Goal: Learn about a topic: Learn about a topic

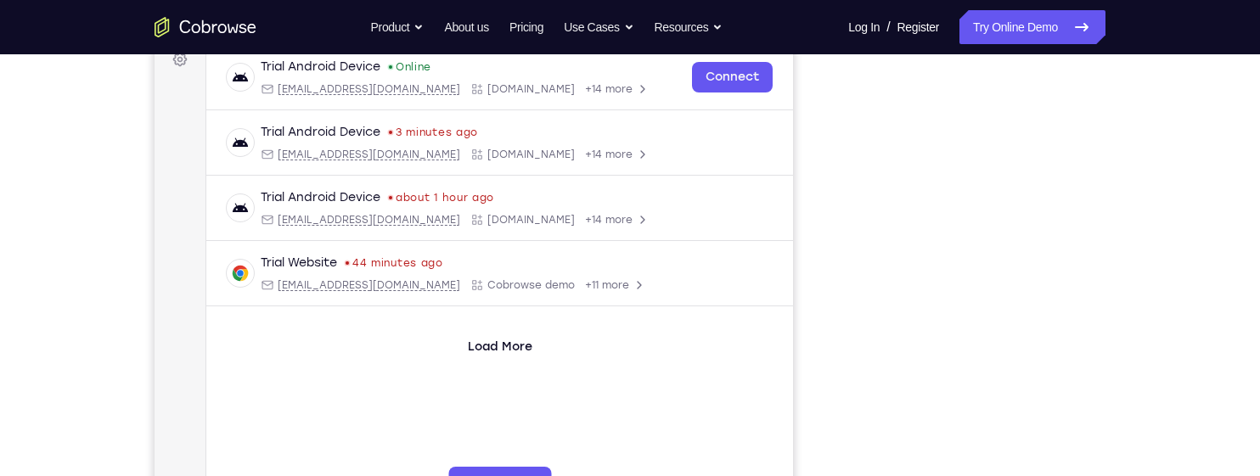
scroll to position [262, 0]
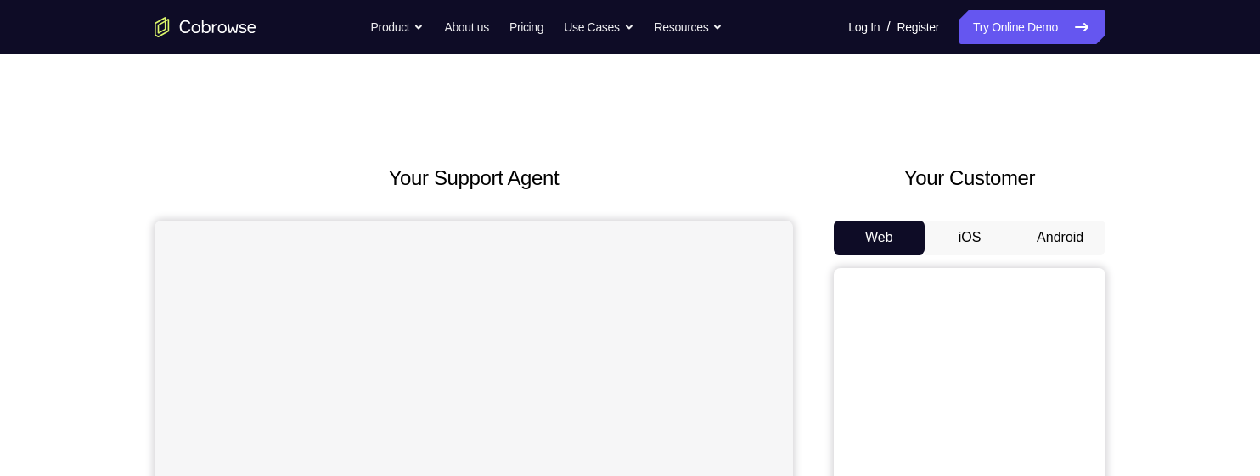
click at [1041, 245] on button "Android" at bounding box center [1060, 238] width 91 height 34
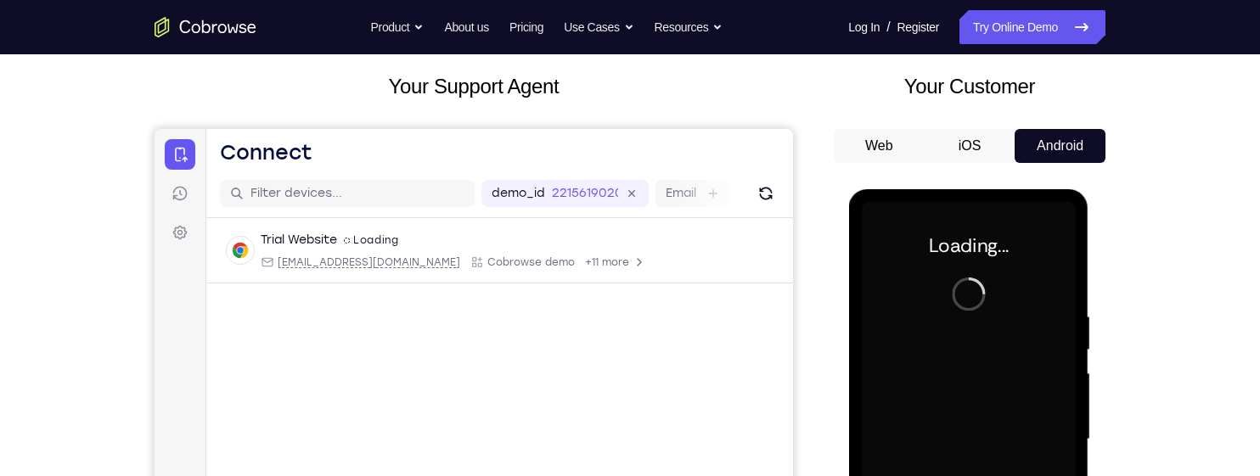
scroll to position [109, 0]
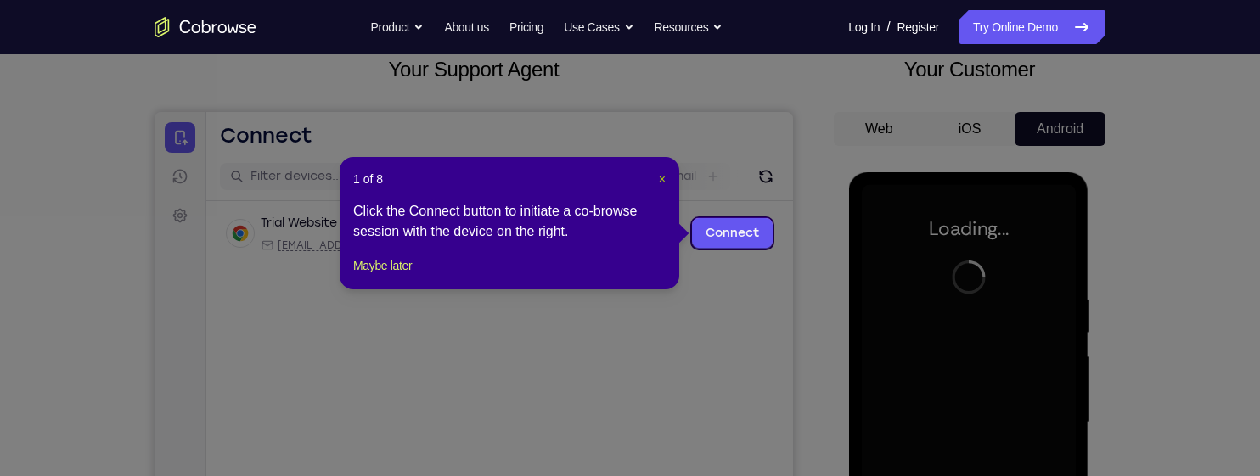
click at [659, 176] on span "×" at bounding box center [662, 179] width 7 height 14
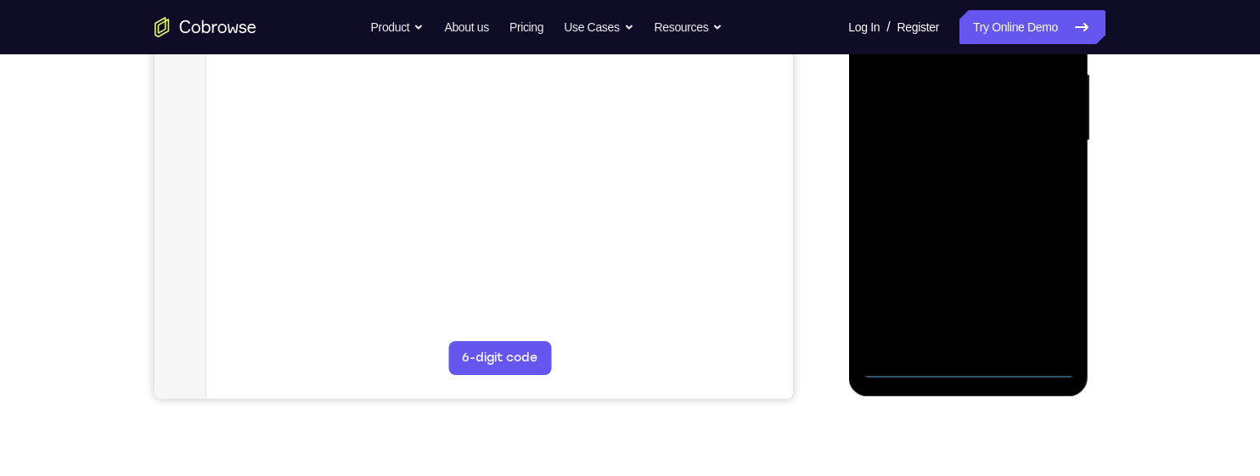
scroll to position [388, 0]
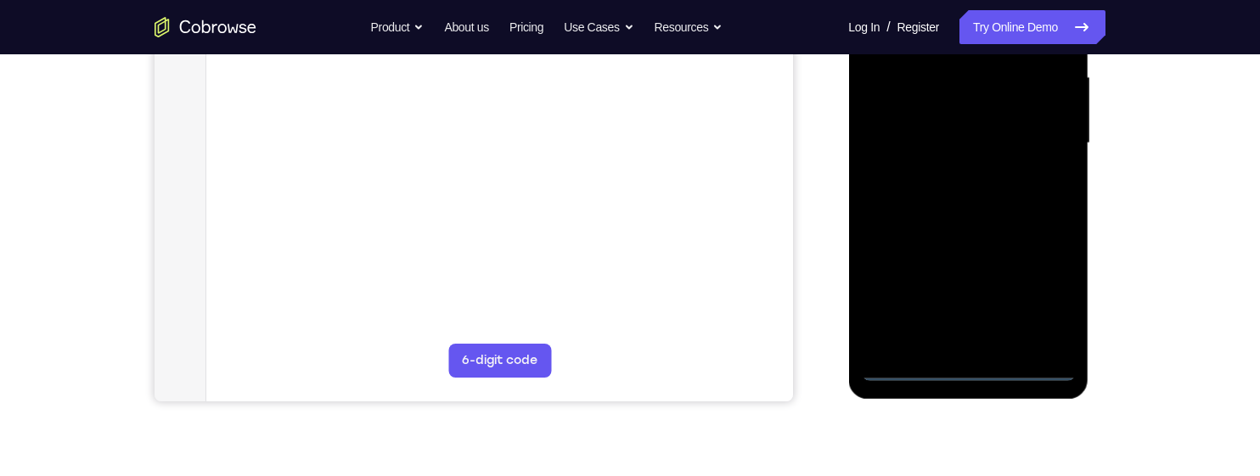
click at [963, 362] on div at bounding box center [968, 143] width 214 height 475
click at [973, 365] on div at bounding box center [968, 143] width 214 height 475
click at [1033, 295] on div at bounding box center [968, 143] width 214 height 475
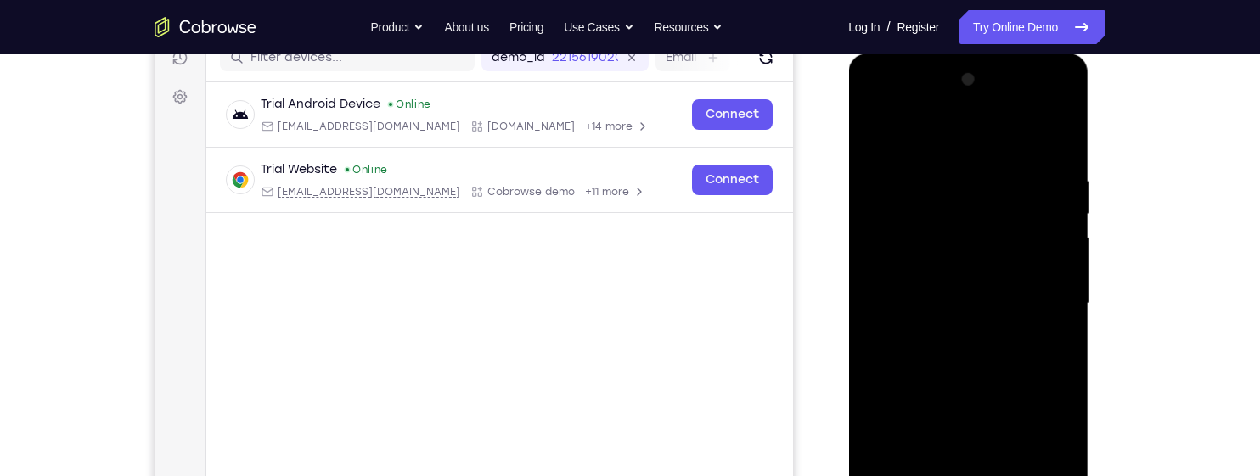
scroll to position [219, 0]
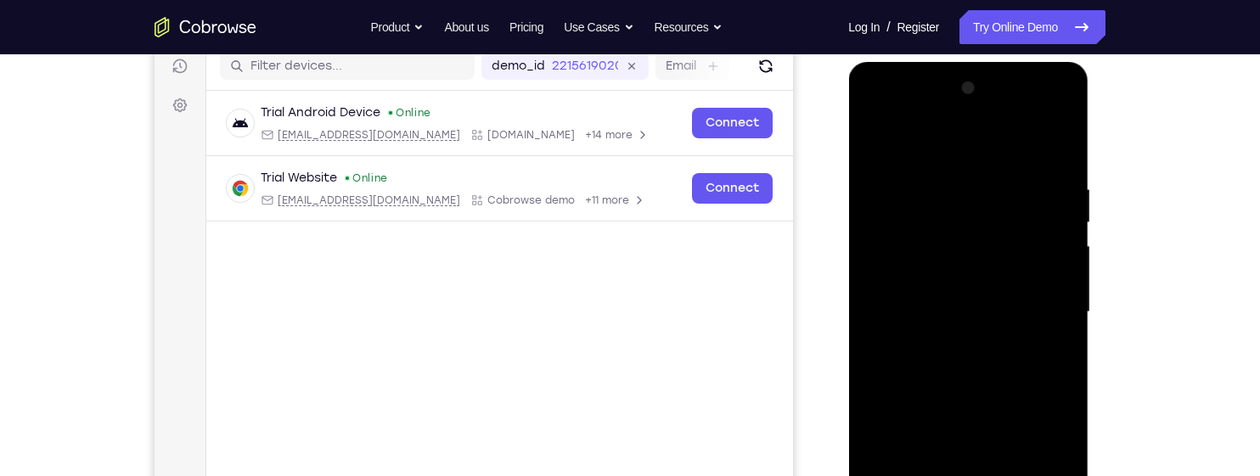
click at [916, 148] on div at bounding box center [968, 312] width 214 height 475
click at [1044, 302] on div at bounding box center [968, 312] width 214 height 475
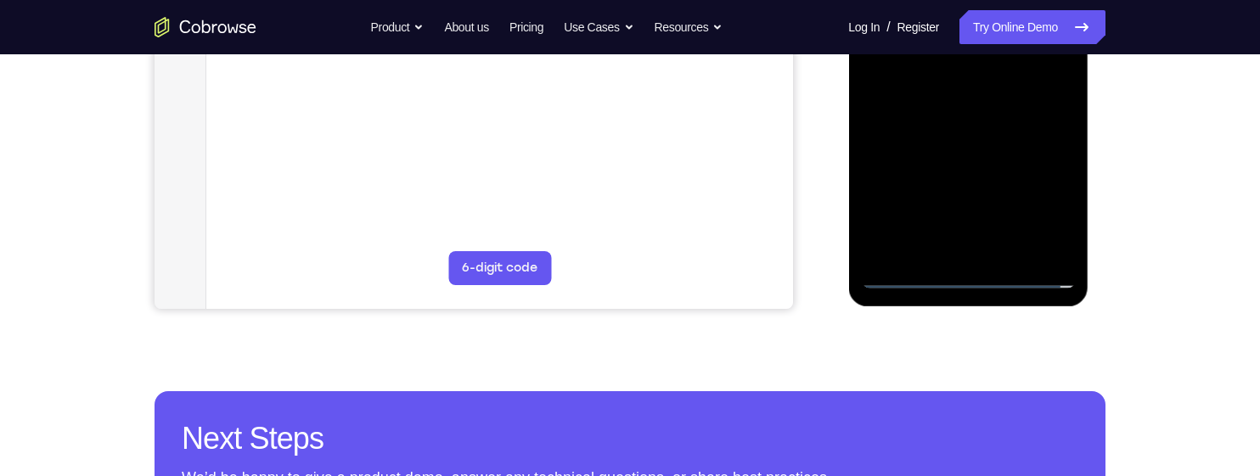
scroll to position [495, 0]
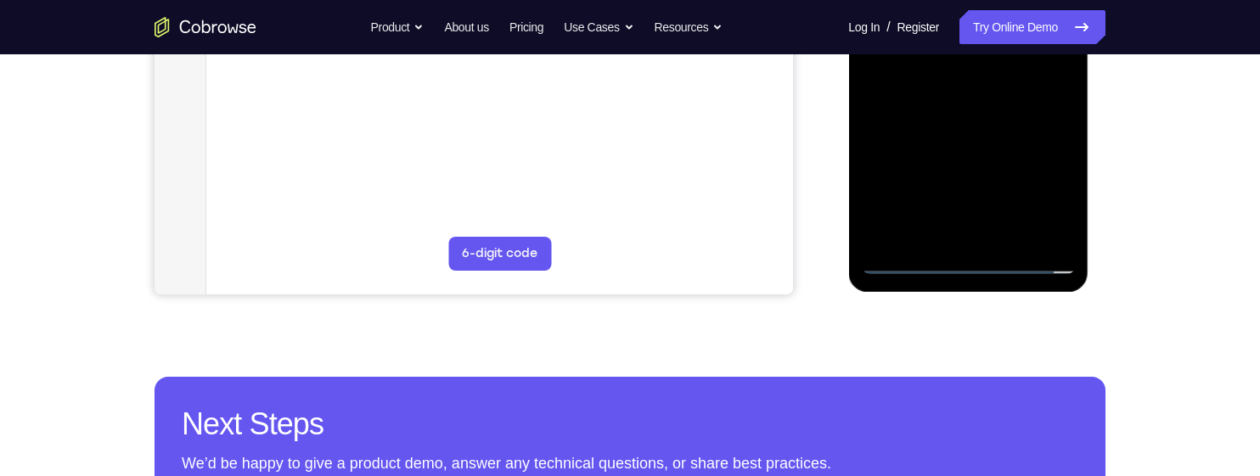
click at [946, 239] on div at bounding box center [968, 36] width 214 height 475
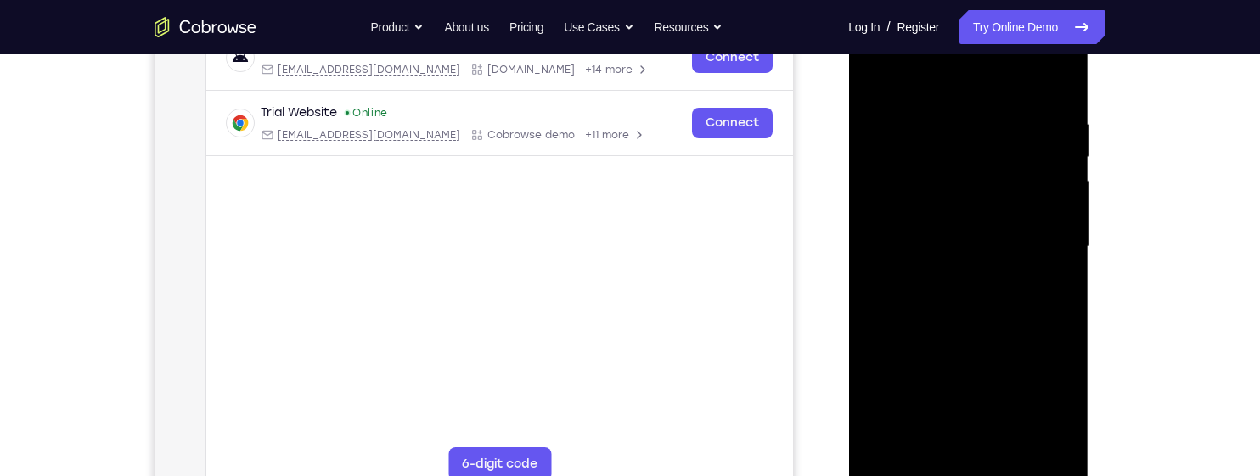
scroll to position [279, 0]
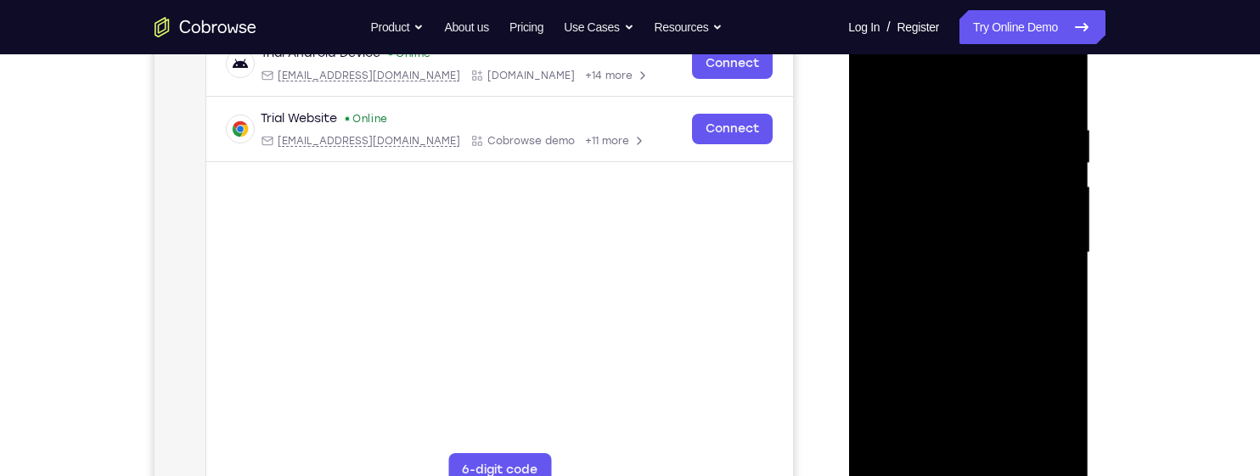
click at [946, 239] on div at bounding box center [968, 252] width 214 height 475
click at [946, 210] on div at bounding box center [968, 252] width 214 height 475
click at [910, 245] on div at bounding box center [968, 252] width 214 height 475
click at [918, 302] on div at bounding box center [968, 252] width 214 height 475
click at [930, 308] on div at bounding box center [968, 252] width 214 height 475
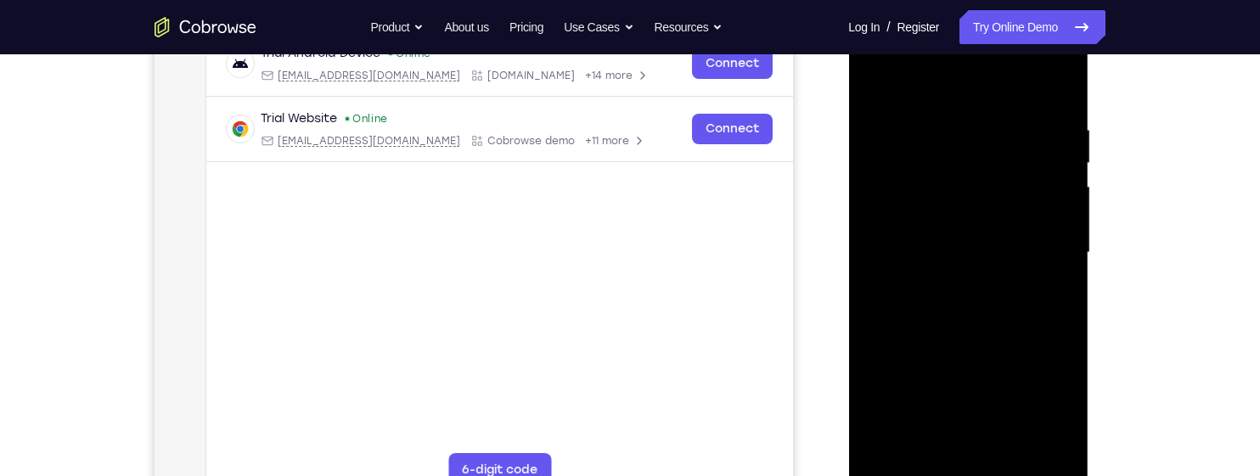
click at [930, 308] on div at bounding box center [968, 252] width 214 height 475
click at [1060, 106] on div at bounding box center [968, 252] width 214 height 475
click at [1062, 246] on div at bounding box center [968, 252] width 214 height 475
click at [1053, 255] on div at bounding box center [968, 252] width 214 height 475
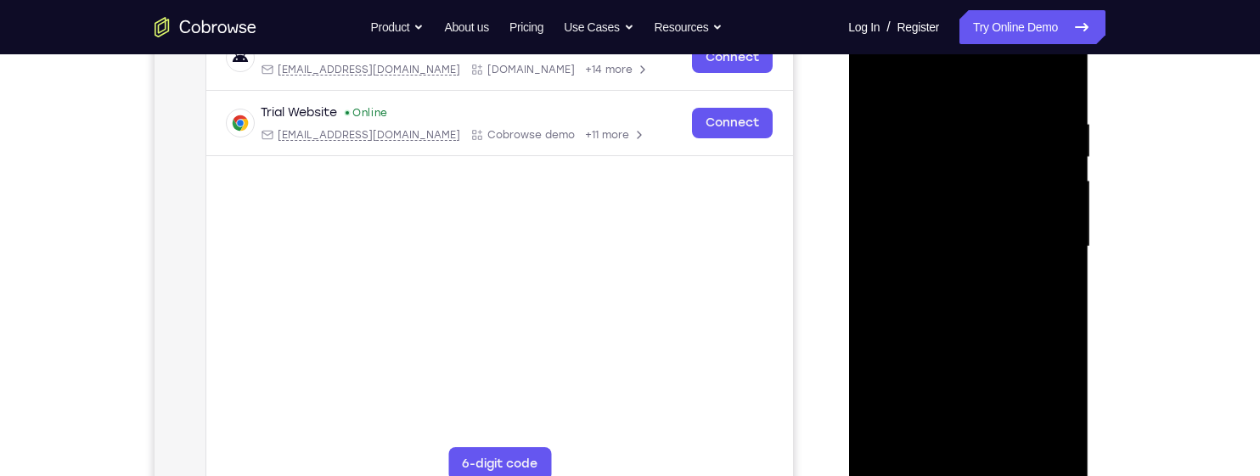
scroll to position [285, 0]
click at [1068, 245] on div at bounding box center [968, 245] width 214 height 475
click at [875, 238] on div at bounding box center [968, 247] width 214 height 475
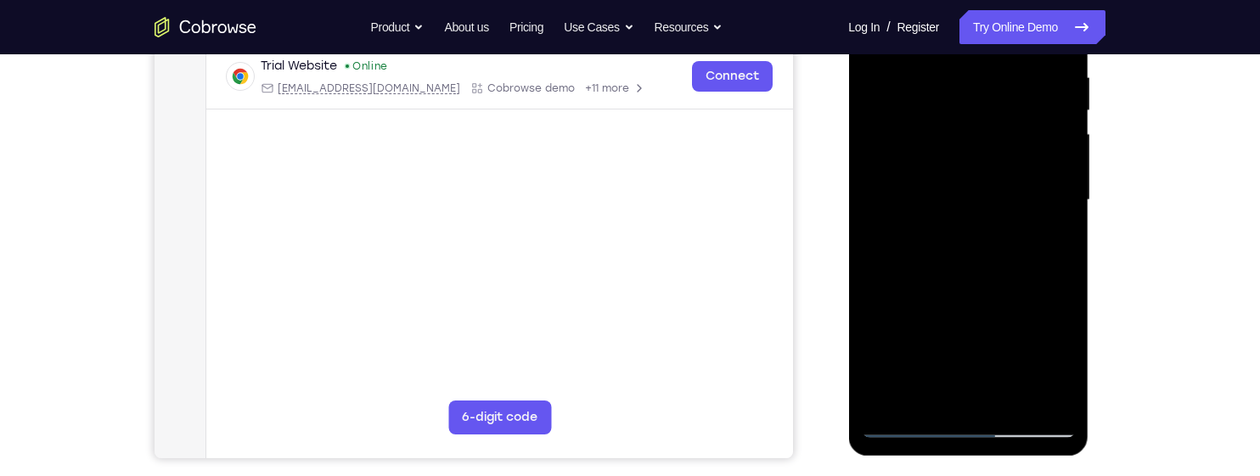
scroll to position [335, 0]
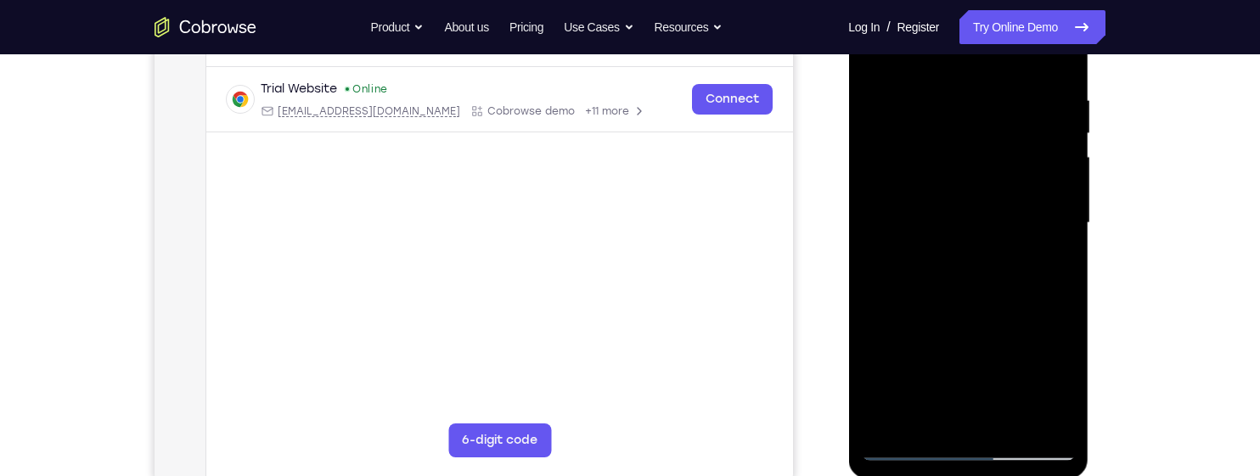
click at [1062, 212] on div at bounding box center [968, 223] width 214 height 475
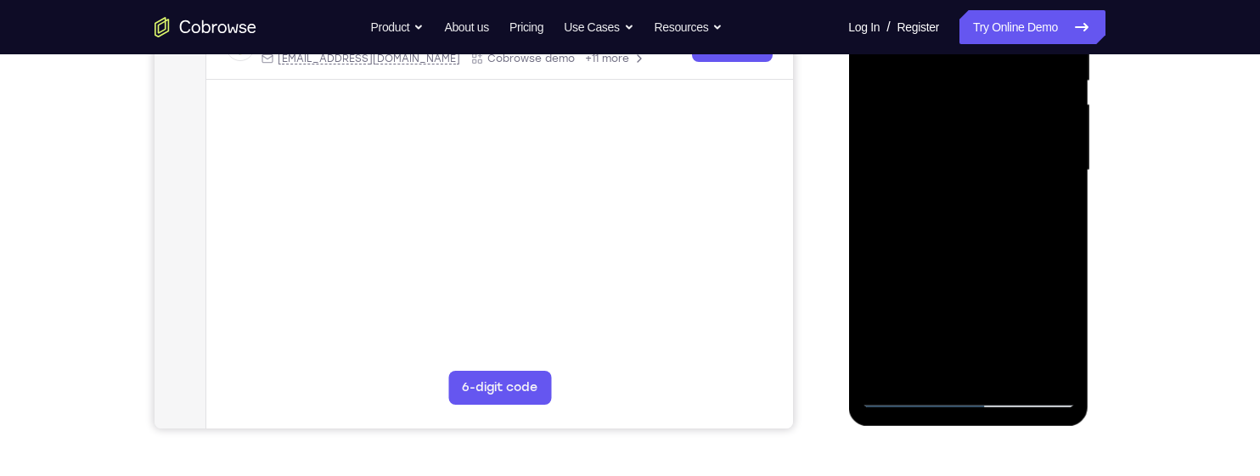
scroll to position [363, 0]
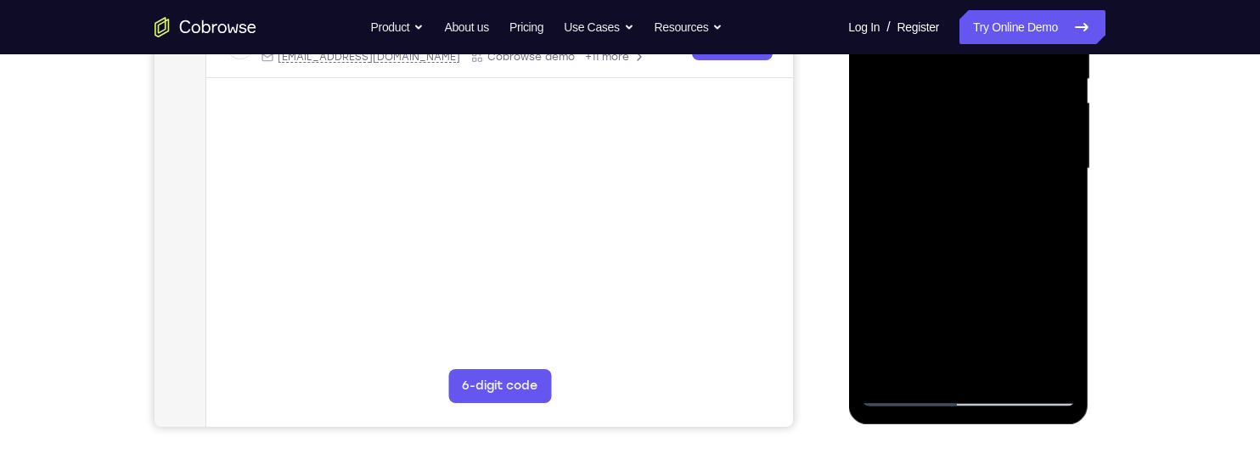
click at [1018, 369] on div at bounding box center [968, 168] width 214 height 475
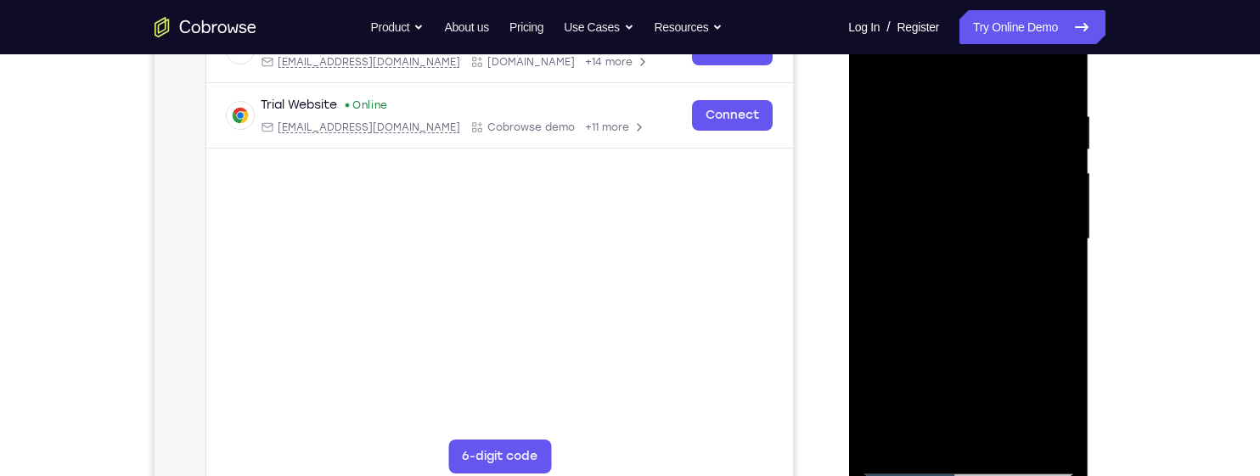
scroll to position [290, 0]
click at [1030, 331] on div at bounding box center [968, 240] width 214 height 475
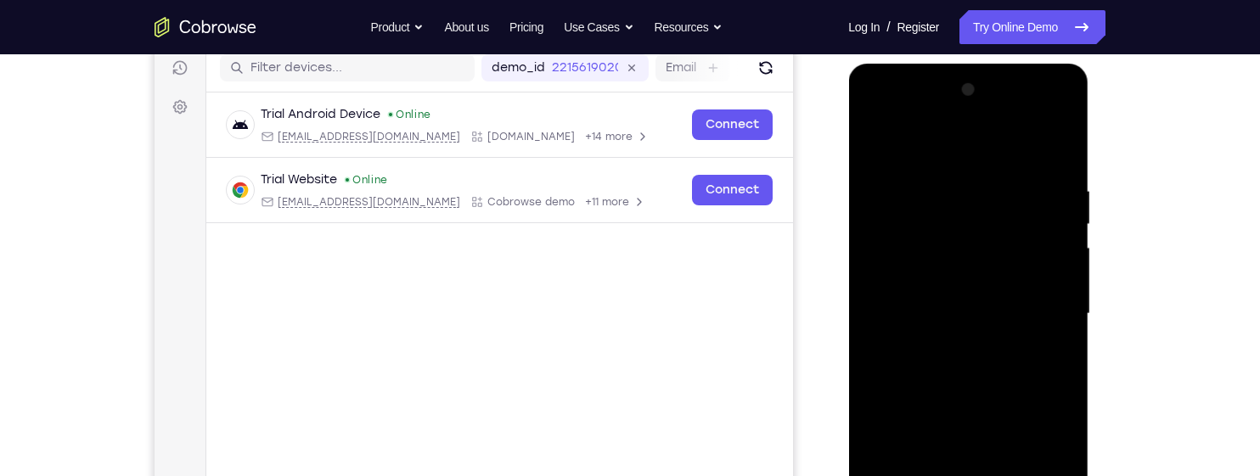
scroll to position [216, 0]
click at [882, 148] on div at bounding box center [968, 315] width 214 height 475
click at [990, 177] on div at bounding box center [968, 315] width 214 height 475
click at [1055, 144] on div at bounding box center [968, 315] width 214 height 475
click at [942, 174] on div at bounding box center [968, 315] width 214 height 475
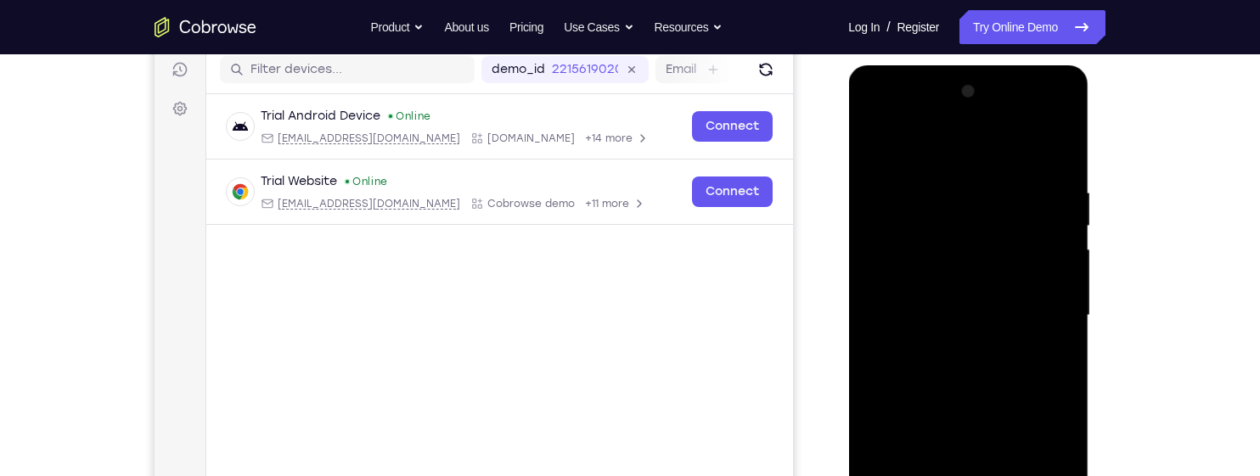
click at [1046, 259] on div at bounding box center [968, 315] width 214 height 475
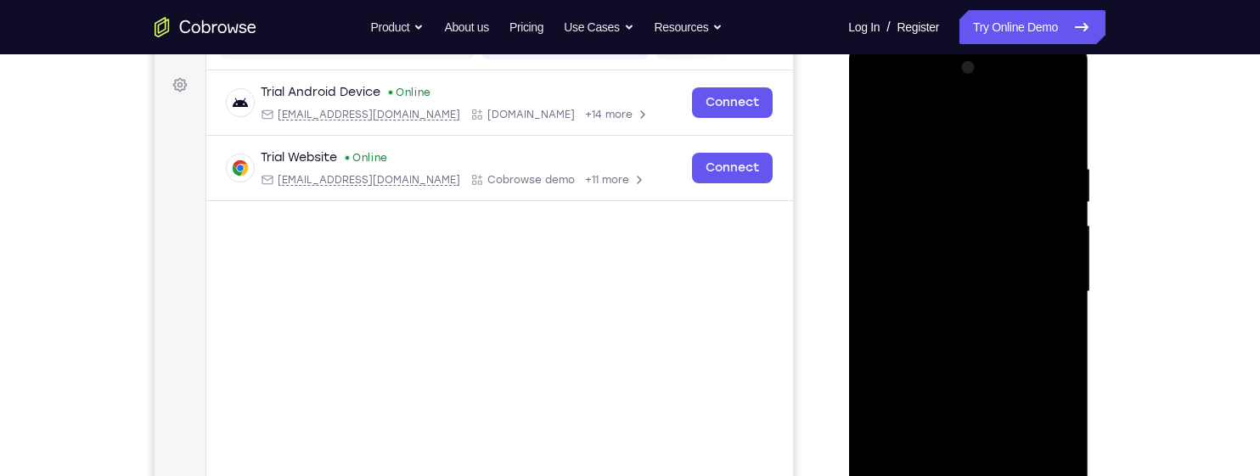
scroll to position [240, 0]
click at [1029, 217] on div at bounding box center [968, 290] width 214 height 475
click at [1031, 200] on div at bounding box center [968, 290] width 214 height 475
click at [1033, 184] on div at bounding box center [968, 290] width 214 height 475
click at [1030, 178] on div at bounding box center [968, 290] width 214 height 475
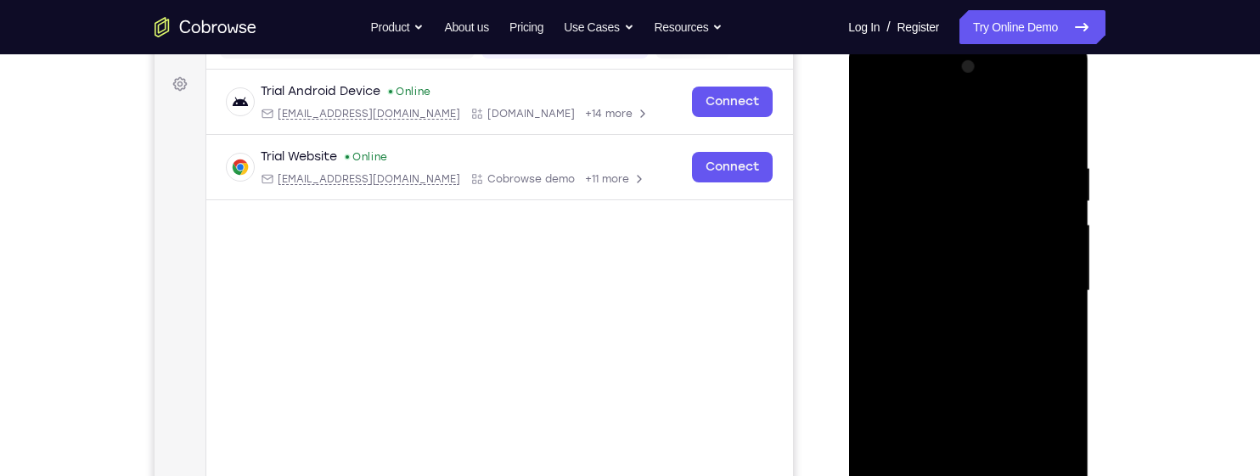
click at [1061, 127] on div at bounding box center [968, 290] width 214 height 475
click at [1055, 324] on div at bounding box center [968, 290] width 214 height 475
click at [1066, 303] on div at bounding box center [968, 290] width 214 height 475
click at [1073, 298] on div at bounding box center [968, 290] width 214 height 475
click at [1065, 312] on div at bounding box center [968, 290] width 214 height 475
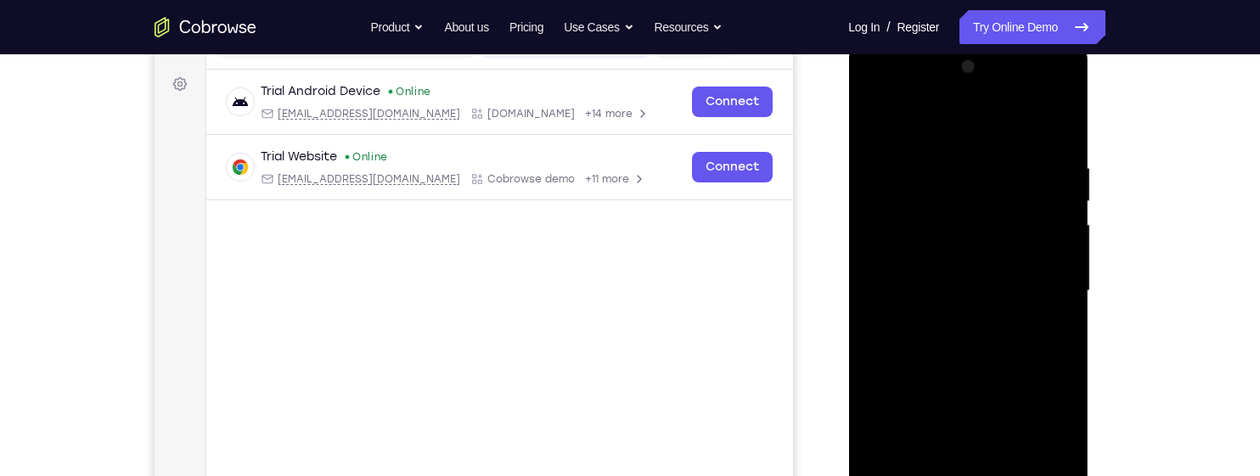
click at [1066, 307] on div at bounding box center [968, 290] width 214 height 475
click at [1070, 307] on div at bounding box center [968, 290] width 214 height 475
click at [1066, 304] on div at bounding box center [968, 290] width 214 height 475
click at [1066, 305] on div at bounding box center [968, 290] width 214 height 475
click at [1066, 327] on div at bounding box center [968, 290] width 214 height 475
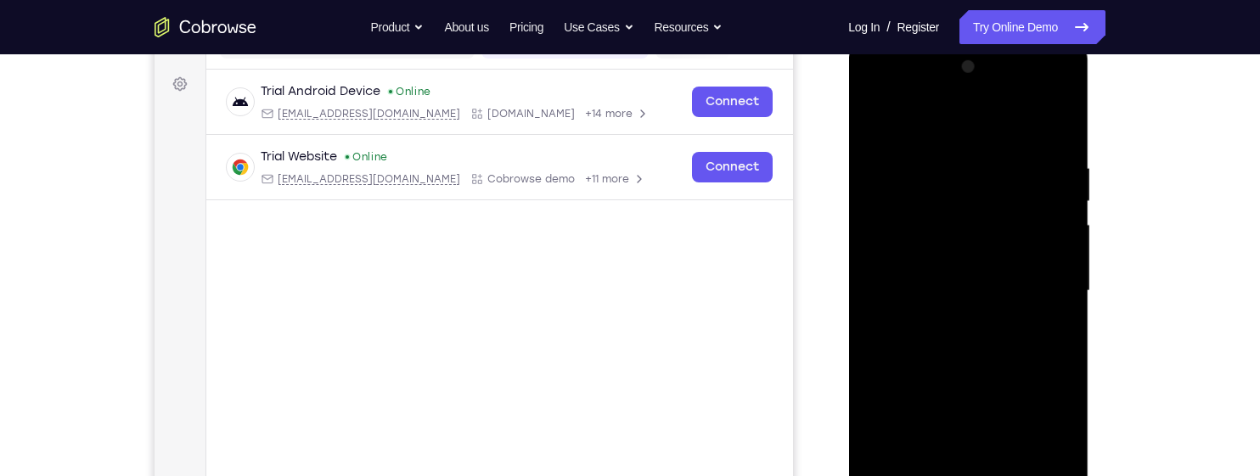
click at [1061, 319] on div at bounding box center [968, 290] width 214 height 475
click at [1062, 322] on div at bounding box center [968, 290] width 214 height 475
click at [1072, 316] on div at bounding box center [968, 290] width 214 height 475
click at [1062, 323] on div at bounding box center [968, 290] width 214 height 475
click at [1066, 312] on div at bounding box center [968, 290] width 214 height 475
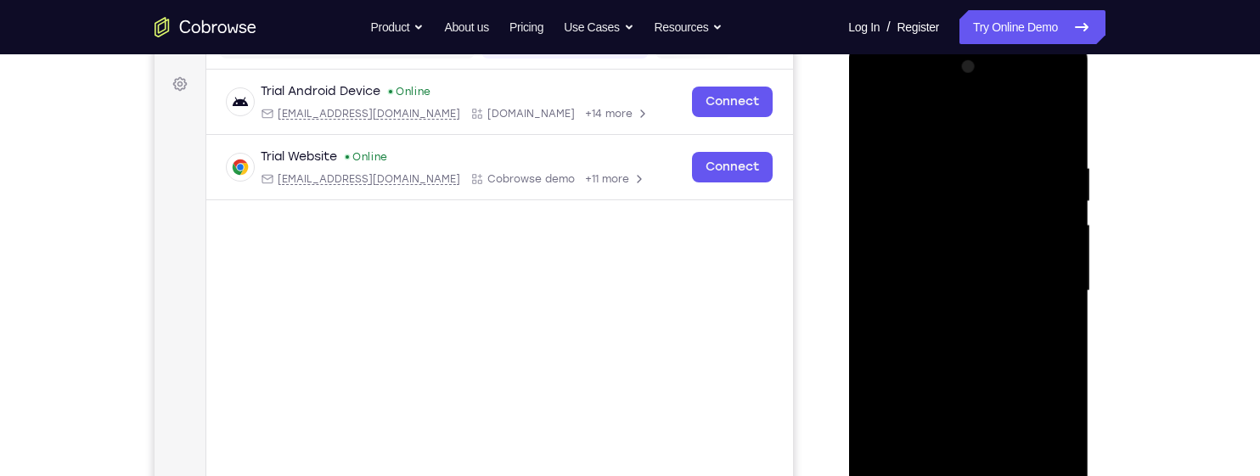
click at [1063, 324] on div at bounding box center [968, 290] width 214 height 475
click at [1066, 315] on div at bounding box center [968, 290] width 214 height 475
click at [1066, 310] on div at bounding box center [968, 290] width 214 height 475
click at [1068, 295] on div at bounding box center [968, 290] width 214 height 475
click at [1064, 312] on div at bounding box center [968, 290] width 214 height 475
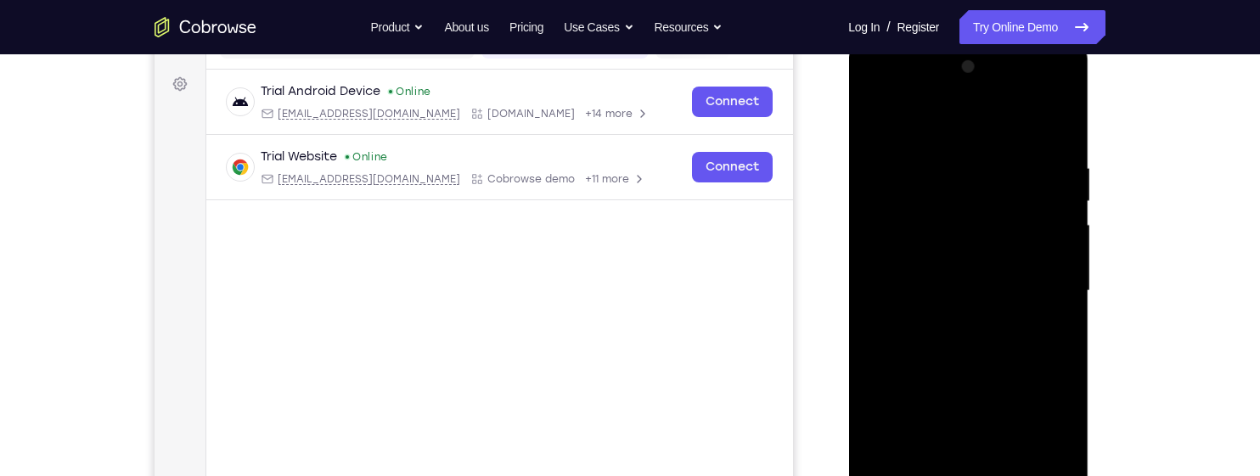
click at [1069, 311] on div at bounding box center [968, 290] width 214 height 475
click at [1071, 318] on div at bounding box center [968, 290] width 214 height 475
click at [990, 270] on div at bounding box center [968, 290] width 134 height 45
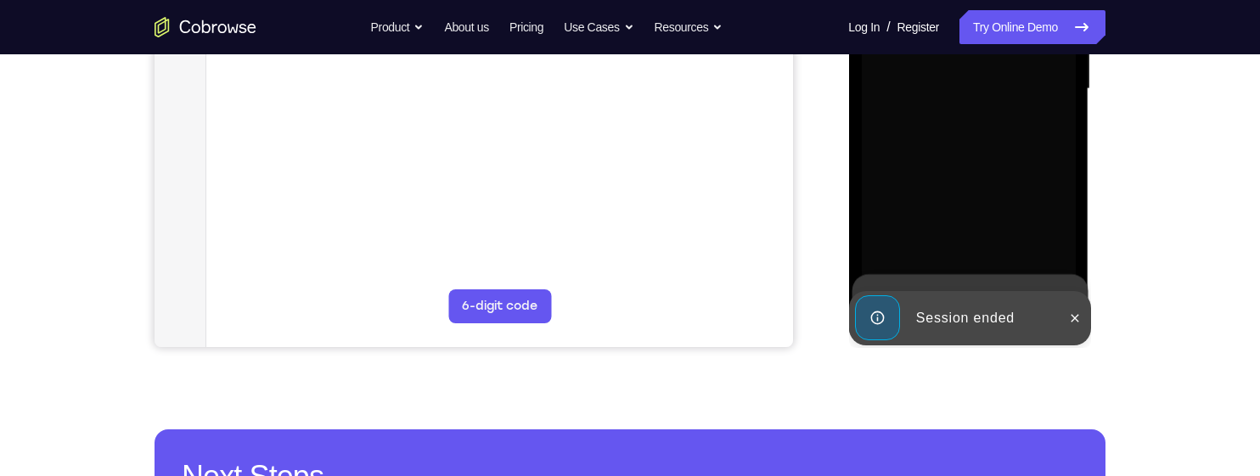
scroll to position [444, 0]
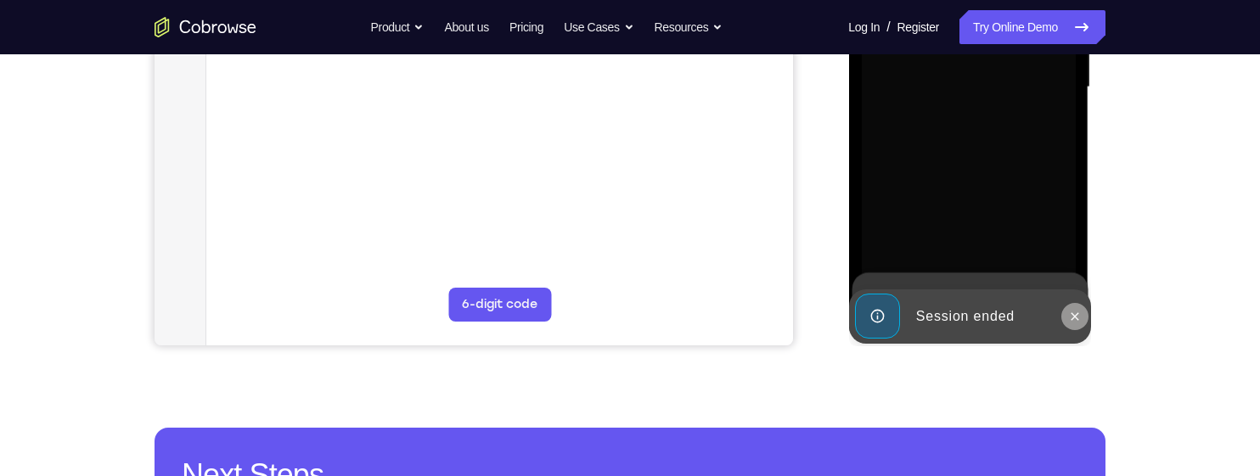
click at [1074, 318] on icon at bounding box center [1074, 317] width 14 height 14
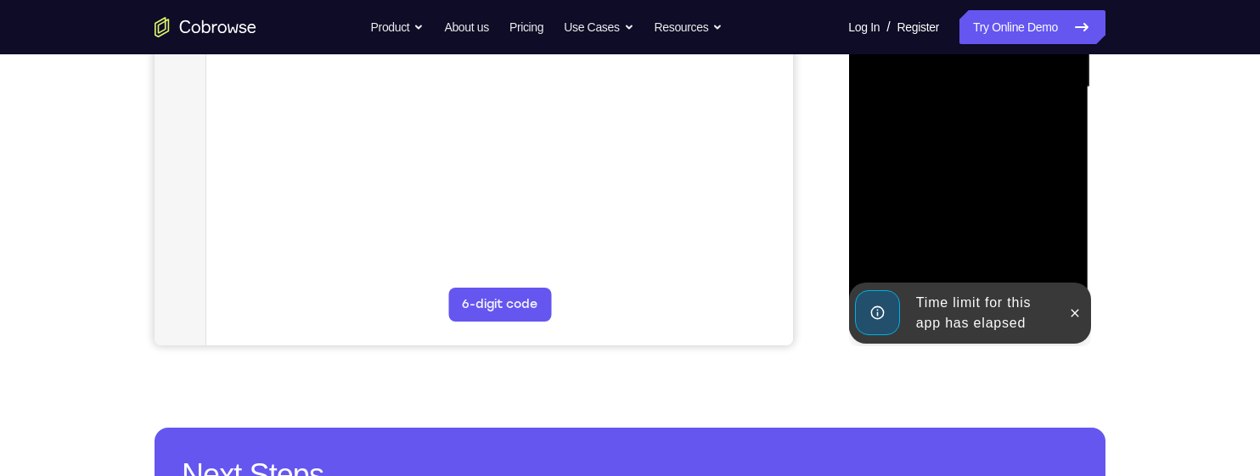
click at [1088, 317] on div at bounding box center [1074, 313] width 27 height 61
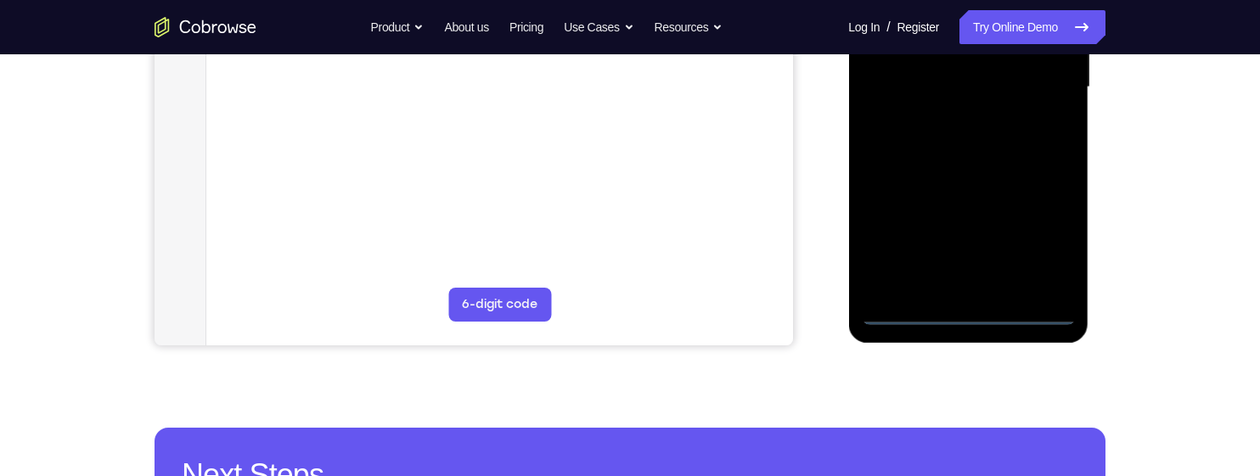
click at [977, 311] on div at bounding box center [968, 87] width 214 height 475
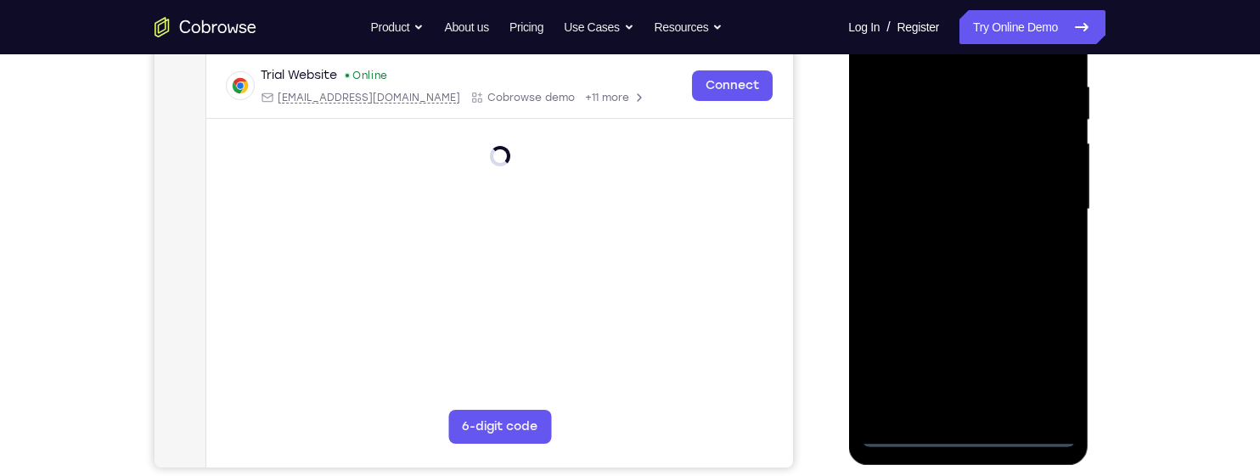
scroll to position [320, 0]
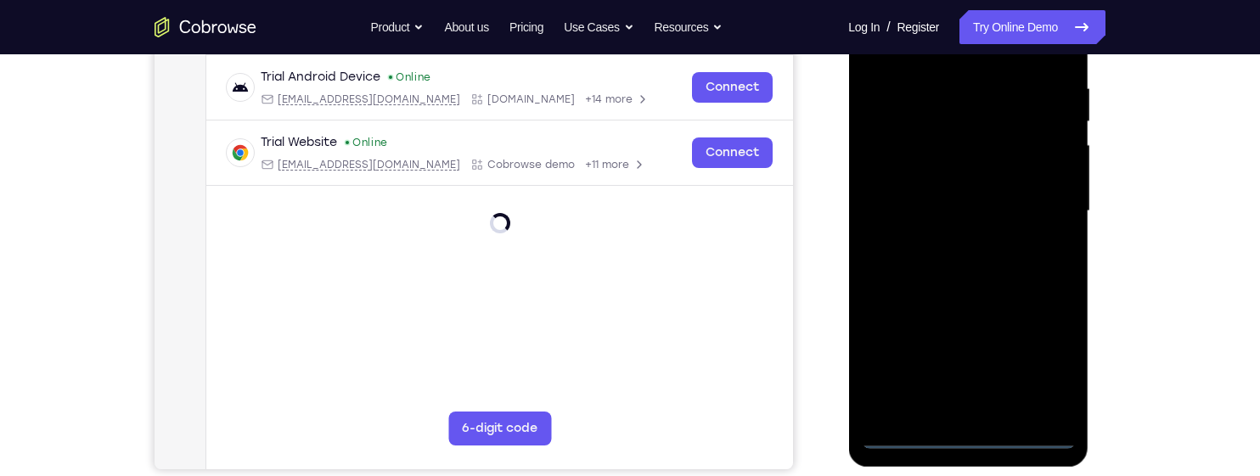
click at [1065, 345] on div at bounding box center [968, 211] width 214 height 475
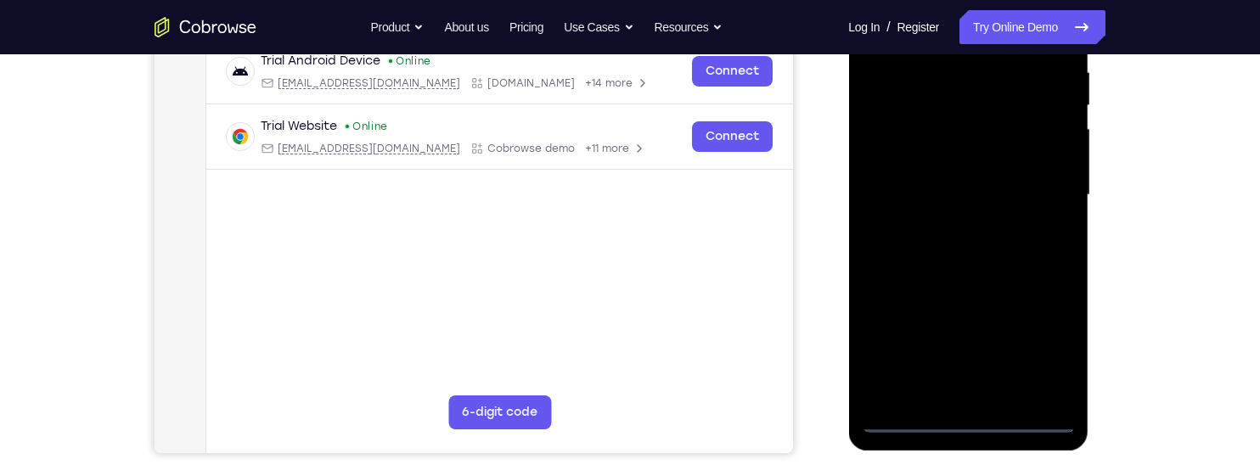
scroll to position [337, 0]
click at [1038, 343] on div at bounding box center [968, 194] width 214 height 475
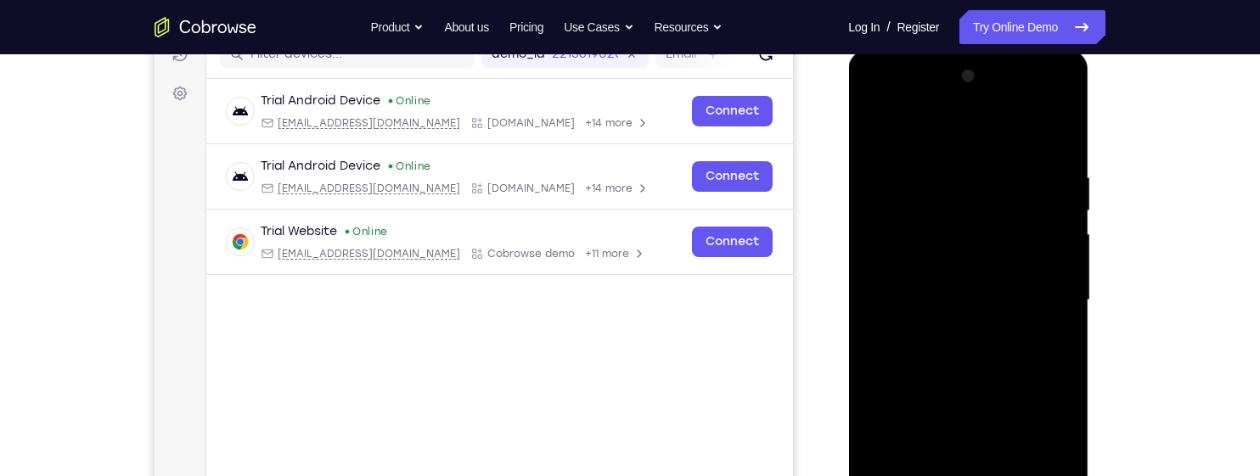
scroll to position [233, 0]
click at [1013, 118] on div at bounding box center [968, 298] width 214 height 475
click at [1049, 288] on div at bounding box center [968, 298] width 214 height 475
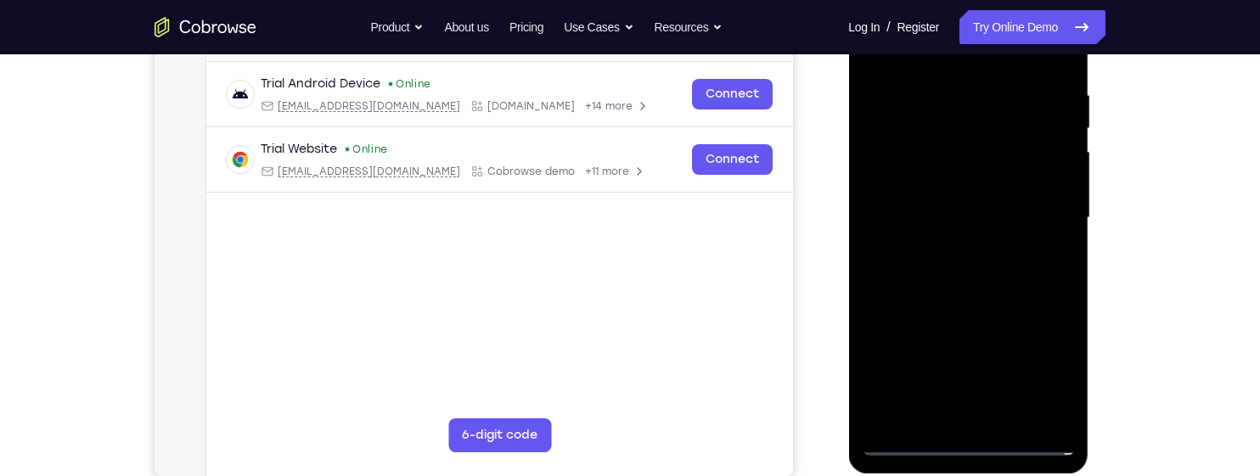
scroll to position [319, 0]
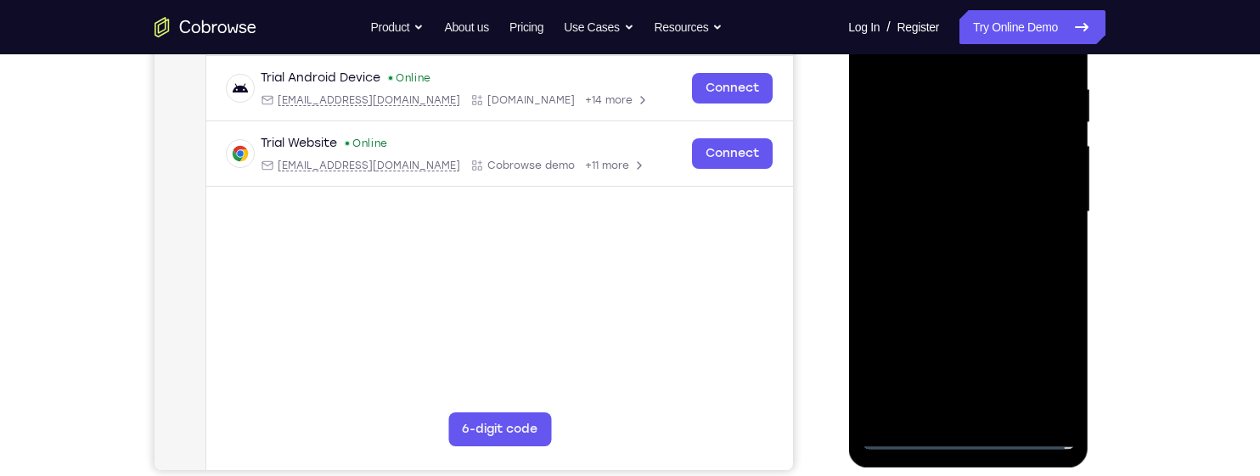
click at [954, 411] on div at bounding box center [968, 212] width 214 height 475
click at [986, 190] on div at bounding box center [968, 212] width 214 height 475
click at [943, 181] on div at bounding box center [968, 212] width 214 height 475
click at [987, 205] on div at bounding box center [968, 212] width 214 height 475
click at [1046, 274] on div at bounding box center [968, 212] width 214 height 475
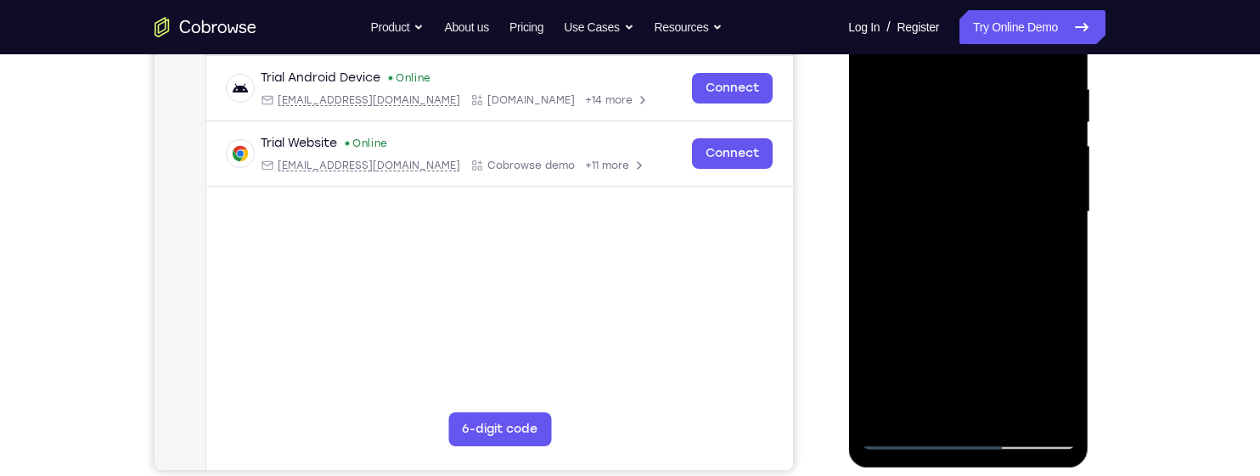
click at [1009, 276] on div at bounding box center [968, 212] width 214 height 475
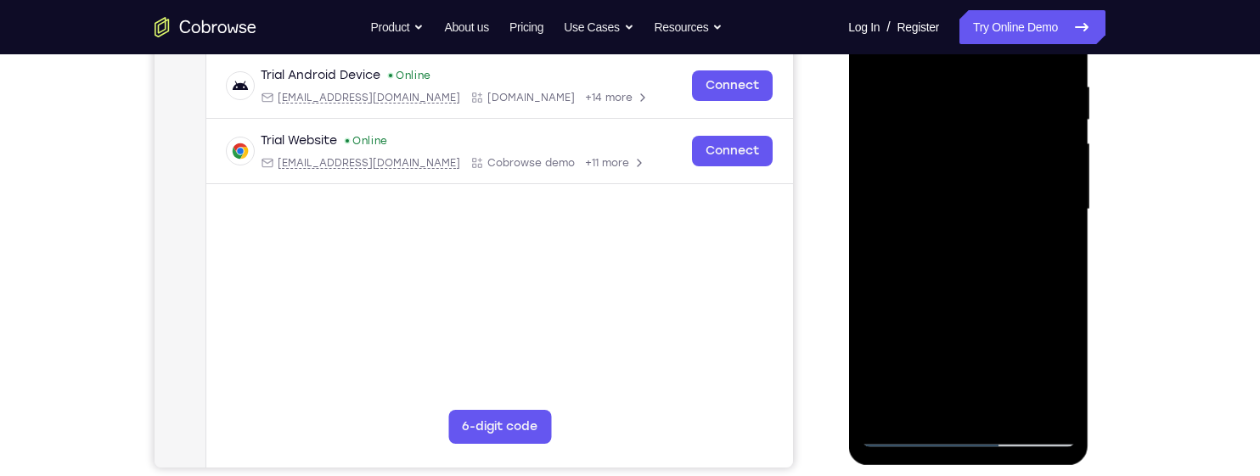
click at [1066, 249] on div at bounding box center [968, 209] width 214 height 475
click at [1065, 243] on div at bounding box center [968, 209] width 214 height 475
click at [869, 248] on div at bounding box center [968, 209] width 214 height 475
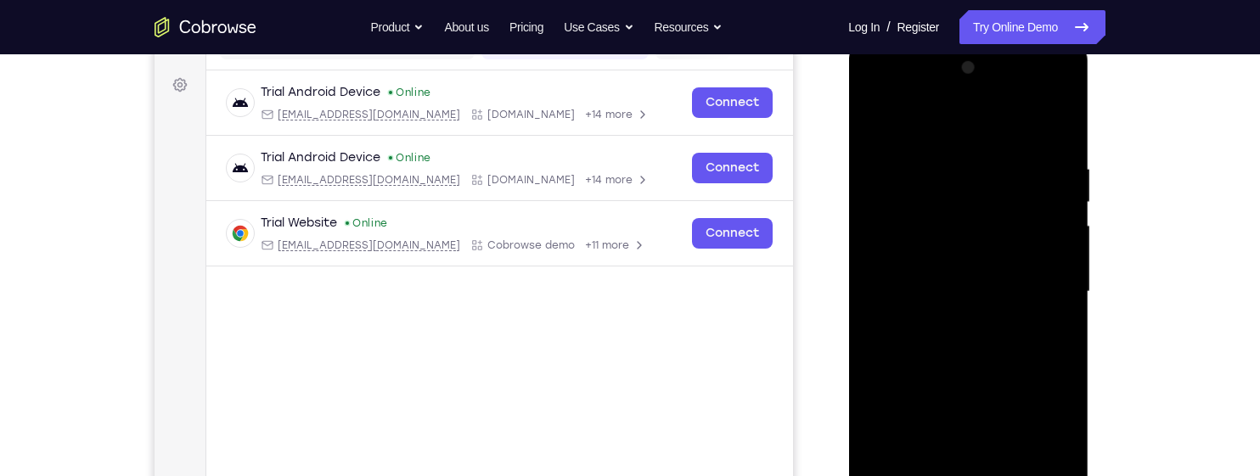
scroll to position [238, 0]
click at [948, 164] on div at bounding box center [968, 293] width 214 height 475
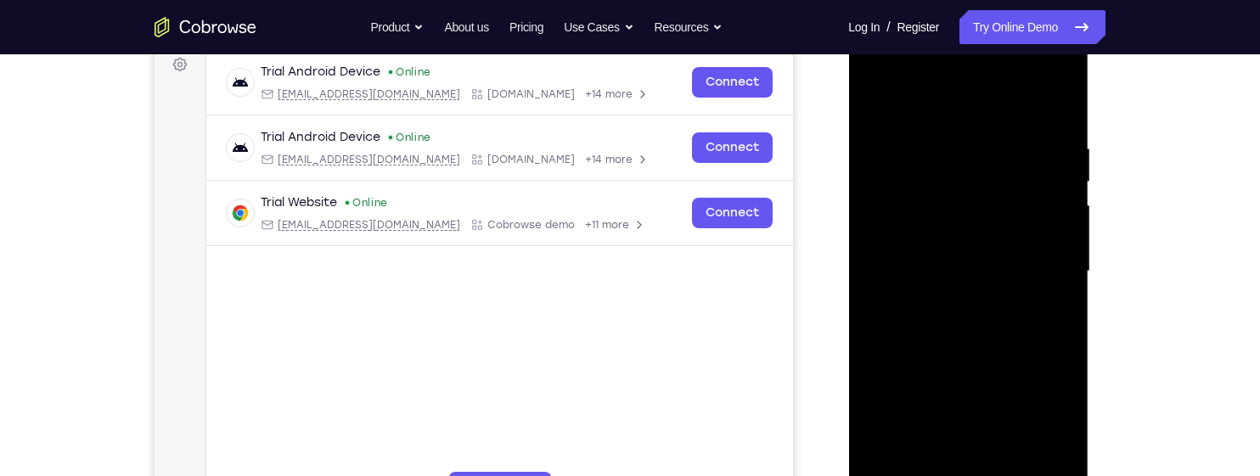
click at [1062, 252] on div at bounding box center [968, 271] width 214 height 475
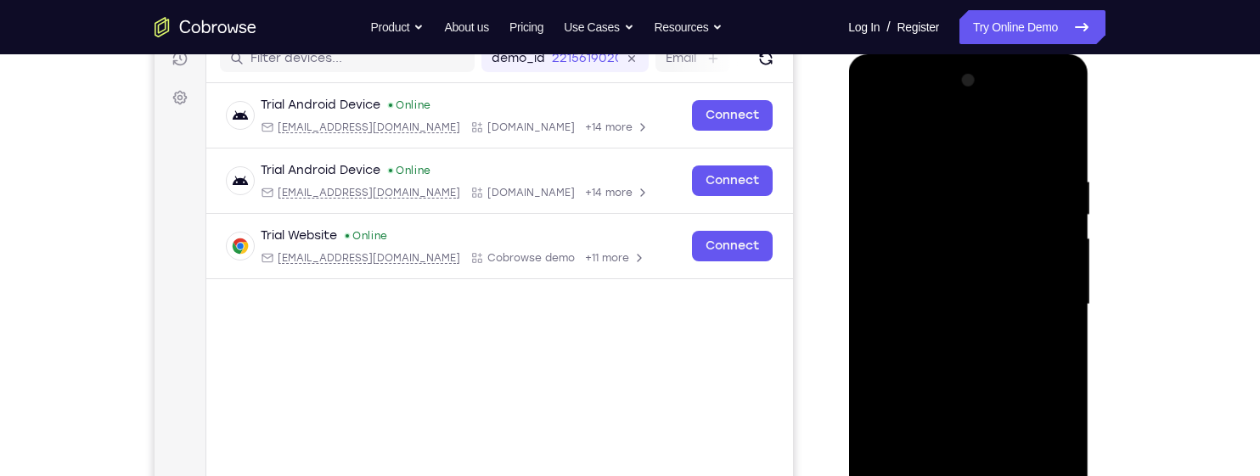
scroll to position [226, 0]
click at [1049, 247] on div at bounding box center [968, 305] width 214 height 475
click at [897, 257] on div at bounding box center [968, 305] width 214 height 475
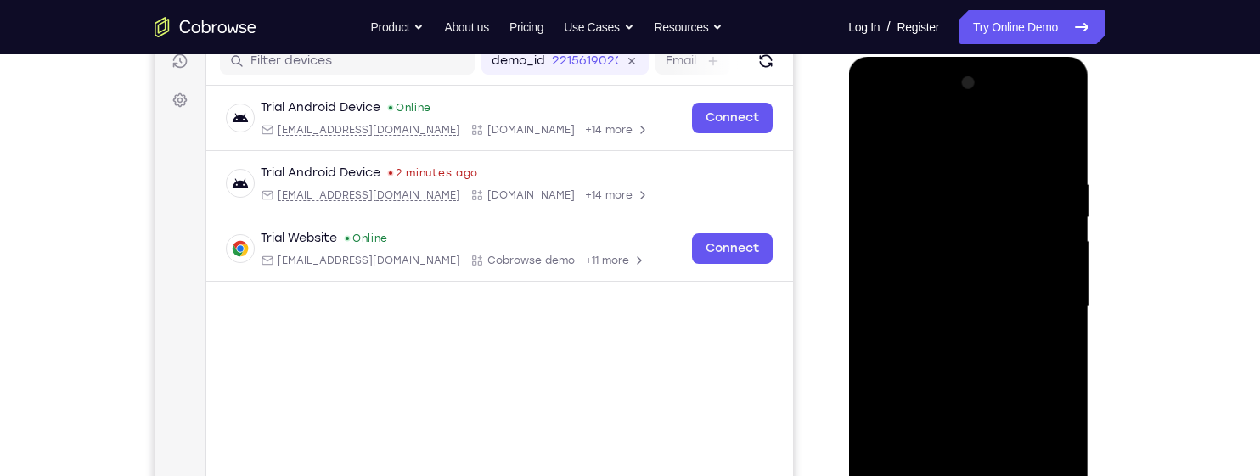
scroll to position [223, 0]
click at [899, 269] on div at bounding box center [968, 307] width 214 height 475
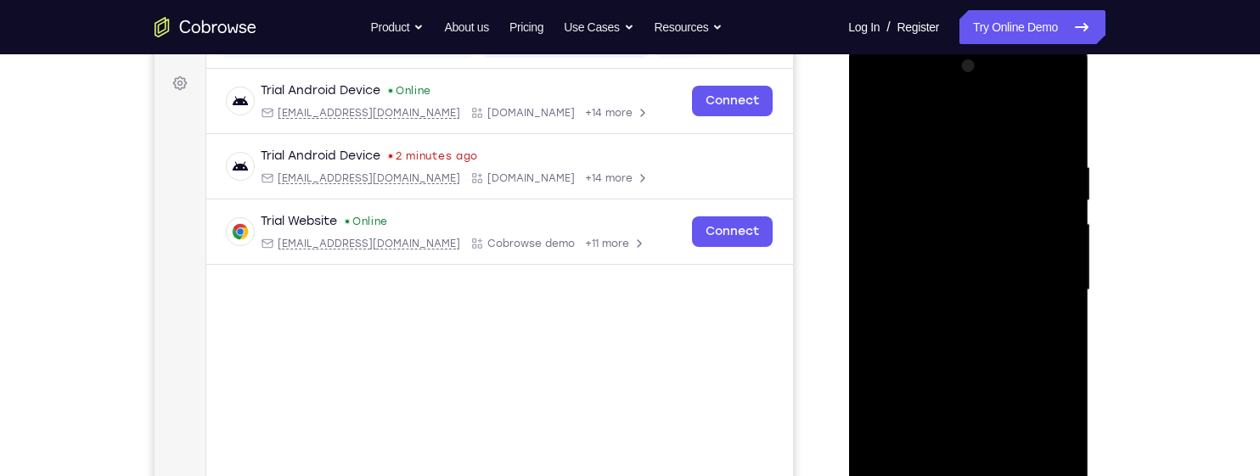
scroll to position [243, 0]
click at [1044, 262] on div at bounding box center [968, 288] width 214 height 475
click at [1039, 276] on div at bounding box center [968, 288] width 214 height 475
click at [1048, 259] on div at bounding box center [968, 288] width 214 height 475
click at [1047, 265] on div at bounding box center [968, 288] width 214 height 475
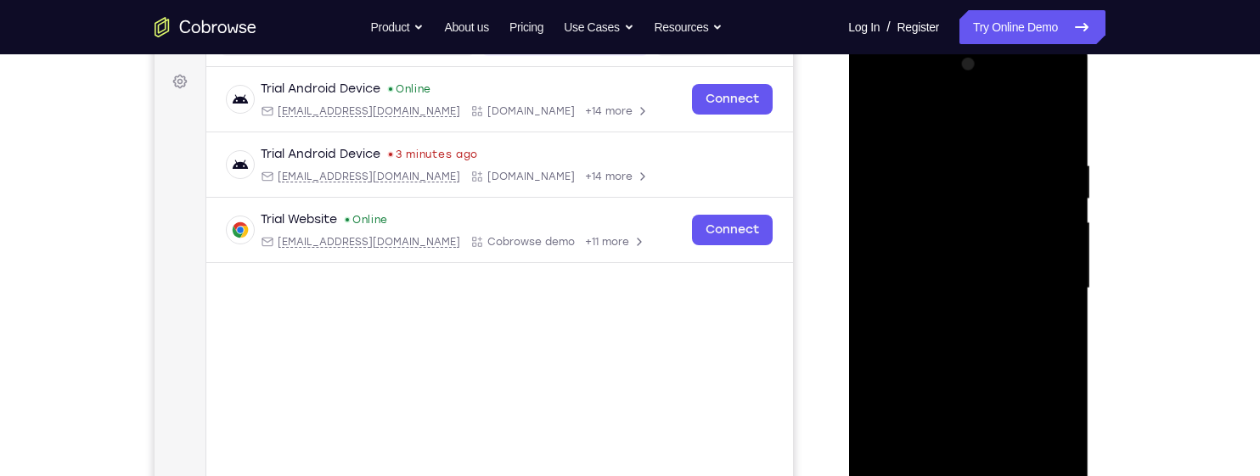
click at [1052, 259] on div at bounding box center [968, 288] width 214 height 475
click at [1045, 265] on div at bounding box center [968, 288] width 214 height 475
click at [1054, 254] on div at bounding box center [968, 288] width 214 height 475
click at [1040, 282] on div at bounding box center [968, 288] width 214 height 475
click at [1043, 220] on div at bounding box center [968, 288] width 214 height 475
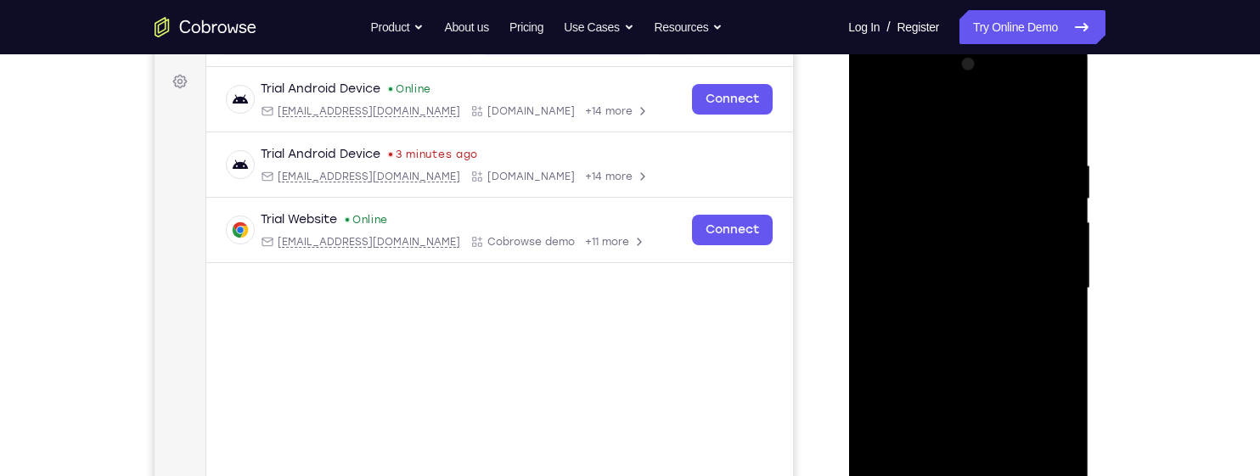
click at [1041, 279] on div at bounding box center [968, 288] width 214 height 475
click at [1041, 278] on div at bounding box center [968, 288] width 214 height 475
click at [1039, 279] on div at bounding box center [968, 288] width 214 height 475
click at [1043, 275] on div at bounding box center [968, 288] width 214 height 475
click at [1039, 226] on div at bounding box center [968, 288] width 214 height 475
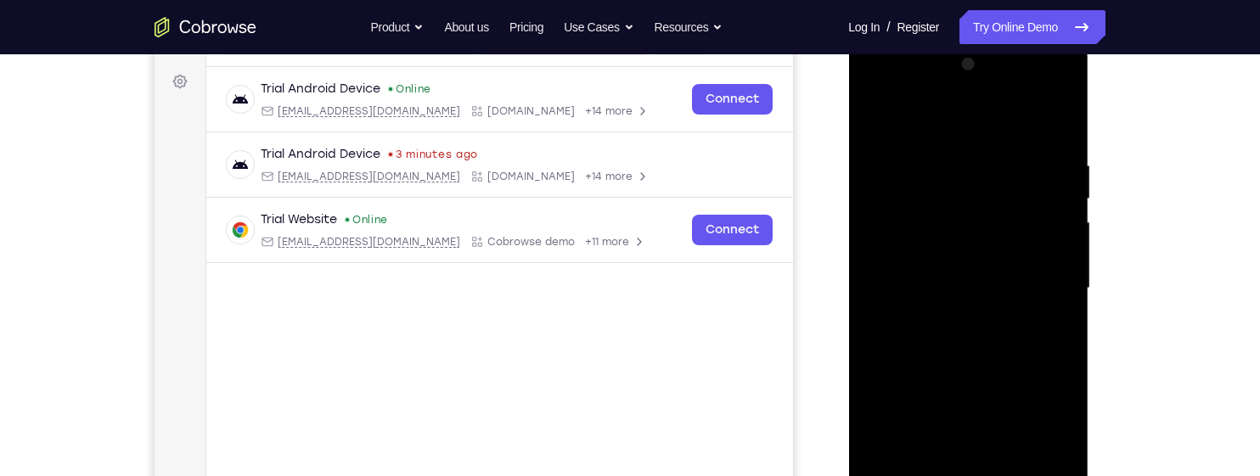
click at [1035, 284] on div at bounding box center [968, 288] width 214 height 475
click at [1043, 254] on div at bounding box center [968, 288] width 214 height 475
click at [897, 305] on div at bounding box center [968, 288] width 214 height 475
click at [1061, 318] on div at bounding box center [968, 288] width 214 height 475
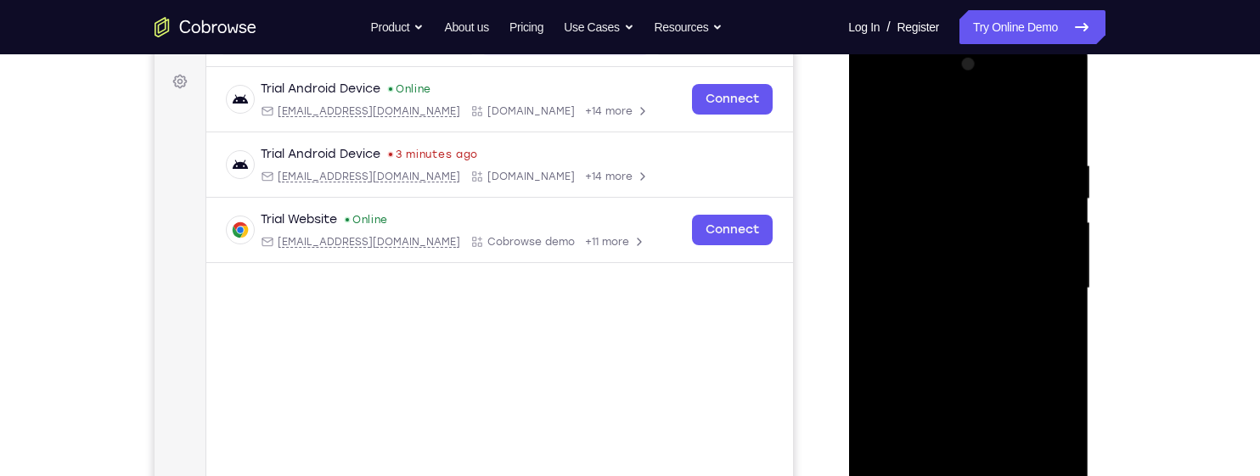
click at [1062, 317] on div at bounding box center [968, 288] width 214 height 475
click at [1063, 317] on div at bounding box center [968, 288] width 214 height 475
click at [1059, 316] on div at bounding box center [968, 288] width 214 height 475
click at [1059, 315] on div at bounding box center [968, 288] width 214 height 475
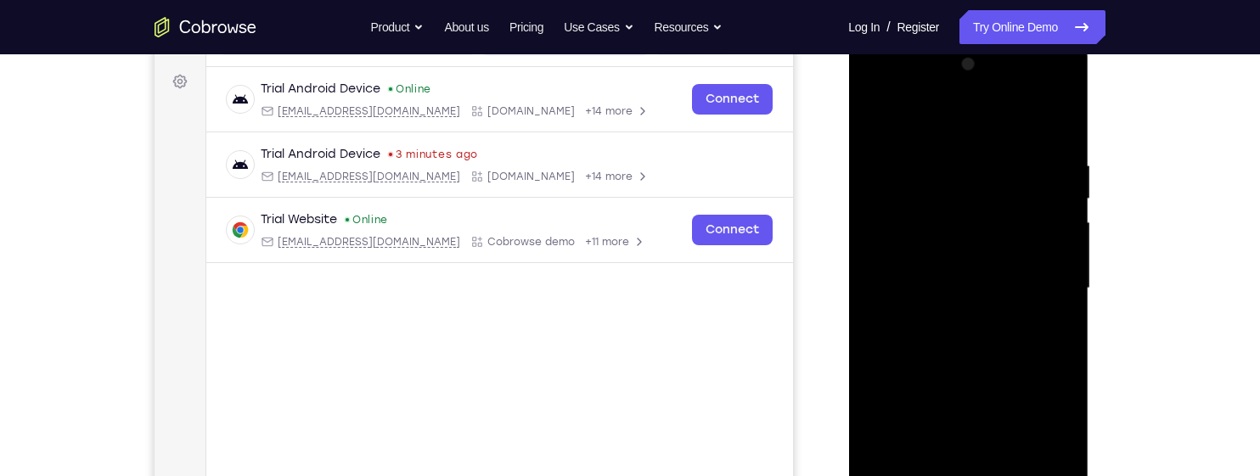
click at [1059, 315] on div at bounding box center [968, 288] width 214 height 475
click at [1042, 298] on div at bounding box center [968, 288] width 214 height 475
click at [871, 302] on div at bounding box center [968, 288] width 214 height 475
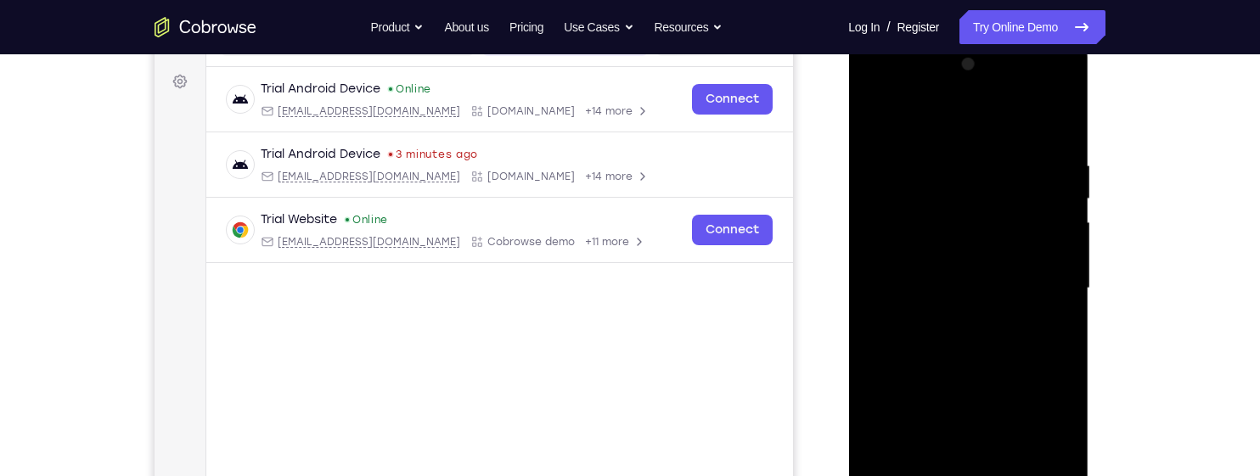
click at [1044, 222] on div at bounding box center [968, 288] width 214 height 475
click at [1045, 222] on div at bounding box center [968, 288] width 214 height 475
click at [1045, 238] on div at bounding box center [968, 288] width 214 height 475
click at [1052, 259] on div at bounding box center [968, 288] width 214 height 475
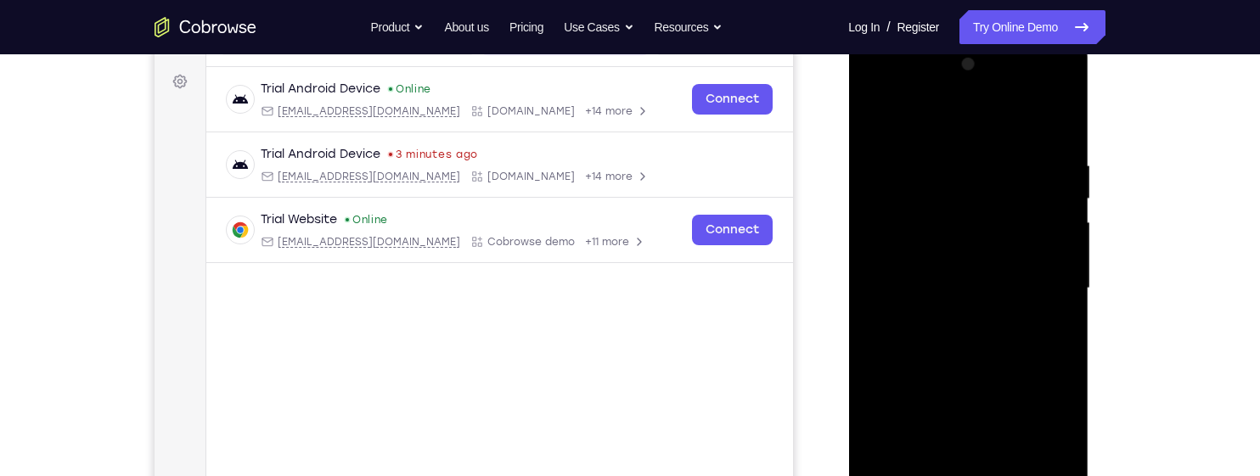
click at [1052, 259] on div at bounding box center [968, 288] width 214 height 475
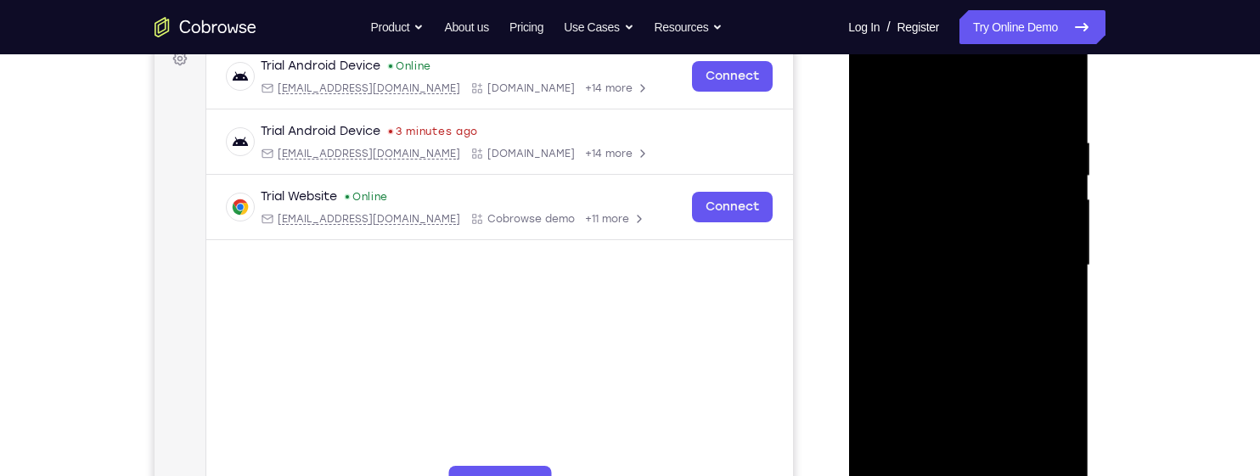
scroll to position [275, 0]
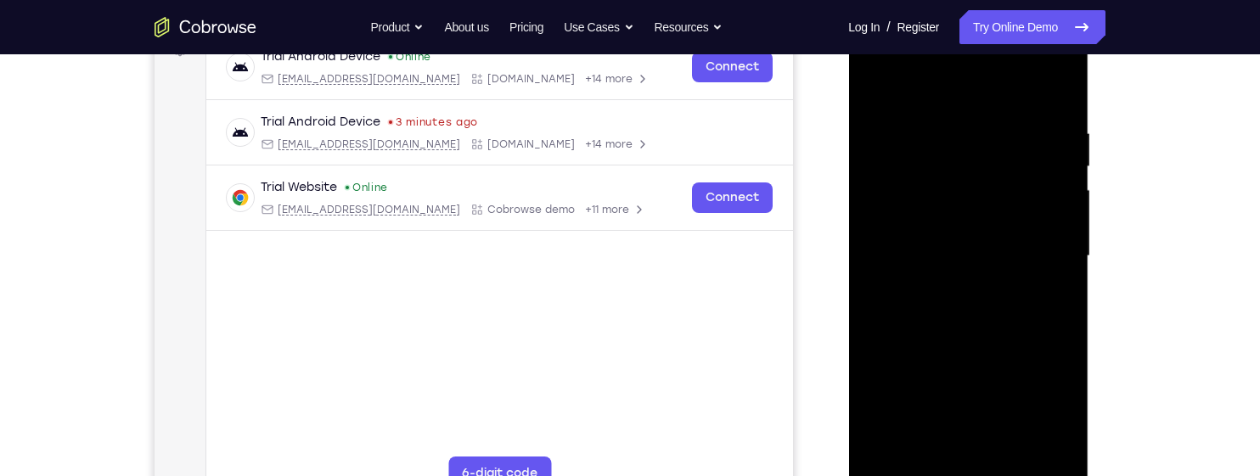
click at [1043, 279] on div at bounding box center [968, 256] width 214 height 475
click at [1044, 279] on div at bounding box center [968, 256] width 214 height 475
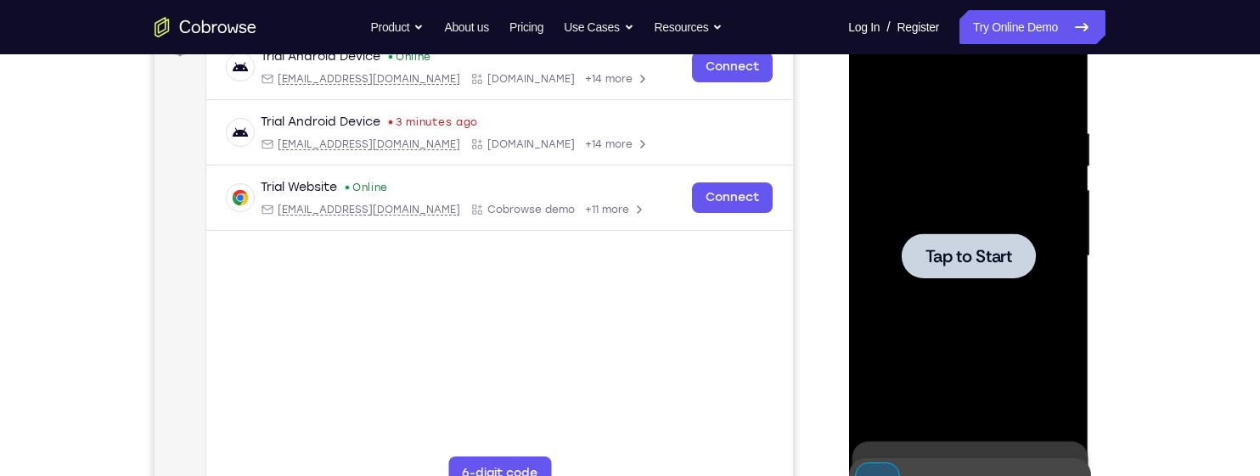
click at [995, 262] on span "Tap to Start" at bounding box center [968, 256] width 87 height 17
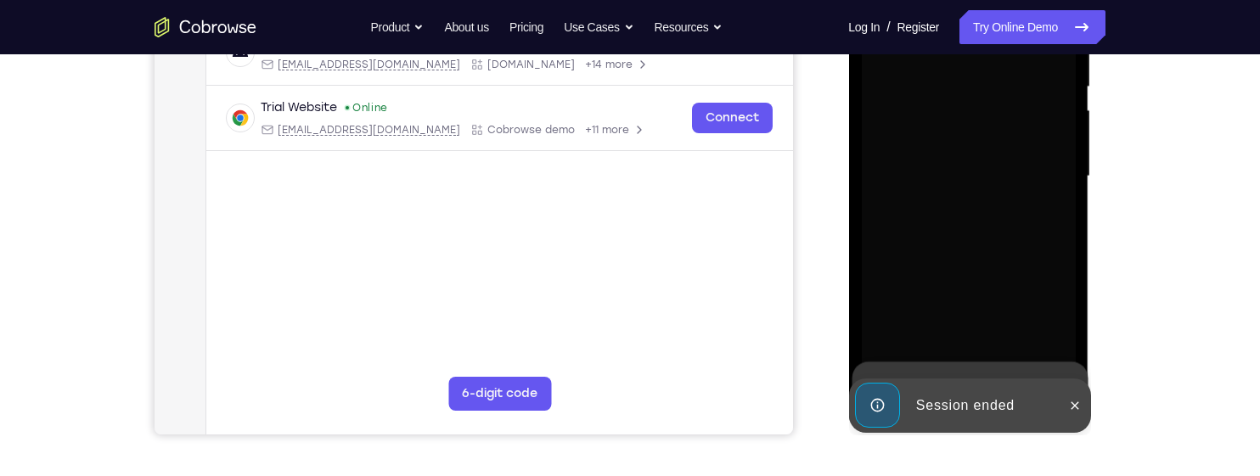
scroll to position [356, 0]
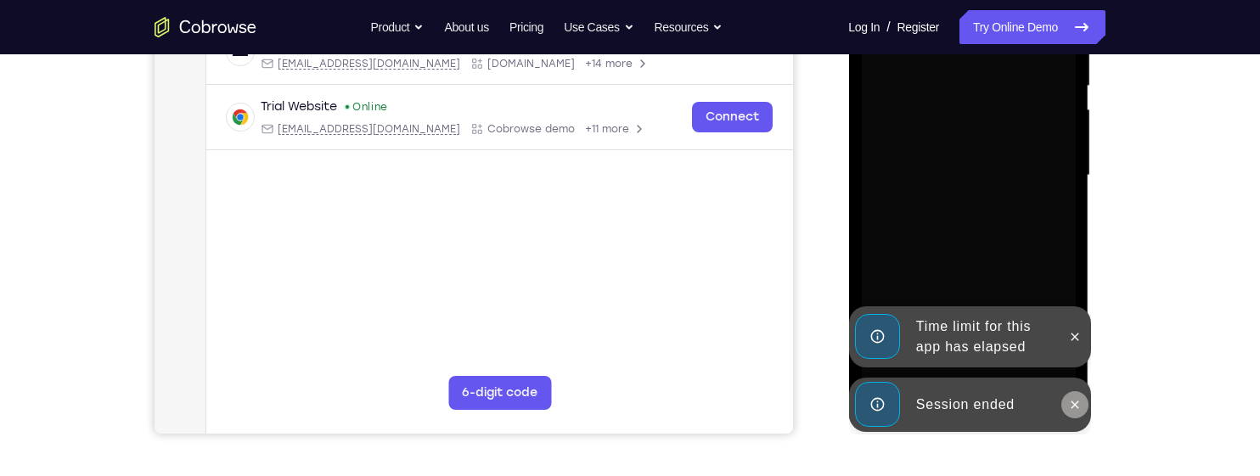
click at [1071, 399] on icon at bounding box center [1074, 405] width 14 height 14
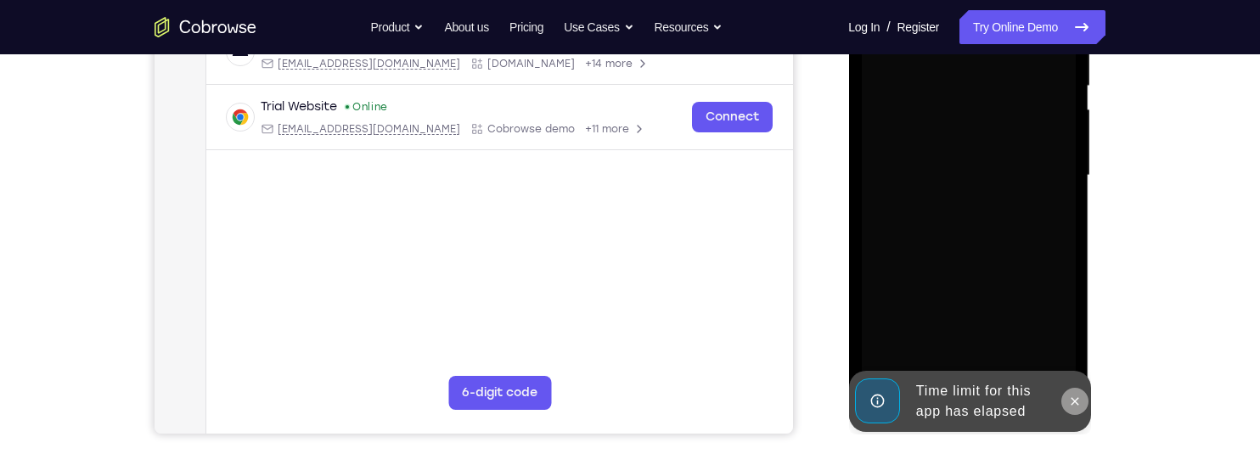
click at [1071, 395] on icon at bounding box center [1074, 402] width 14 height 14
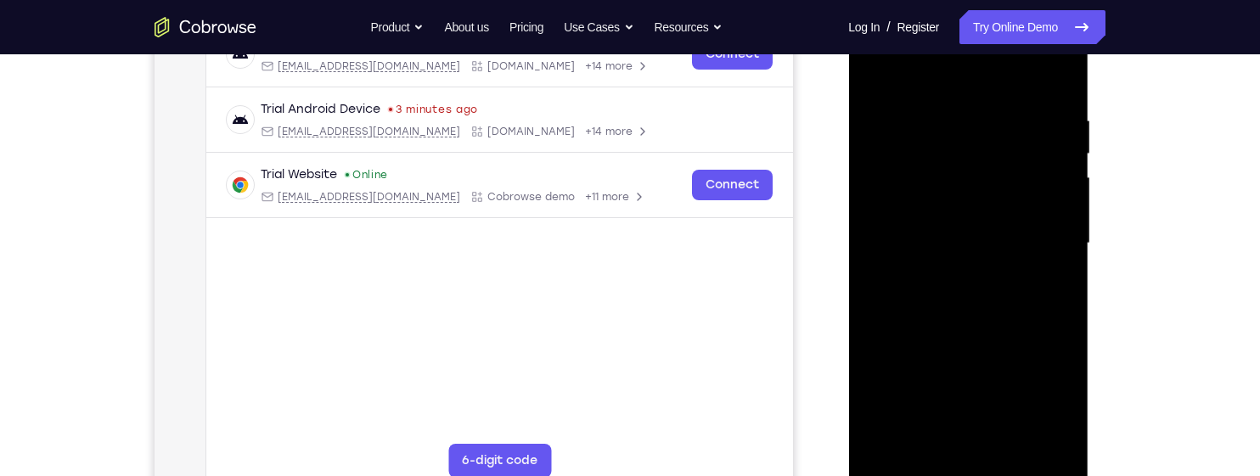
scroll to position [285, 0]
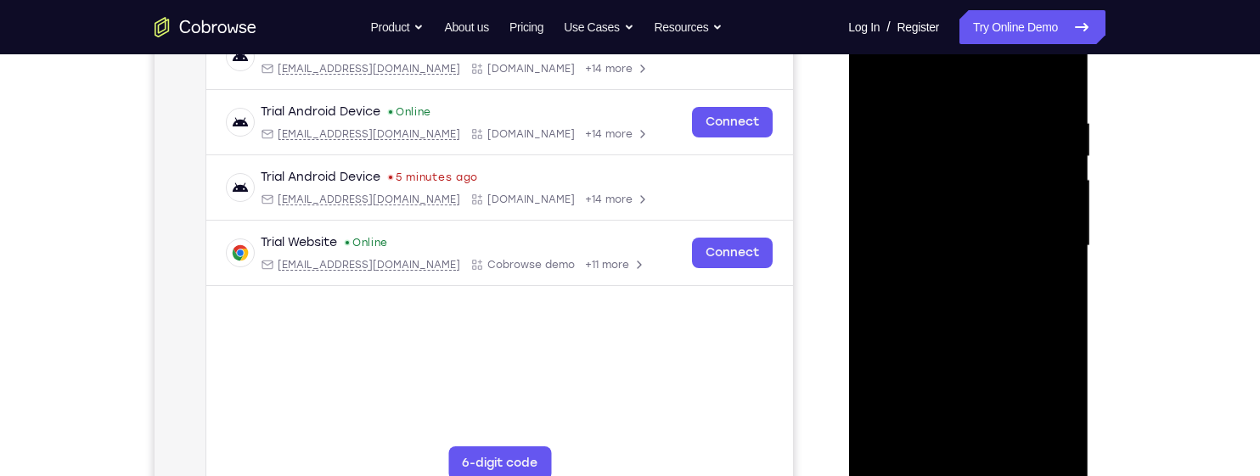
click at [968, 468] on div at bounding box center [968, 245] width 214 height 475
click at [1037, 407] on div at bounding box center [968, 245] width 214 height 475
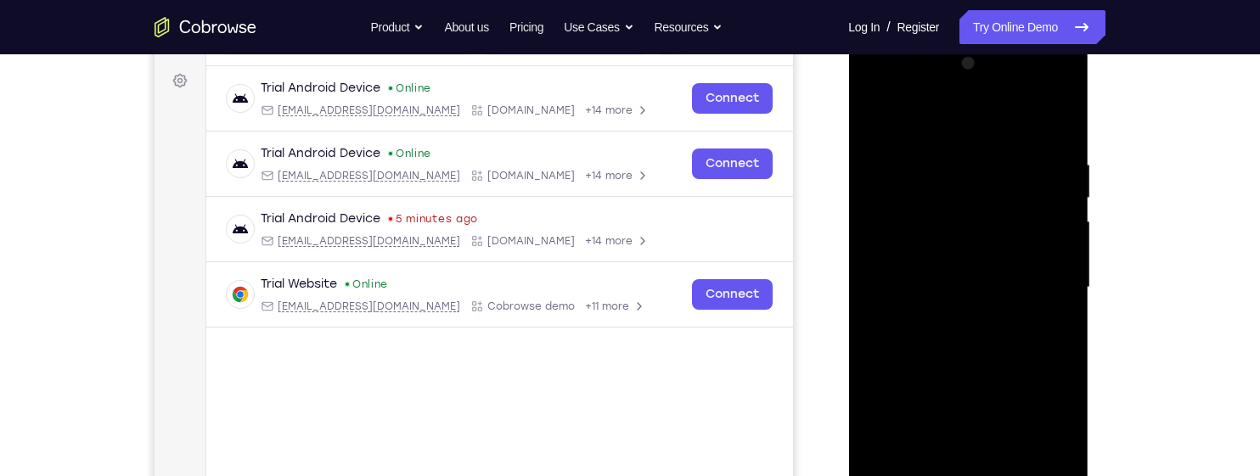
scroll to position [225, 0]
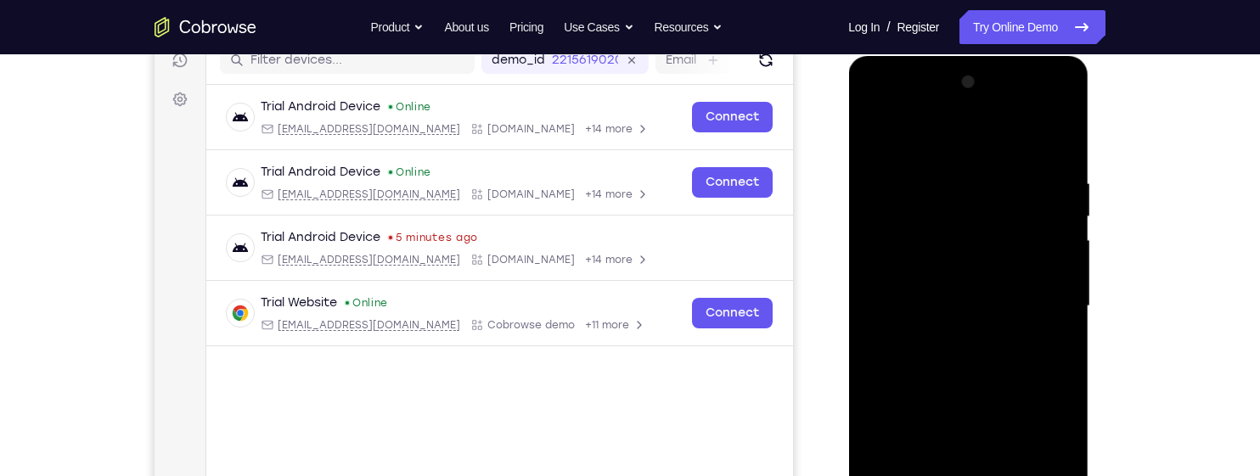
click at [946, 141] on div at bounding box center [968, 306] width 214 height 475
click at [956, 138] on div at bounding box center [968, 306] width 214 height 475
click at [1034, 292] on div at bounding box center [968, 306] width 214 height 475
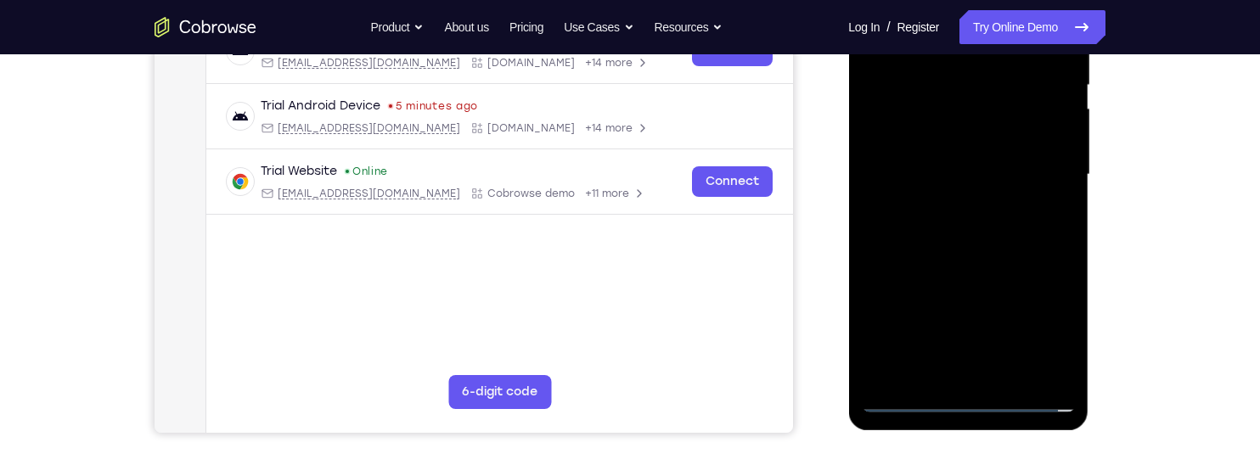
scroll to position [358, 0]
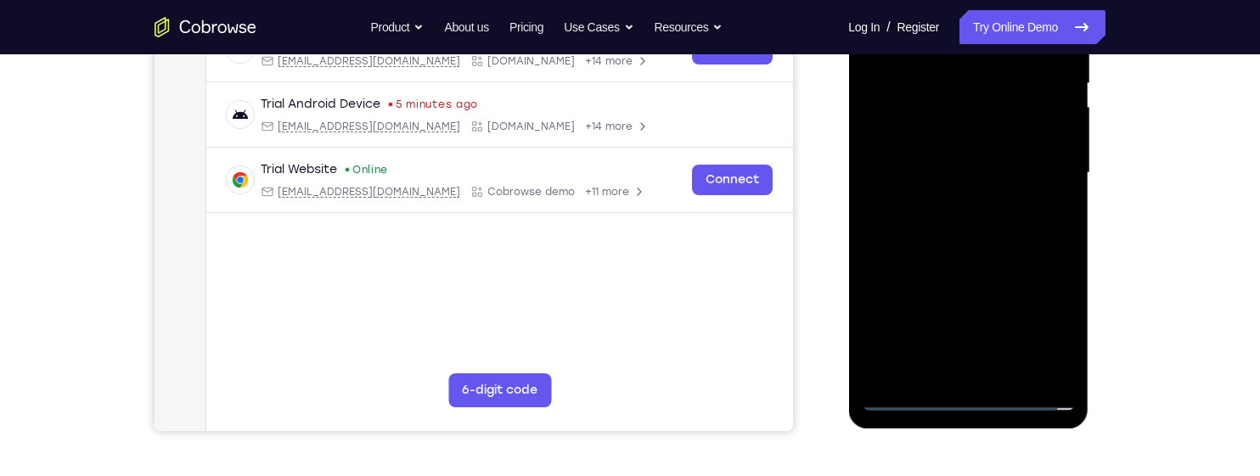
click at [940, 376] on div at bounding box center [968, 172] width 214 height 475
click at [954, 148] on div at bounding box center [968, 172] width 214 height 475
click at [942, 126] on div at bounding box center [968, 172] width 214 height 475
click at [1044, 171] on div at bounding box center [968, 172] width 214 height 475
click at [1013, 249] on div at bounding box center [968, 172] width 214 height 475
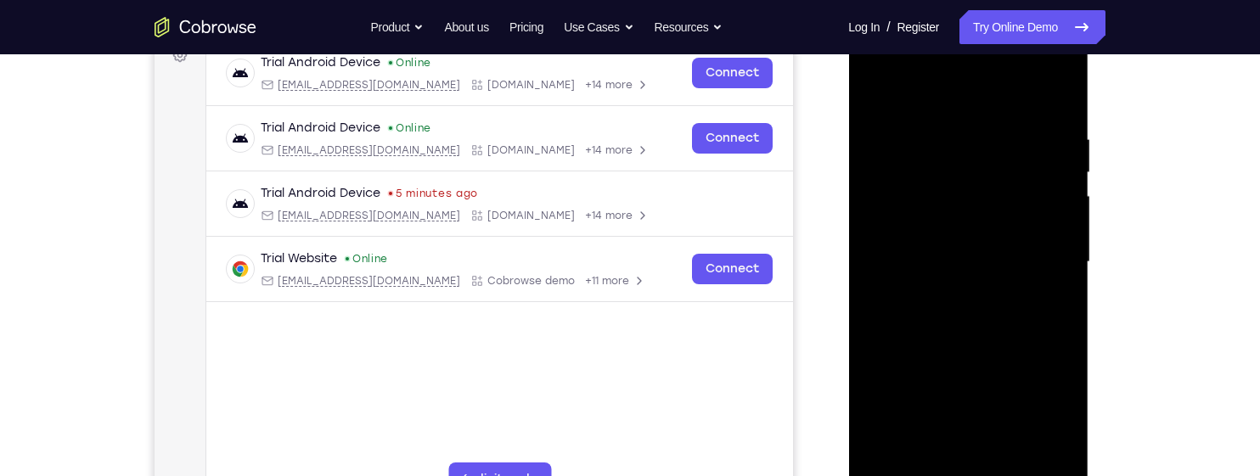
scroll to position [267, 0]
click at [943, 146] on div at bounding box center [968, 263] width 214 height 475
click at [1049, 186] on div at bounding box center [968, 263] width 214 height 475
click at [1018, 210] on div at bounding box center [968, 263] width 214 height 475
click at [1056, 169] on div at bounding box center [968, 263] width 214 height 475
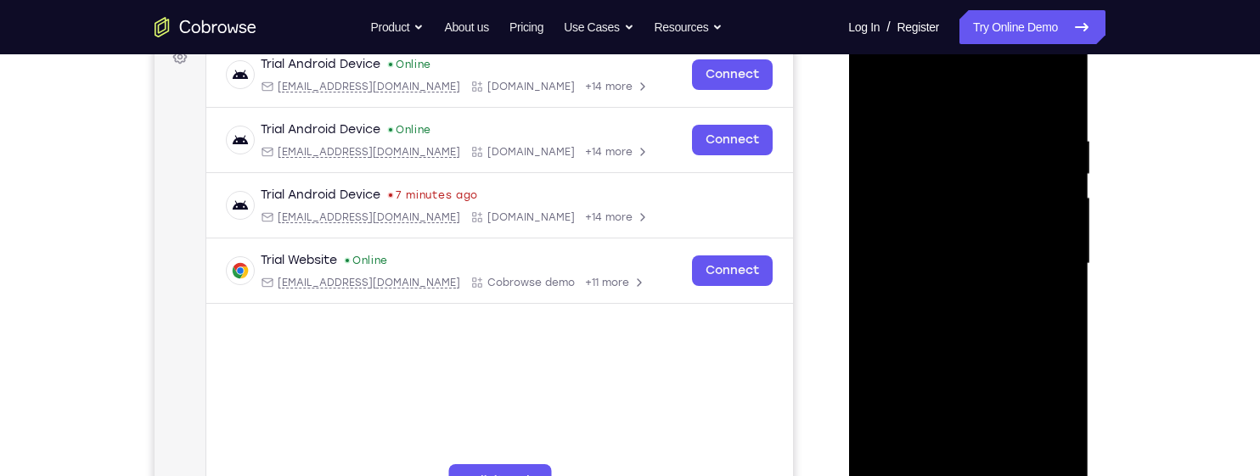
click at [1058, 154] on div at bounding box center [968, 263] width 214 height 475
click at [1058, 145] on div at bounding box center [968, 263] width 214 height 475
click at [1057, 164] on div at bounding box center [968, 263] width 214 height 475
click at [1047, 158] on div at bounding box center [968, 263] width 214 height 475
click at [1049, 185] on div at bounding box center [968, 263] width 214 height 475
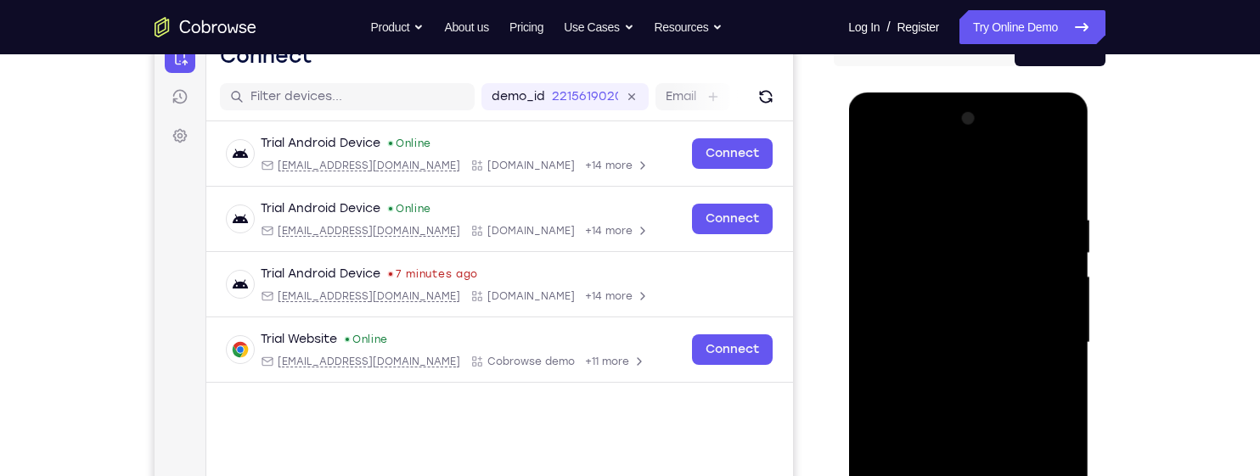
scroll to position [164, 0]
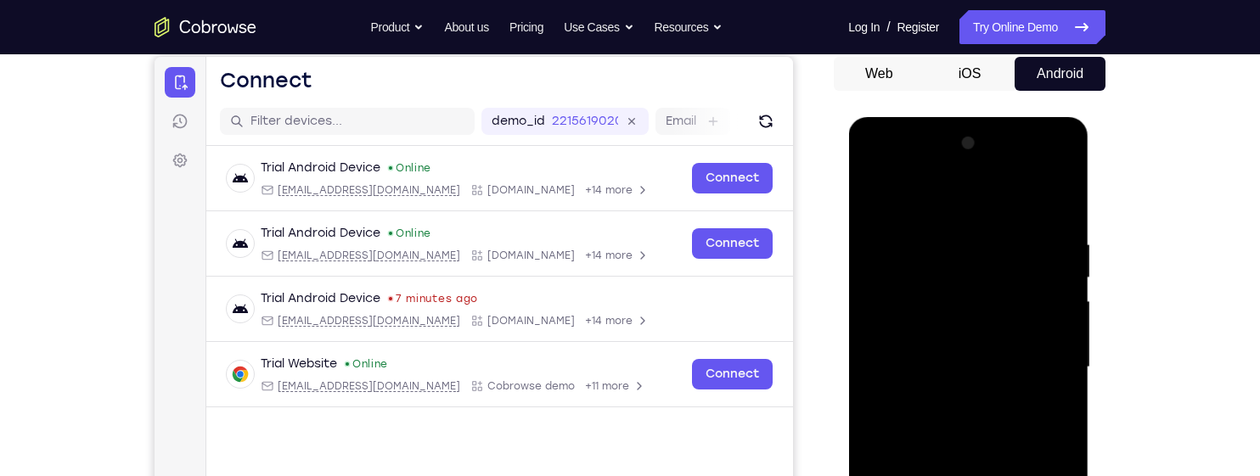
click at [1058, 302] on div at bounding box center [968, 367] width 214 height 475
click at [1070, 243] on div at bounding box center [968, 367] width 214 height 475
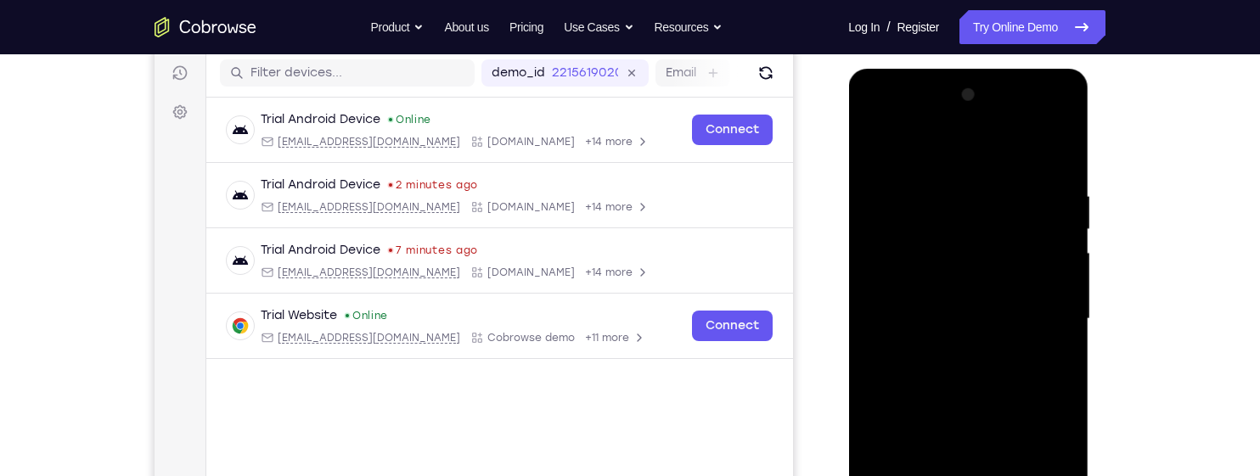
scroll to position [217, 0]
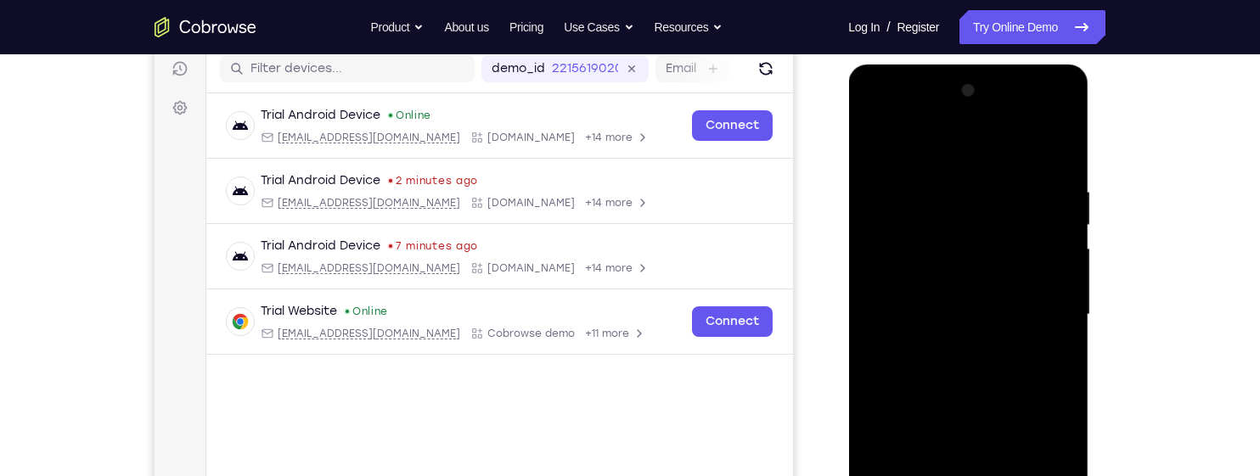
click at [1053, 227] on div at bounding box center [968, 314] width 214 height 475
click at [886, 306] on div at bounding box center [968, 314] width 214 height 475
click at [1061, 155] on div at bounding box center [968, 314] width 214 height 475
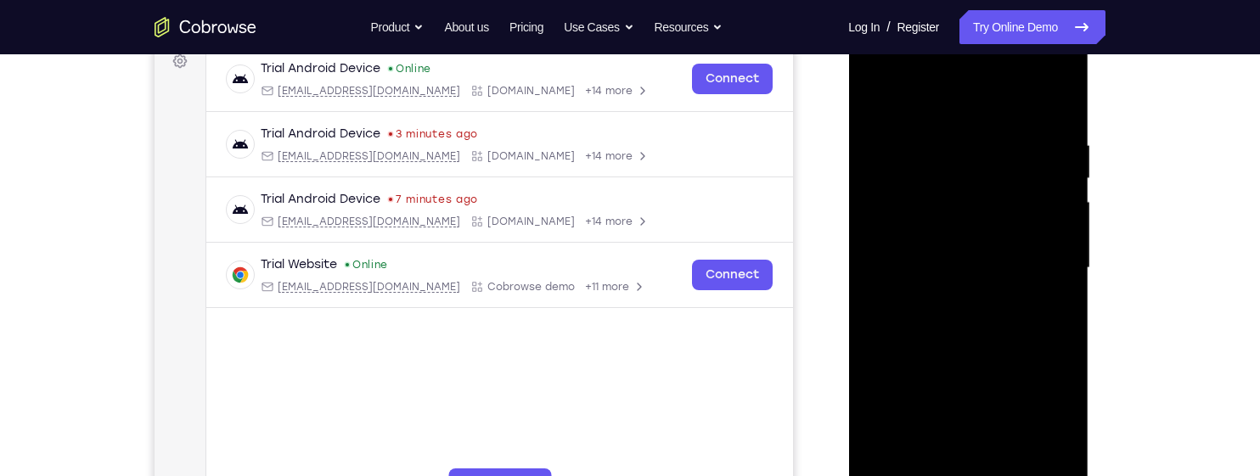
scroll to position [266, 0]
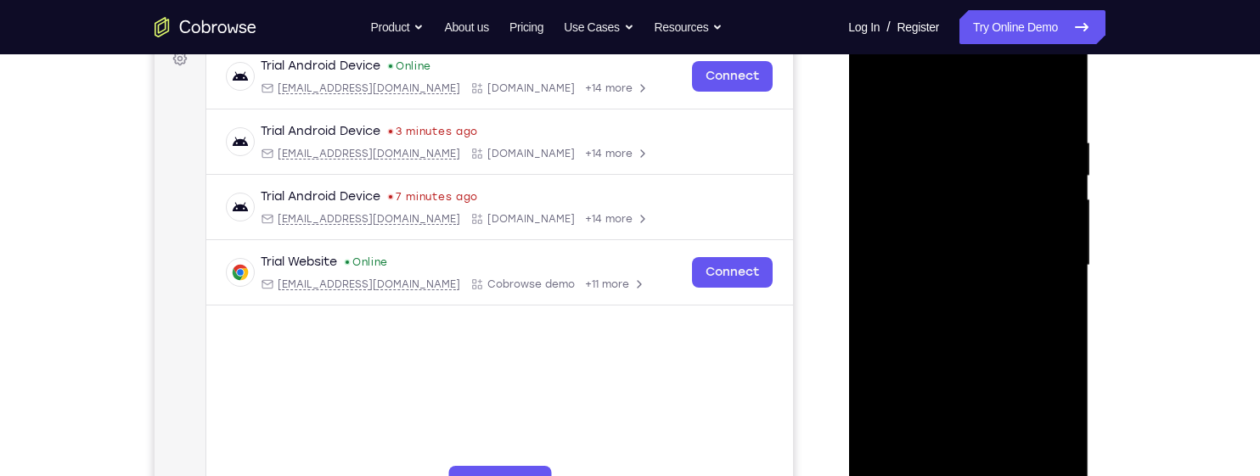
click at [1066, 245] on div at bounding box center [968, 265] width 214 height 475
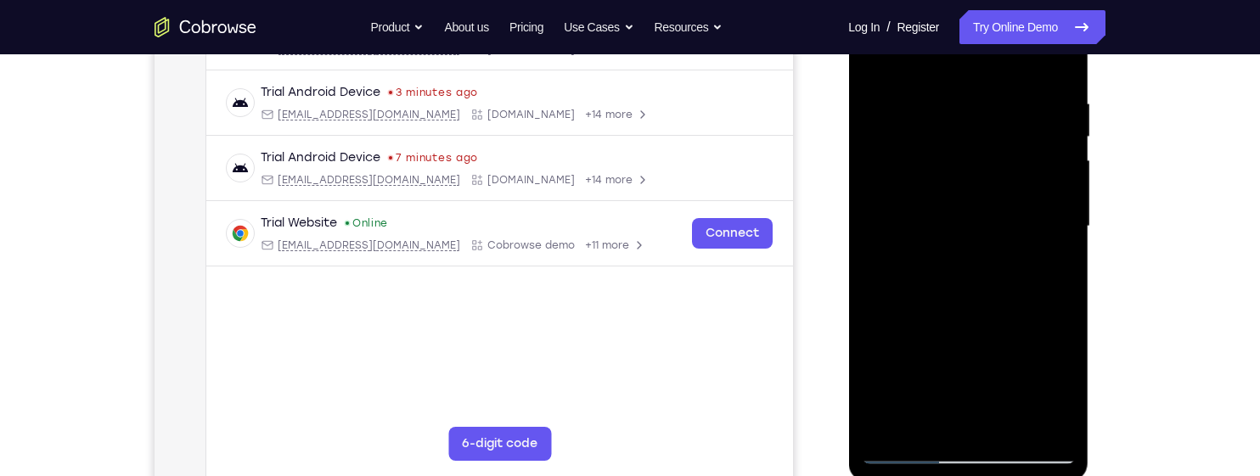
scroll to position [318, 0]
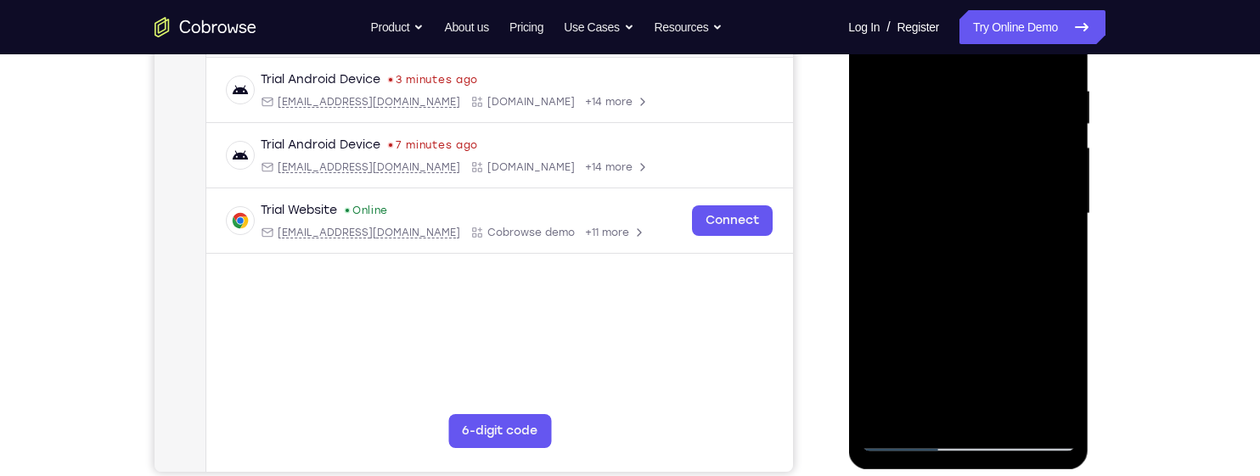
click at [1017, 421] on div at bounding box center [968, 213] width 214 height 475
click at [1004, 305] on div at bounding box center [968, 213] width 214 height 475
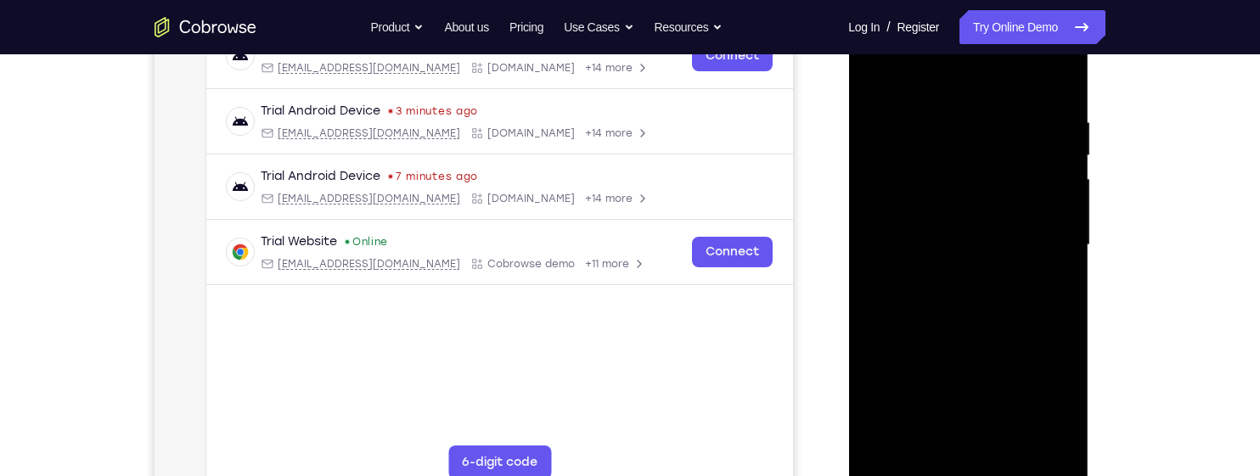
scroll to position [285, 0]
click at [885, 71] on div at bounding box center [968, 245] width 214 height 475
click at [1027, 384] on div at bounding box center [968, 245] width 214 height 475
click at [1004, 447] on div at bounding box center [968, 245] width 214 height 475
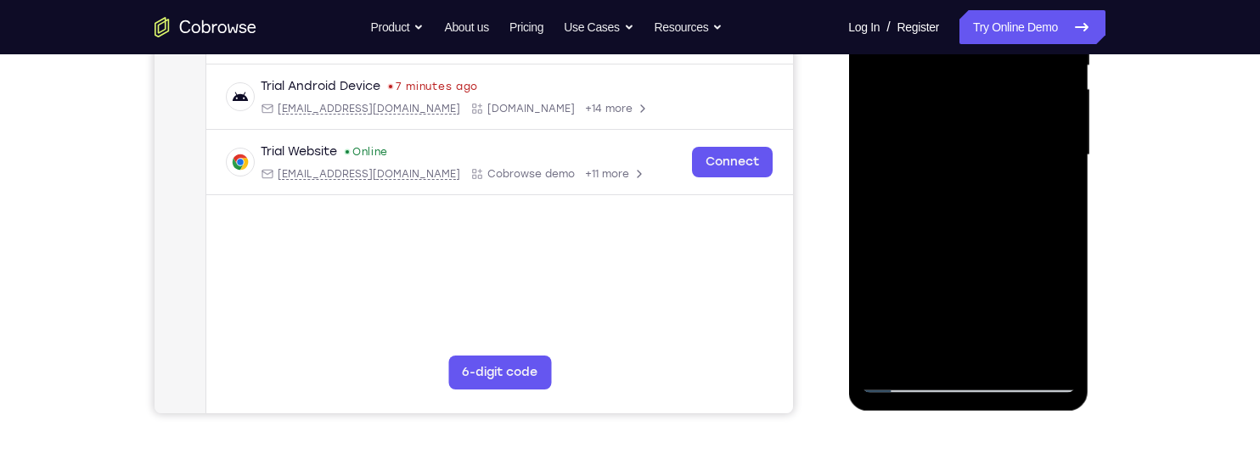
scroll to position [380, 0]
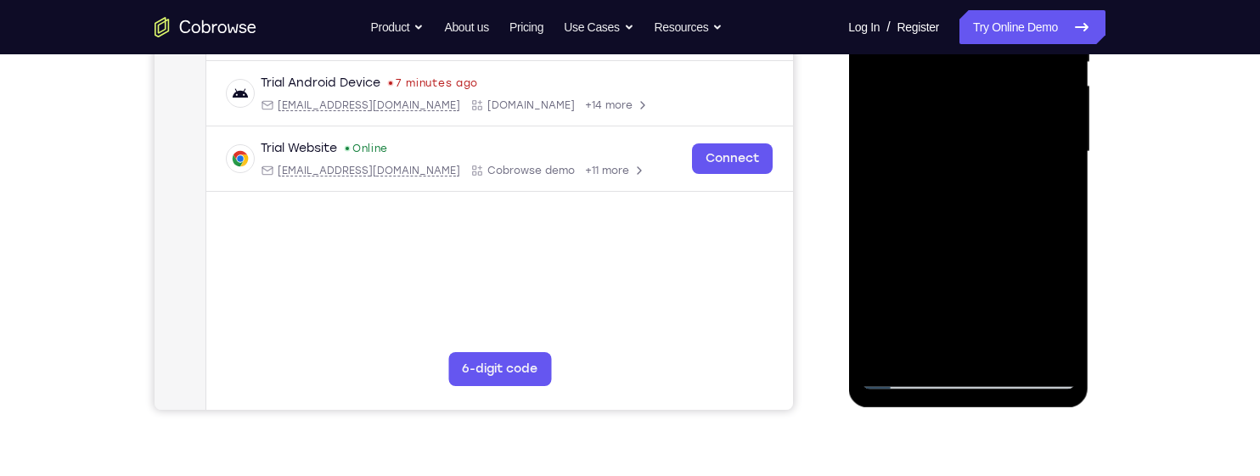
click at [955, 326] on div at bounding box center [968, 151] width 214 height 475
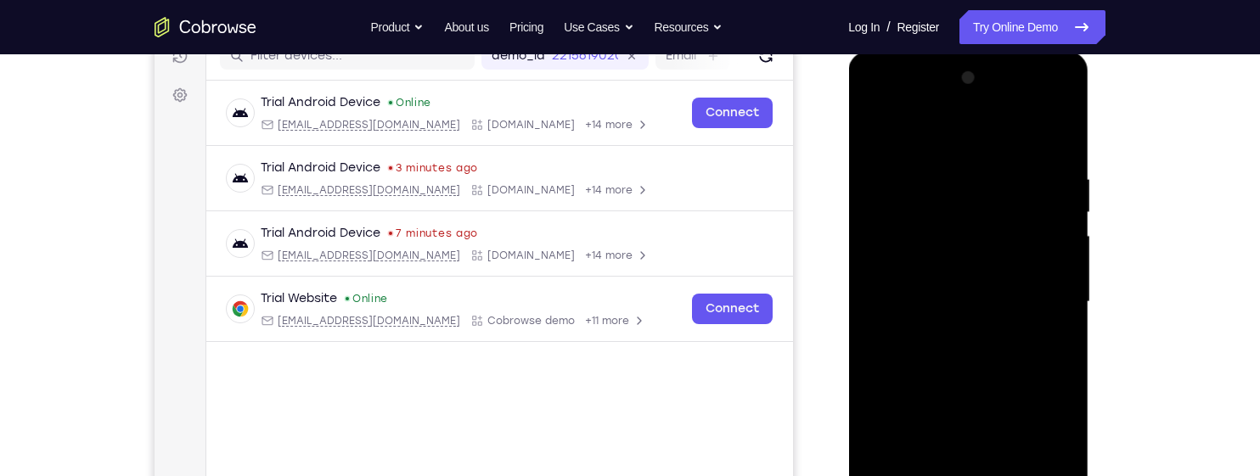
scroll to position [227, 0]
click at [872, 127] on div at bounding box center [968, 304] width 214 height 475
click at [874, 127] on div at bounding box center [968, 304] width 214 height 475
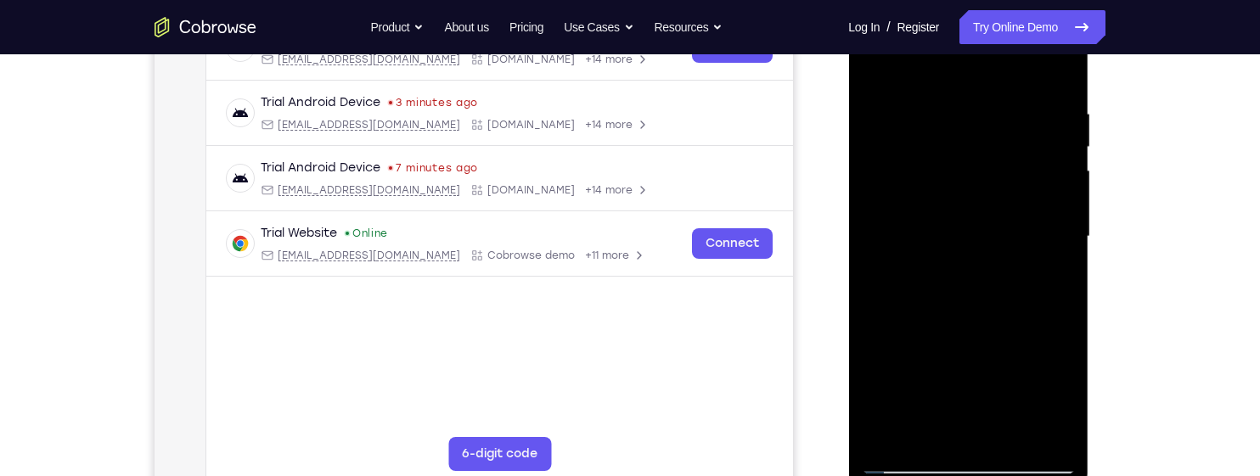
scroll to position [312, 0]
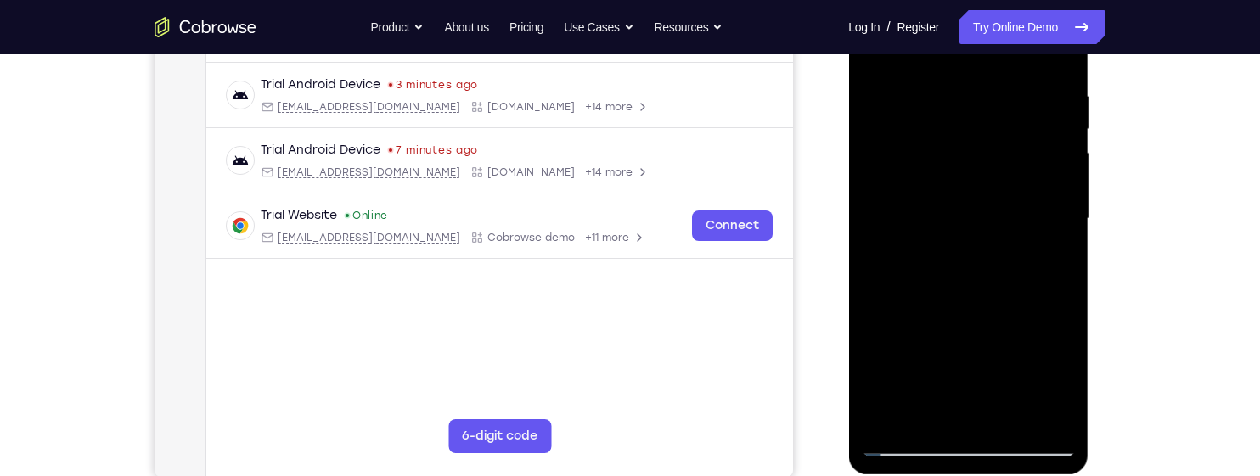
click at [1037, 419] on div at bounding box center [968, 218] width 214 height 475
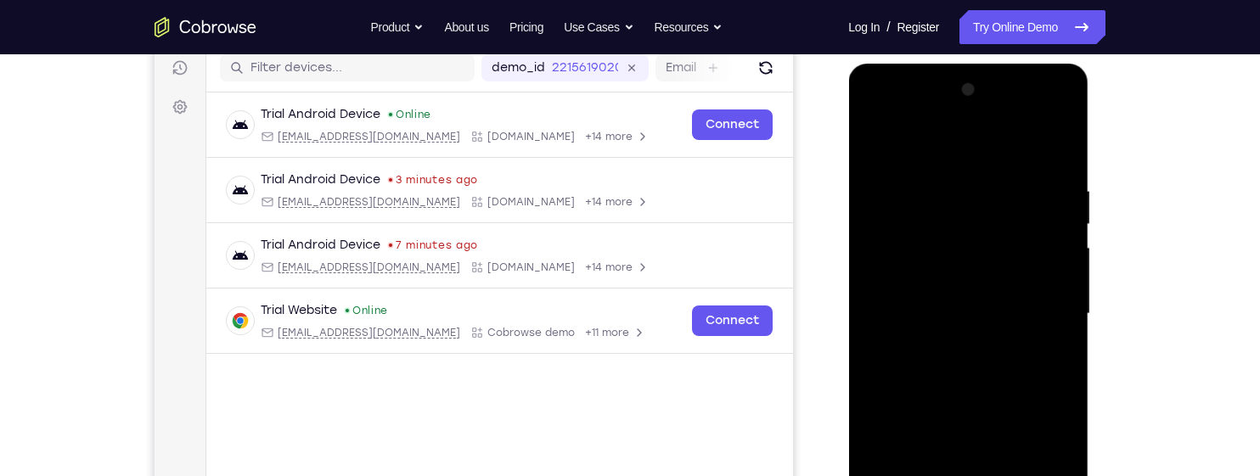
scroll to position [217, 0]
click at [993, 291] on div at bounding box center [968, 314] width 214 height 475
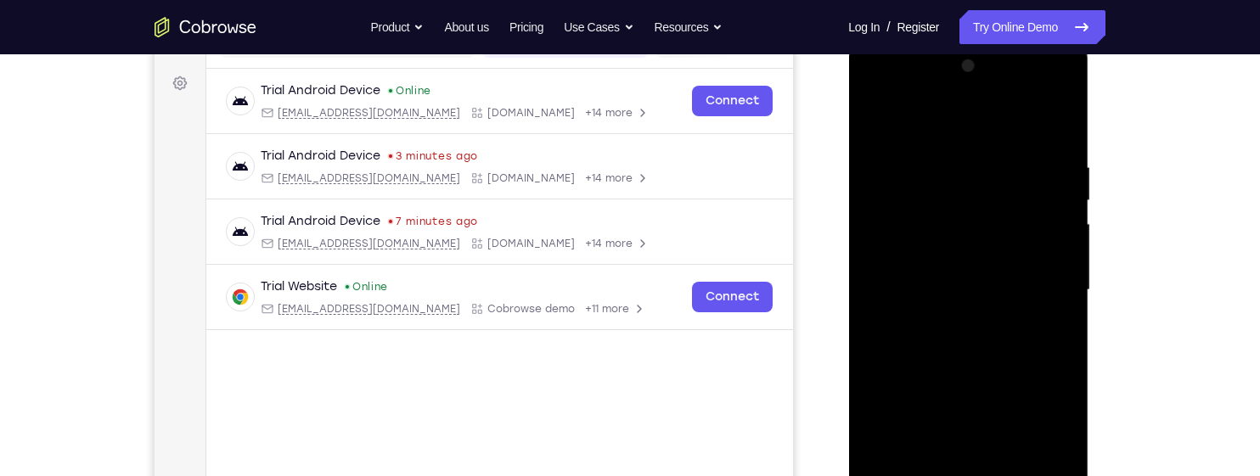
scroll to position [243, 0]
click at [890, 388] on div at bounding box center [968, 288] width 214 height 475
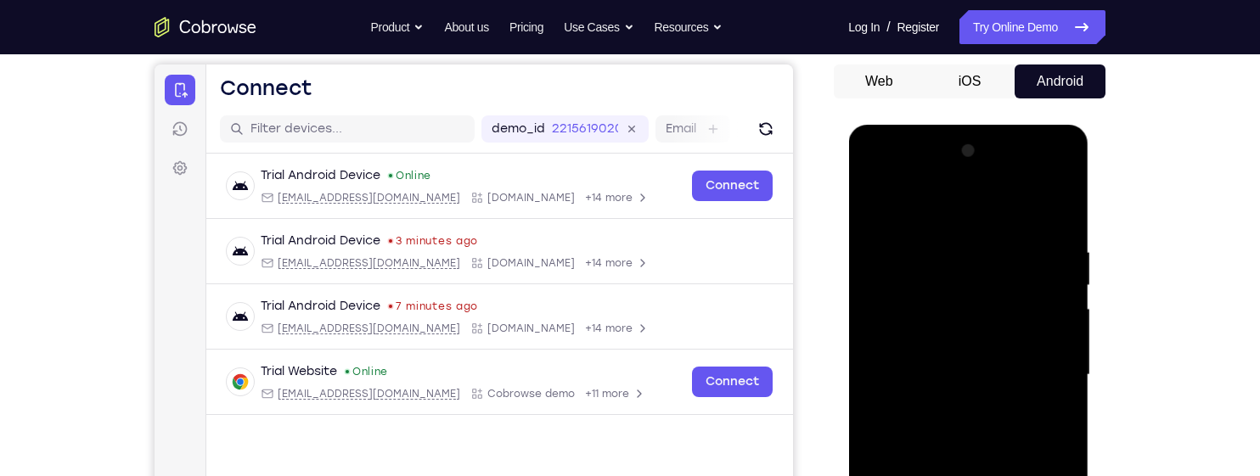
scroll to position [154, 0]
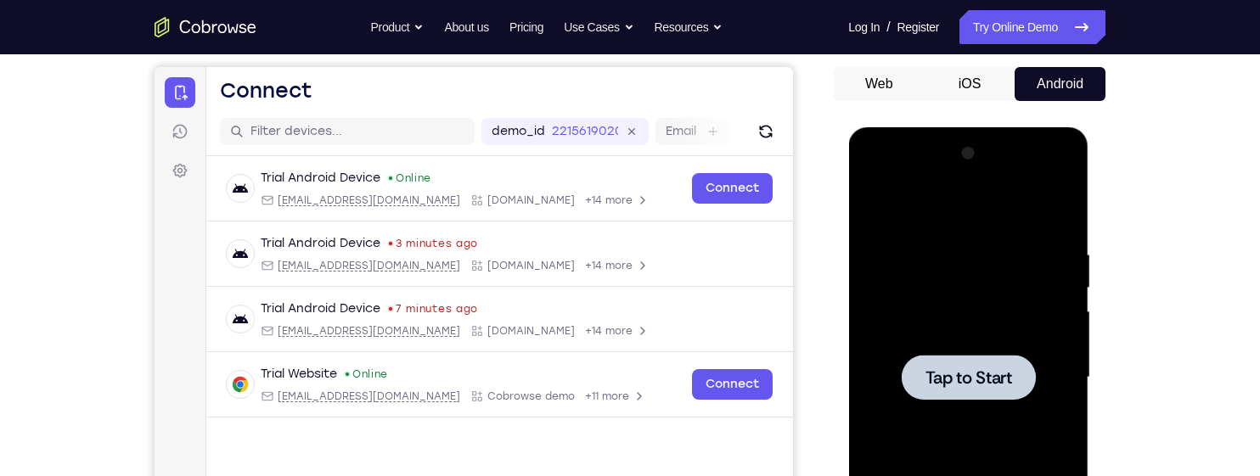
click at [956, 290] on div at bounding box center [968, 377] width 214 height 475
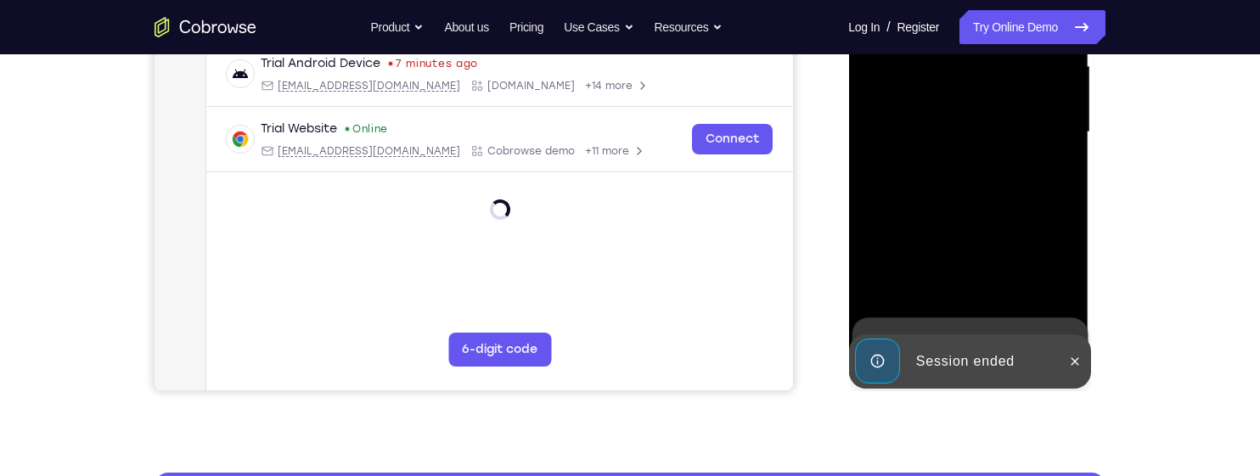
scroll to position [403, 0]
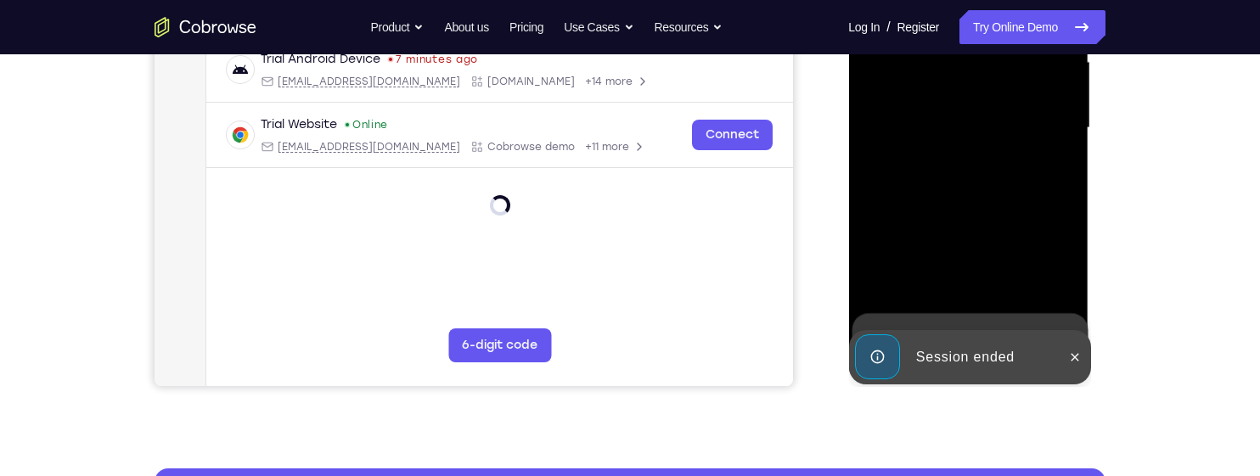
click at [1071, 360] on div at bounding box center [968, 127] width 214 height 475
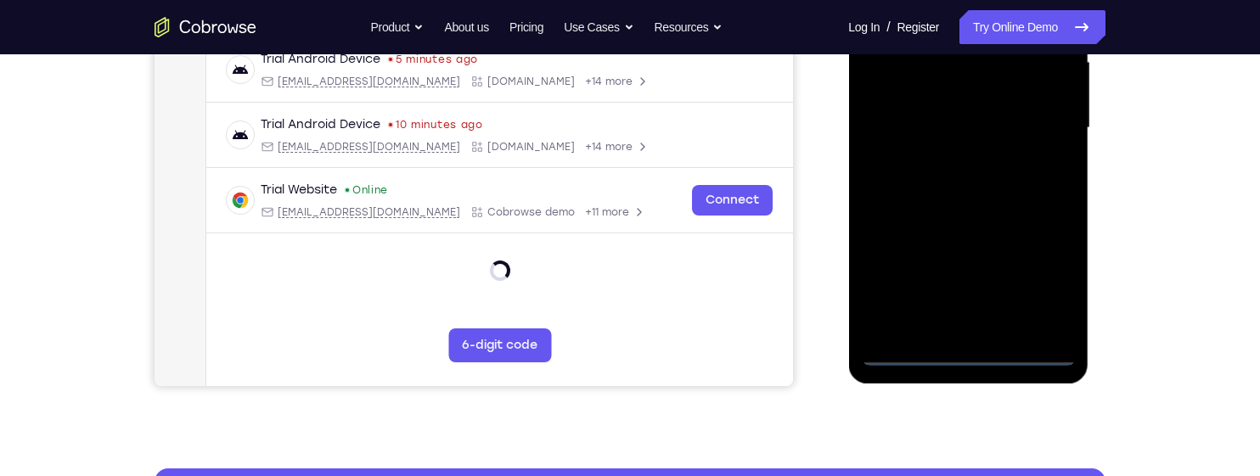
click at [971, 363] on div at bounding box center [968, 127] width 214 height 475
click at [1054, 277] on div at bounding box center [968, 127] width 214 height 475
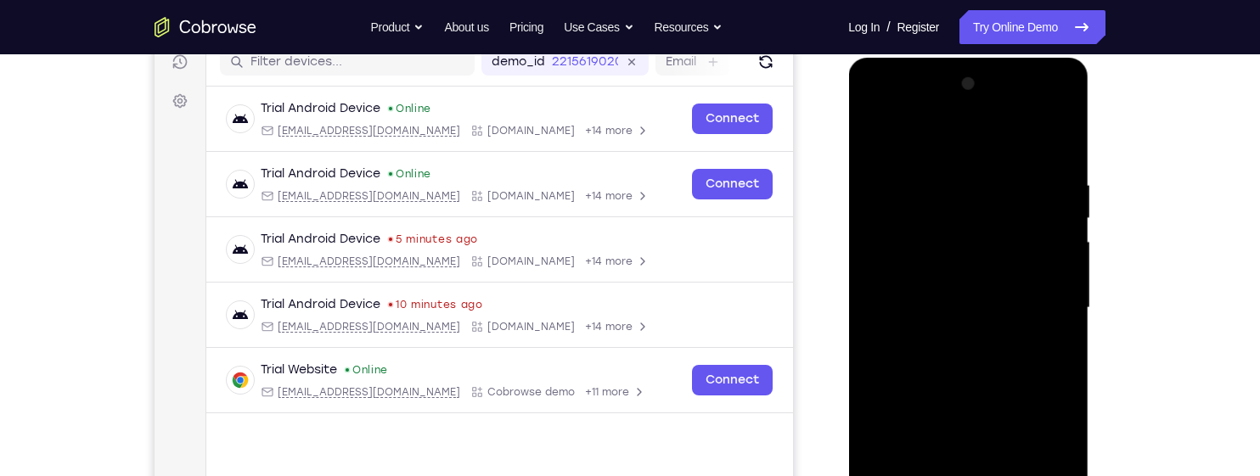
scroll to position [222, 0]
click at [1003, 143] on div at bounding box center [968, 308] width 214 height 475
click at [1040, 296] on div at bounding box center [968, 308] width 214 height 475
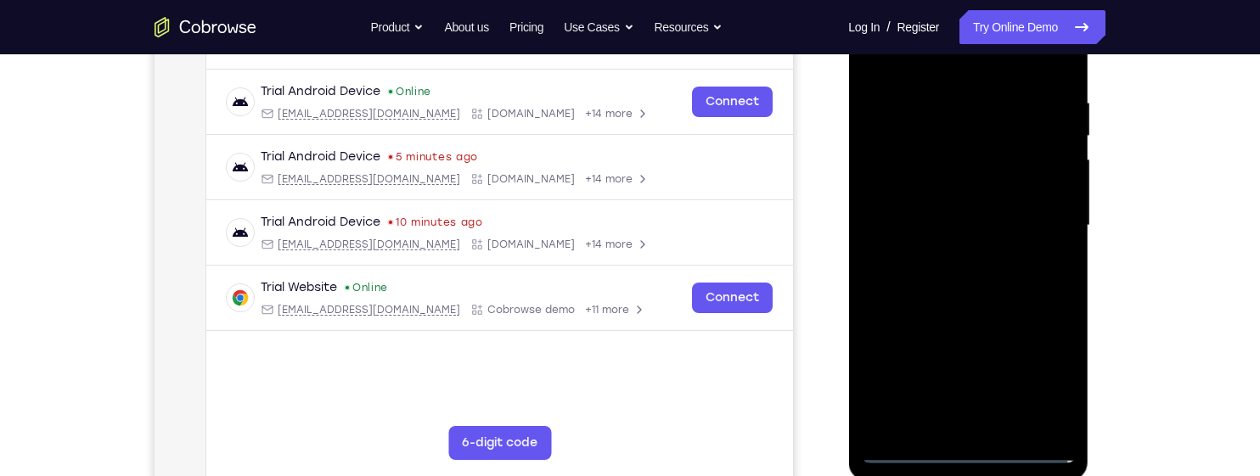
scroll to position [304, 0]
click at [954, 260] on div at bounding box center [968, 227] width 214 height 475
click at [993, 211] on div at bounding box center [968, 227] width 214 height 475
click at [940, 184] on div at bounding box center [968, 227] width 214 height 475
click at [1039, 231] on div at bounding box center [968, 227] width 214 height 475
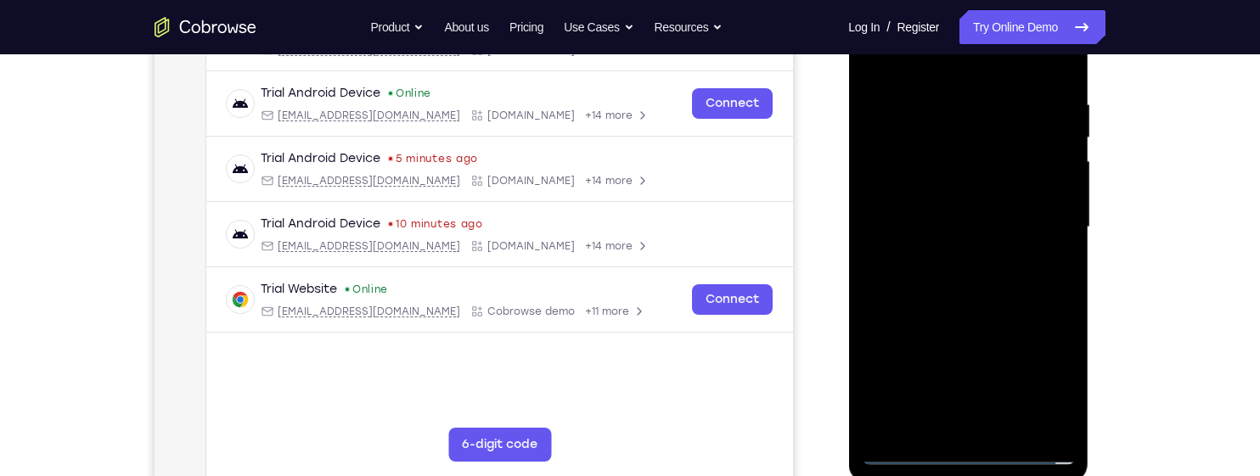
click at [1032, 284] on div at bounding box center [968, 227] width 214 height 475
click at [1017, 282] on div at bounding box center [968, 227] width 214 height 475
click at [1002, 298] on div at bounding box center [968, 227] width 214 height 475
click at [1063, 297] on div at bounding box center [968, 227] width 214 height 475
click at [1072, 238] on div at bounding box center [968, 227] width 214 height 475
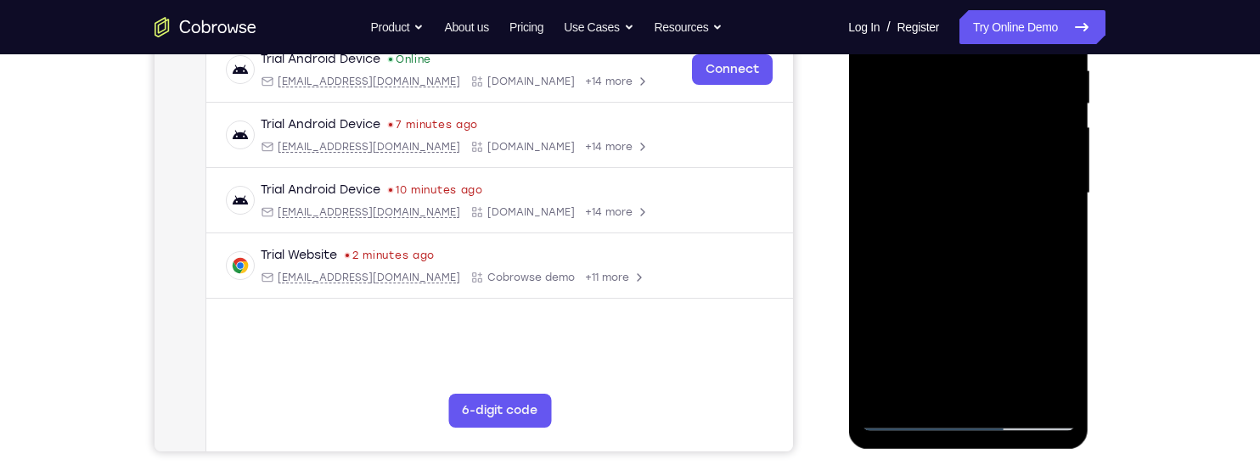
scroll to position [340, 0]
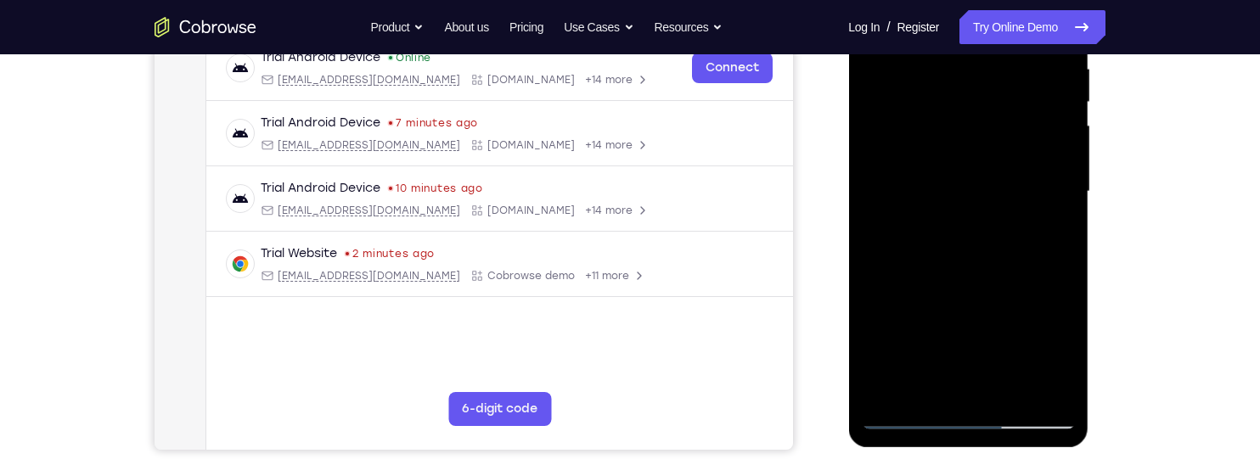
click at [1046, 396] on div at bounding box center [968, 191] width 214 height 475
click at [1051, 395] on div at bounding box center [968, 191] width 214 height 475
click at [994, 149] on div at bounding box center [968, 191] width 214 height 475
click at [988, 276] on div at bounding box center [968, 191] width 214 height 475
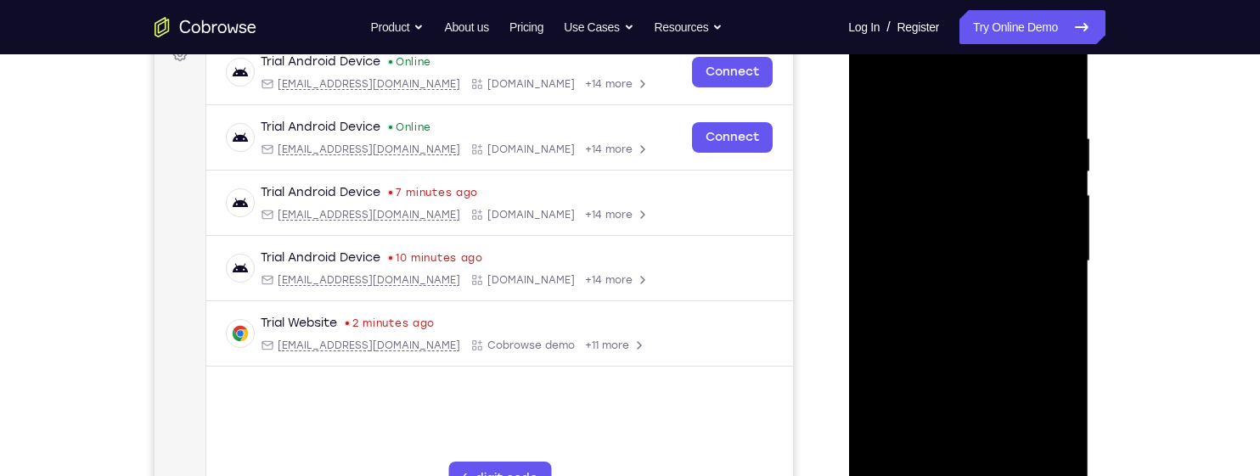
scroll to position [269, 0]
click at [1062, 277] on div at bounding box center [968, 262] width 214 height 475
click at [1061, 273] on div at bounding box center [968, 262] width 214 height 475
click at [1062, 273] on div at bounding box center [968, 262] width 214 height 475
click at [1061, 272] on div at bounding box center [968, 262] width 214 height 475
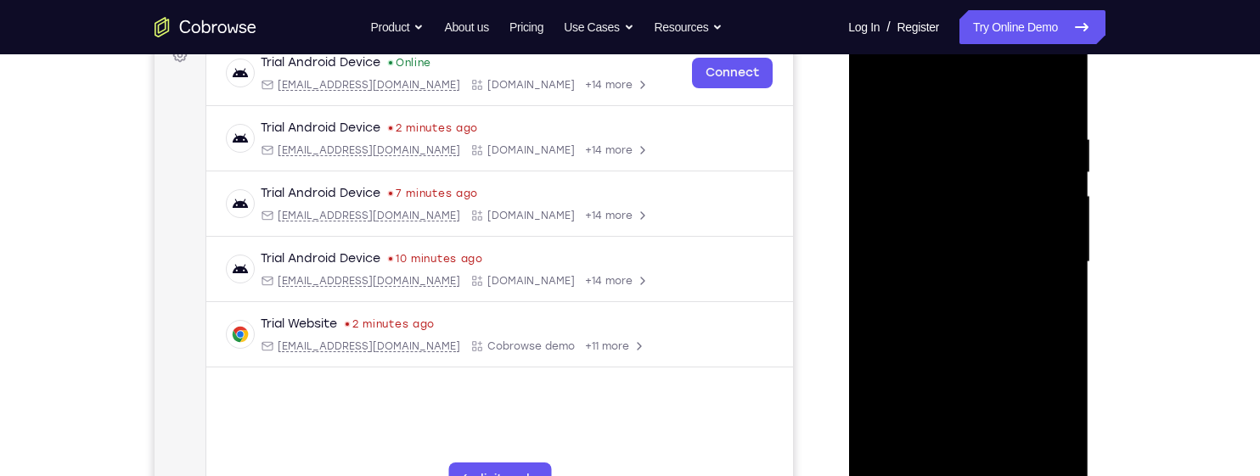
click at [1061, 270] on div at bounding box center [968, 262] width 214 height 475
click at [1062, 273] on div at bounding box center [968, 262] width 214 height 475
click at [1064, 262] on div at bounding box center [968, 262] width 214 height 475
click at [1062, 264] on div at bounding box center [968, 262] width 214 height 475
click at [1063, 265] on div at bounding box center [968, 262] width 214 height 475
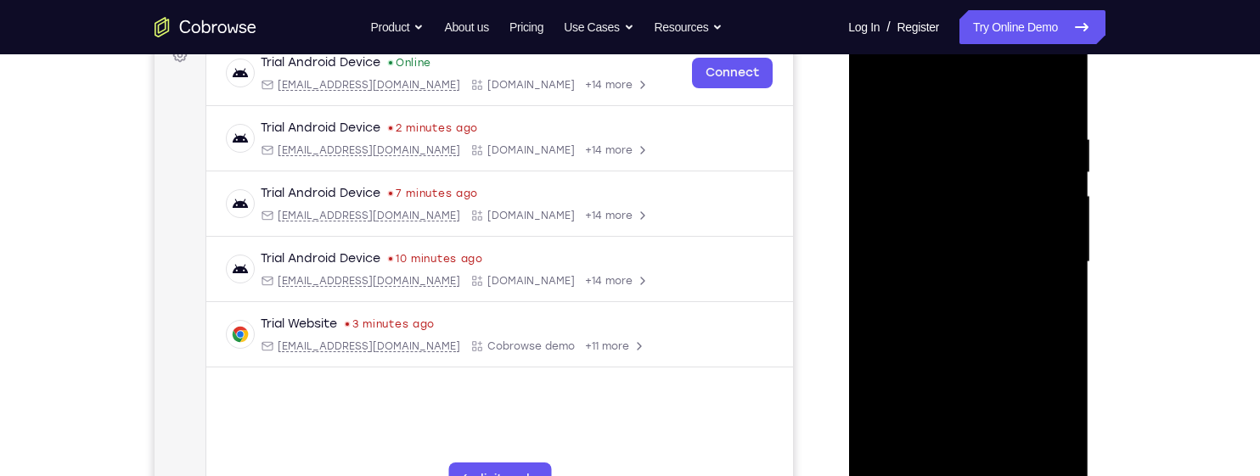
click at [1063, 267] on div at bounding box center [968, 262] width 214 height 475
click at [1062, 269] on div at bounding box center [968, 262] width 214 height 475
click at [1061, 268] on div at bounding box center [968, 262] width 214 height 475
click at [1061, 273] on div at bounding box center [968, 262] width 214 height 475
click at [1057, 277] on div at bounding box center [968, 262] width 214 height 475
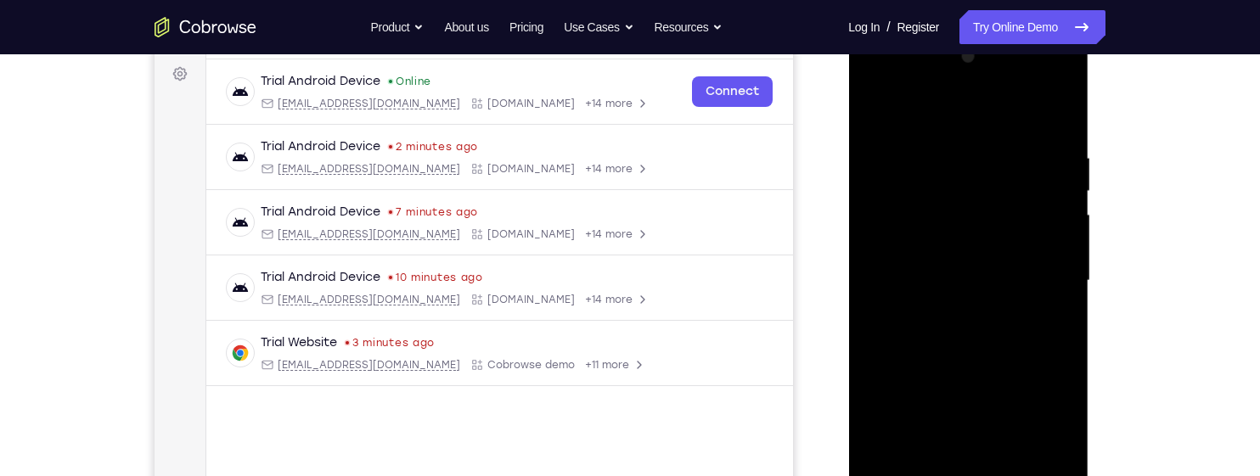
scroll to position [244, 0]
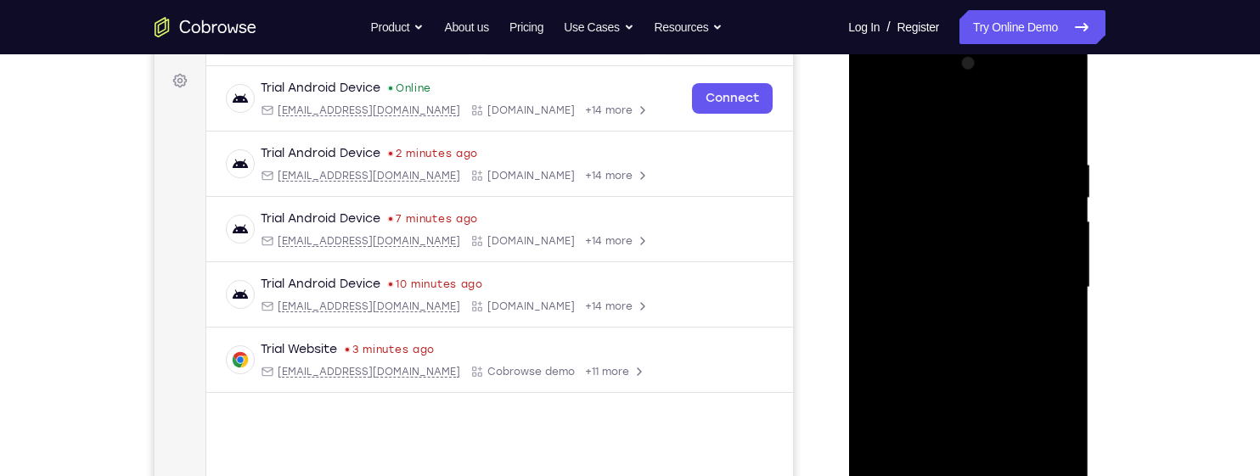
click at [883, 110] on div at bounding box center [968, 287] width 214 height 475
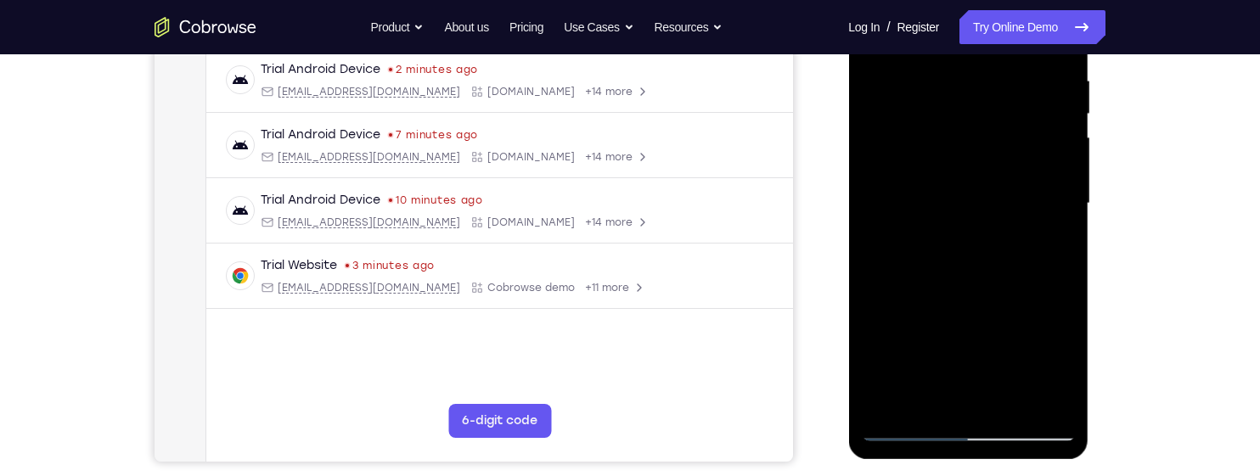
scroll to position [333, 0]
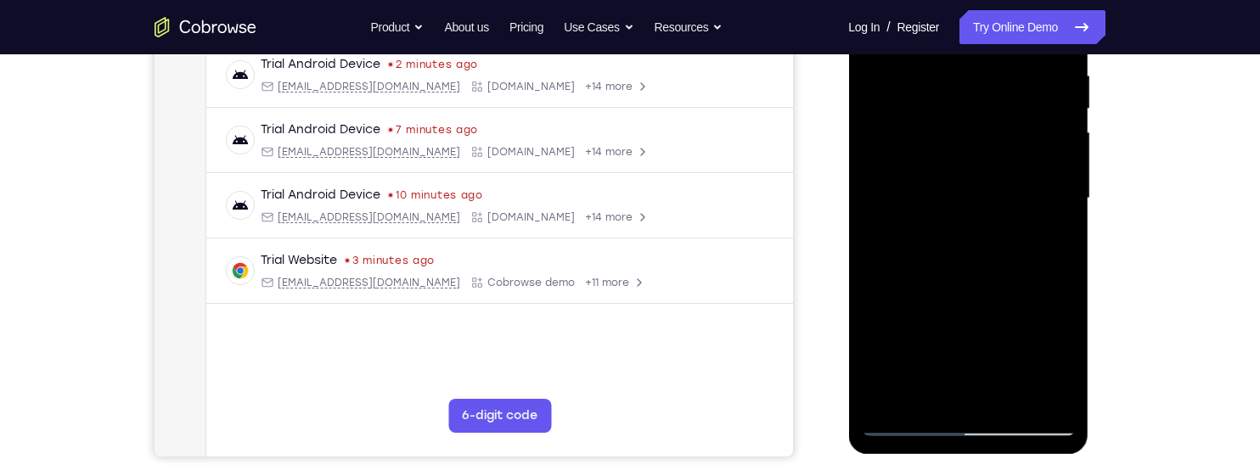
click at [907, 220] on div at bounding box center [968, 198] width 214 height 475
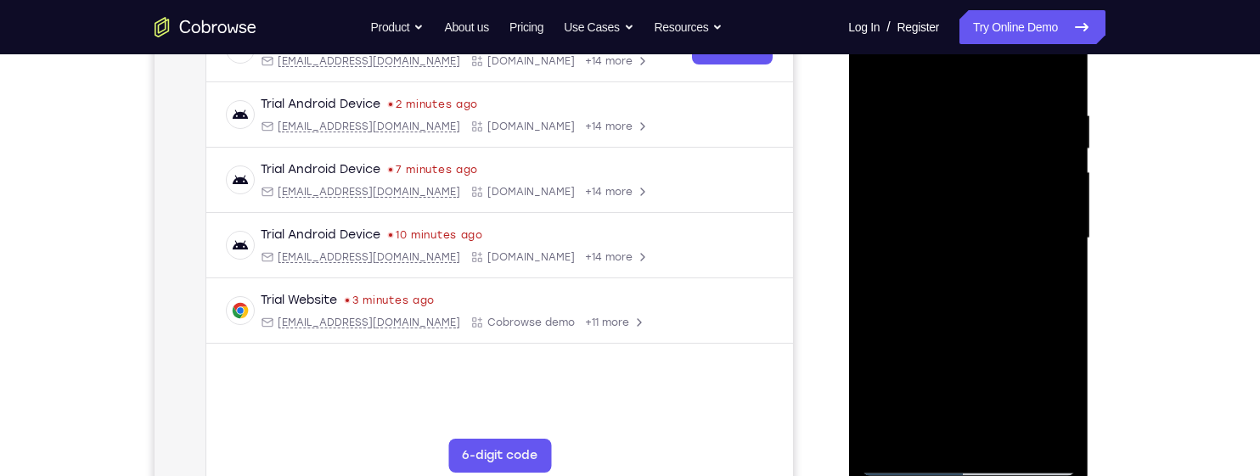
scroll to position [258, 0]
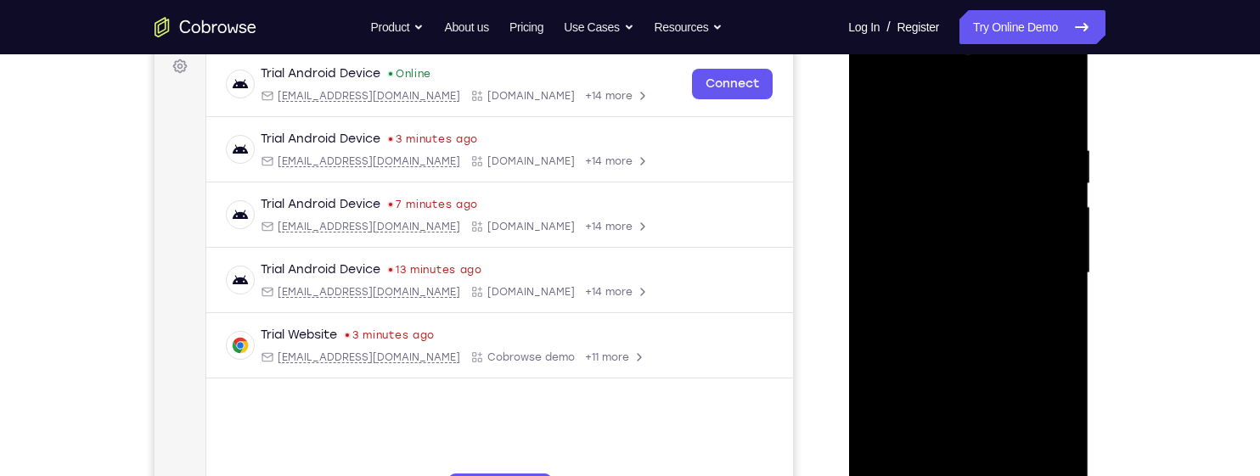
click at [1061, 221] on div at bounding box center [968, 273] width 214 height 475
click at [1062, 218] on div at bounding box center [968, 273] width 214 height 475
click at [1066, 213] on div at bounding box center [968, 273] width 214 height 475
click at [1065, 217] on div at bounding box center [968, 273] width 214 height 475
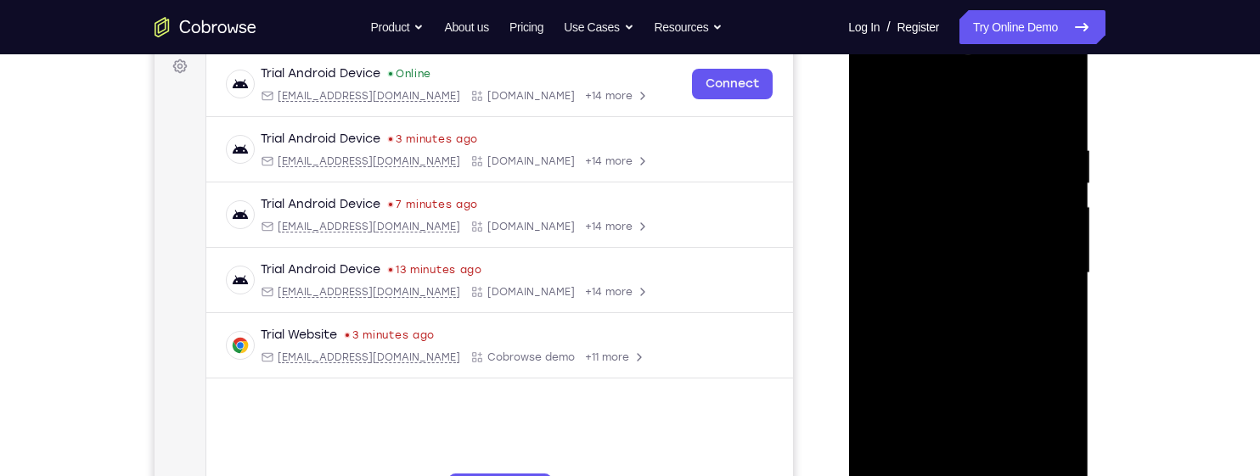
click at [1061, 222] on div at bounding box center [968, 273] width 214 height 475
click at [1066, 215] on div at bounding box center [968, 273] width 214 height 475
click at [1060, 216] on div at bounding box center [968, 273] width 214 height 475
click at [1063, 215] on div at bounding box center [968, 273] width 214 height 475
click at [1061, 213] on div at bounding box center [968, 273] width 214 height 475
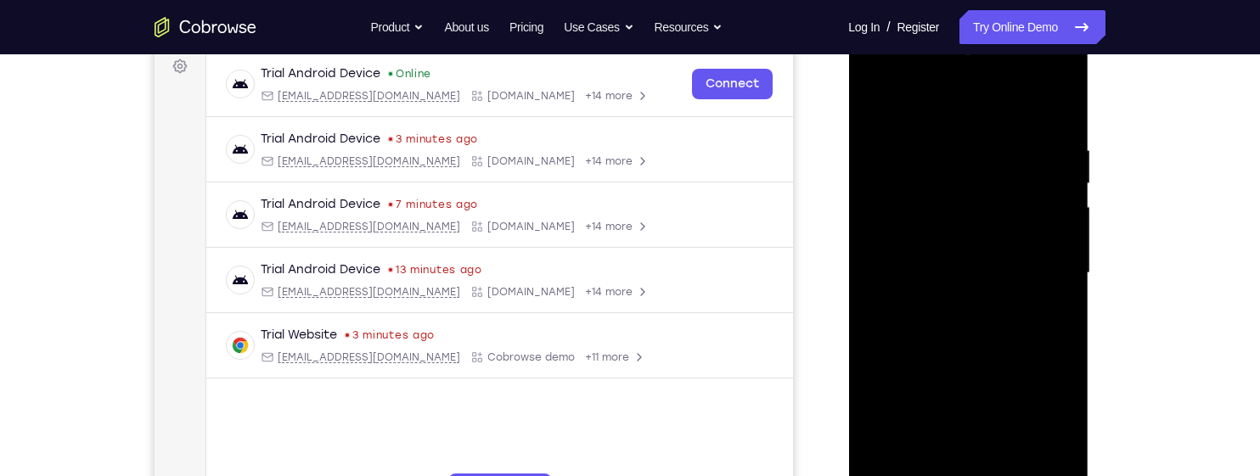
click at [1061, 212] on div at bounding box center [968, 273] width 214 height 475
click at [1060, 212] on div at bounding box center [968, 273] width 214 height 475
click at [1061, 212] on div at bounding box center [968, 273] width 214 height 475
click at [881, 104] on div at bounding box center [968, 273] width 214 height 475
click at [909, 309] on div at bounding box center [968, 273] width 214 height 475
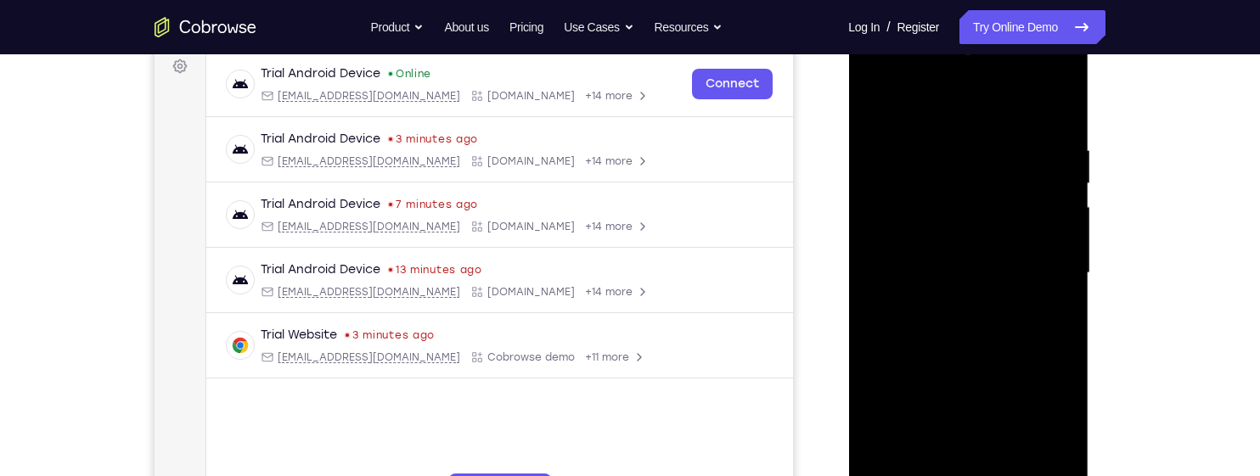
click at [1061, 207] on div at bounding box center [968, 273] width 214 height 475
click at [1063, 229] on div at bounding box center [968, 273] width 214 height 475
click at [1071, 224] on div at bounding box center [968, 273] width 214 height 475
click at [1072, 224] on div at bounding box center [968, 273] width 214 height 475
click at [1069, 220] on div at bounding box center [968, 273] width 214 height 475
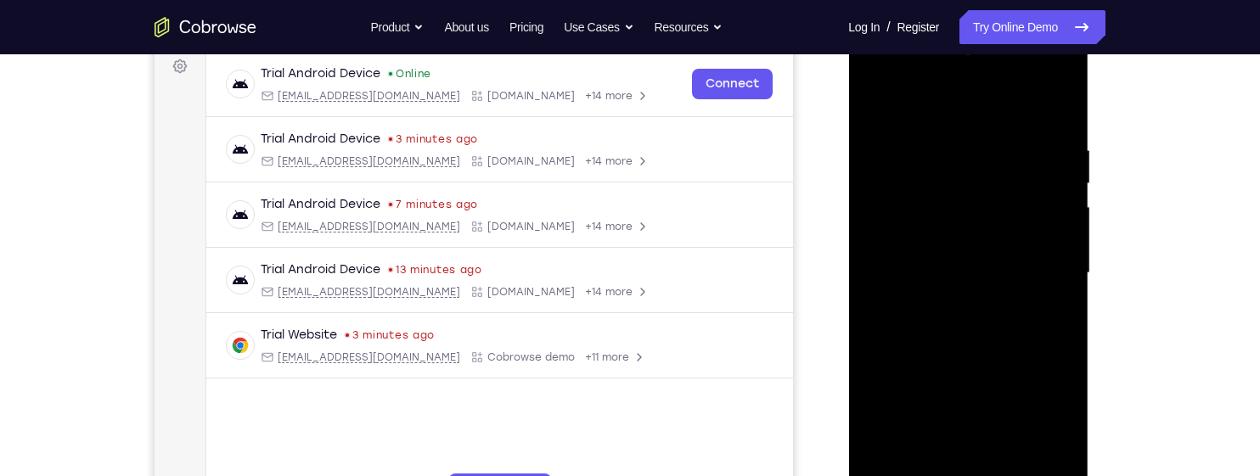
click at [1072, 216] on div at bounding box center [968, 273] width 214 height 475
click at [875, 98] on div at bounding box center [968, 273] width 214 height 475
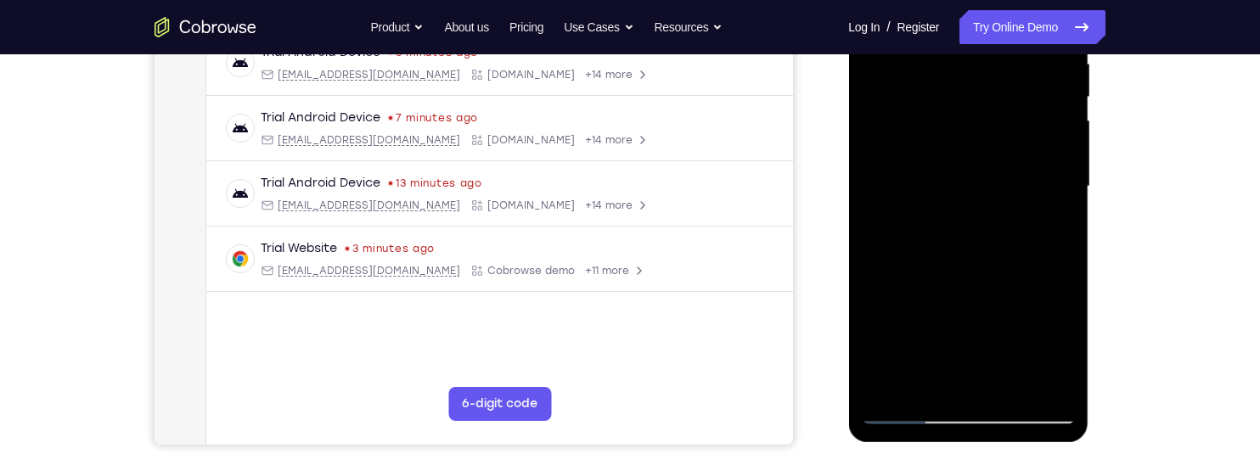
scroll to position [348, 0]
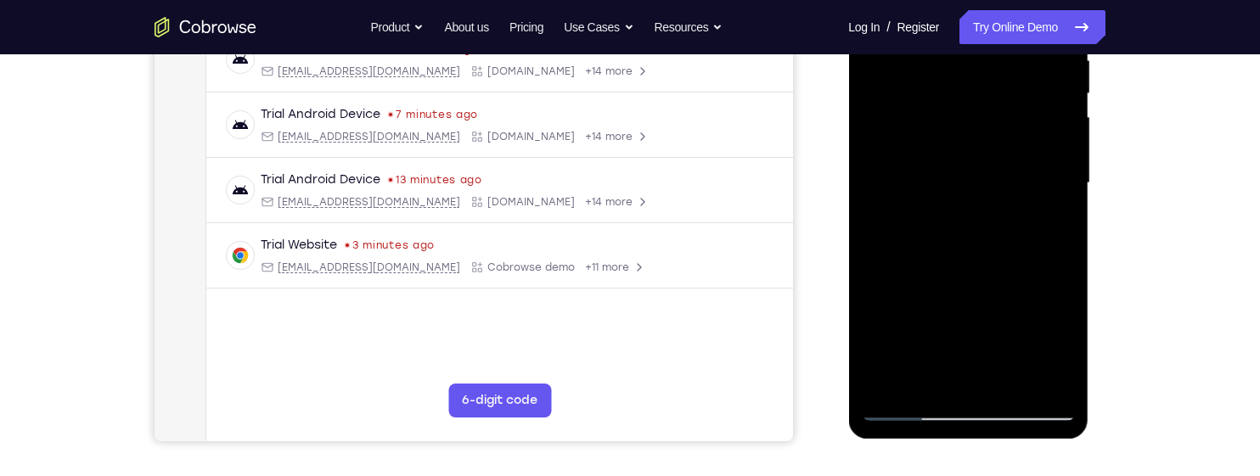
click at [906, 248] on div at bounding box center [968, 183] width 214 height 475
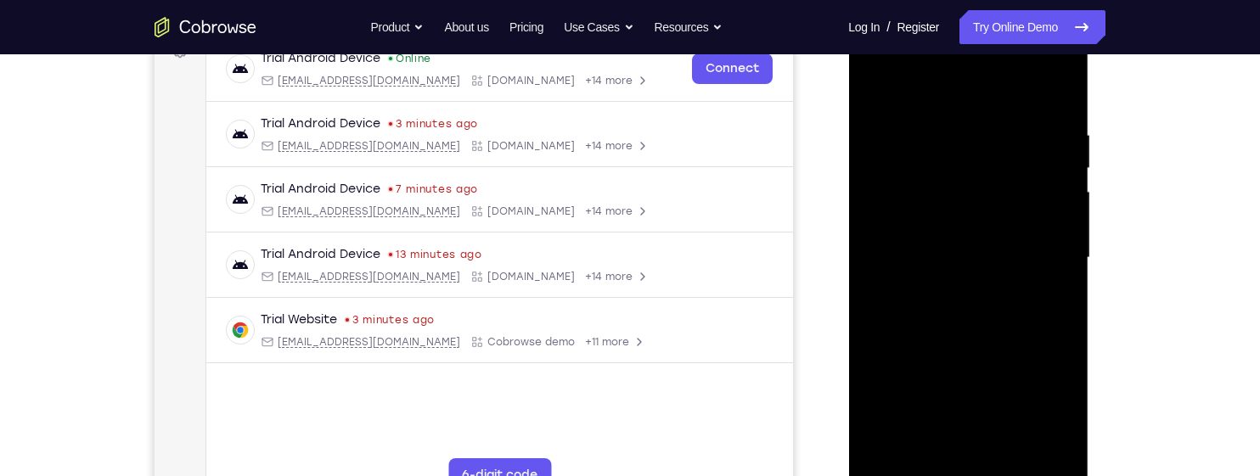
scroll to position [271, 0]
click at [1072, 214] on div at bounding box center [968, 260] width 214 height 475
click at [1073, 216] on div at bounding box center [968, 260] width 214 height 475
click at [1072, 214] on div at bounding box center [968, 260] width 214 height 475
click at [1069, 217] on div at bounding box center [968, 260] width 214 height 475
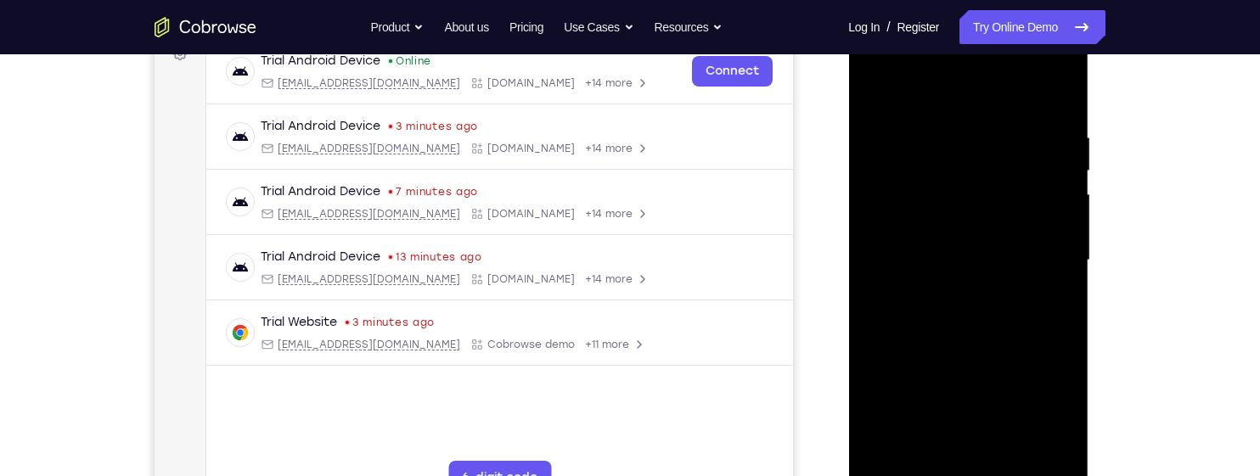
click at [879, 83] on div at bounding box center [968, 260] width 214 height 475
click at [876, 93] on div at bounding box center [968, 260] width 214 height 475
click at [965, 196] on div at bounding box center [968, 260] width 214 height 475
click at [1063, 162] on div at bounding box center [968, 260] width 214 height 475
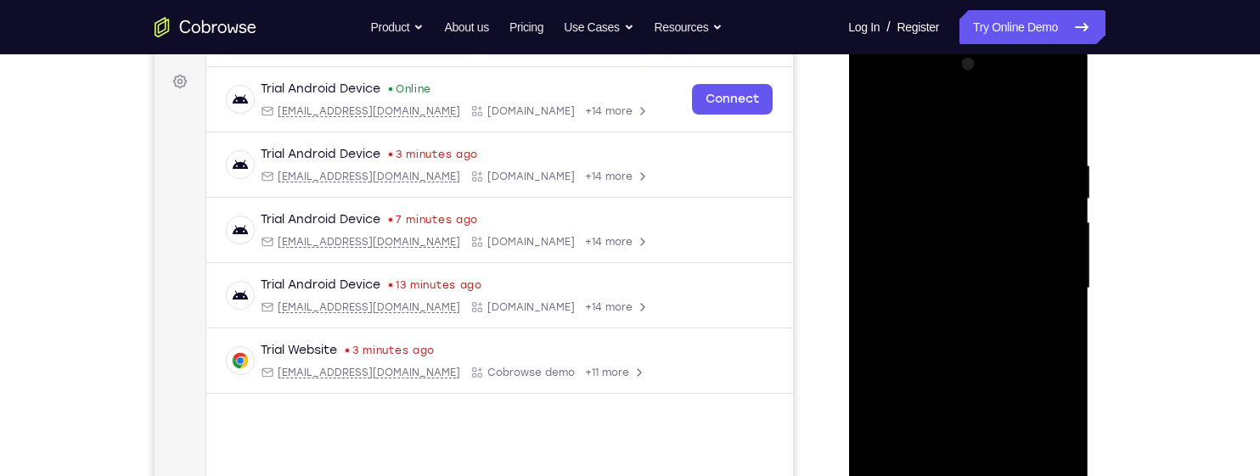
scroll to position [240, 0]
click at [1068, 234] on div at bounding box center [968, 290] width 214 height 475
click at [1072, 229] on div at bounding box center [968, 290] width 214 height 475
click at [1071, 241] on div at bounding box center [968, 290] width 214 height 475
click at [879, 119] on div at bounding box center [968, 290] width 214 height 475
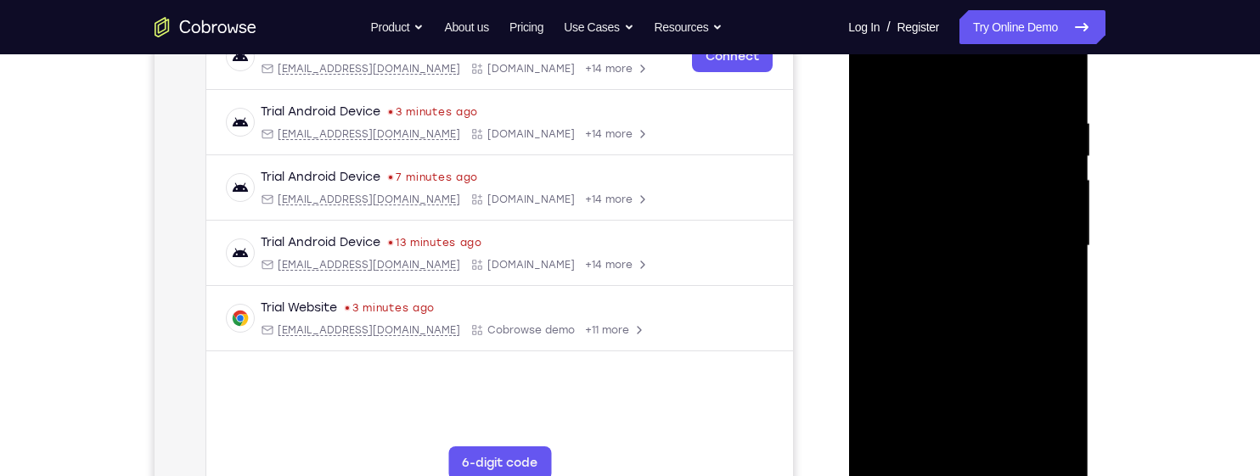
scroll to position [288, 0]
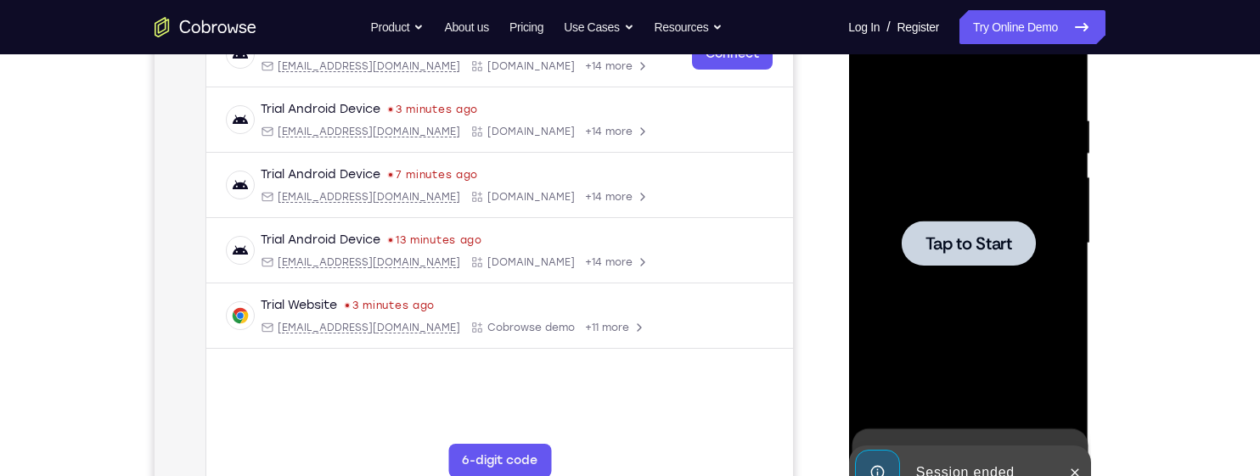
click at [1023, 205] on div at bounding box center [968, 243] width 214 height 475
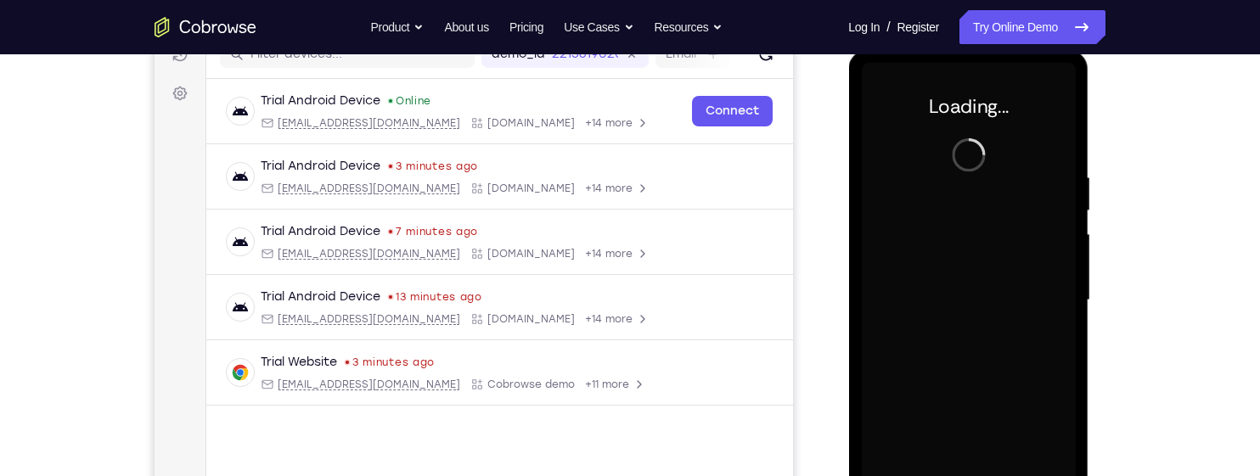
scroll to position [229, 0]
